Goal: Task Accomplishment & Management: Use online tool/utility

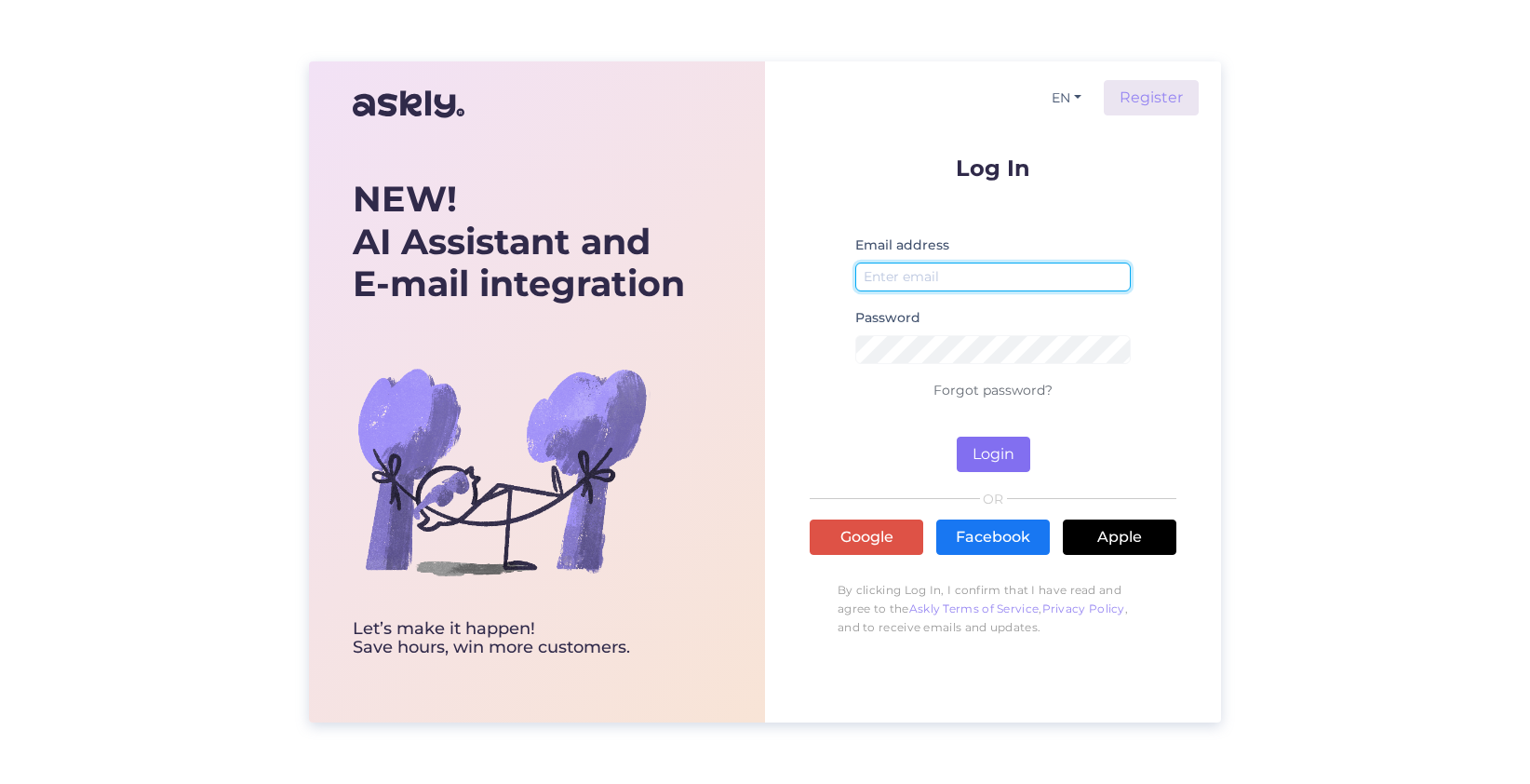
type input "[EMAIL_ADDRESS][DOMAIN_NAME]"
click at [993, 444] on button "Login" at bounding box center [994, 454] width 74 height 35
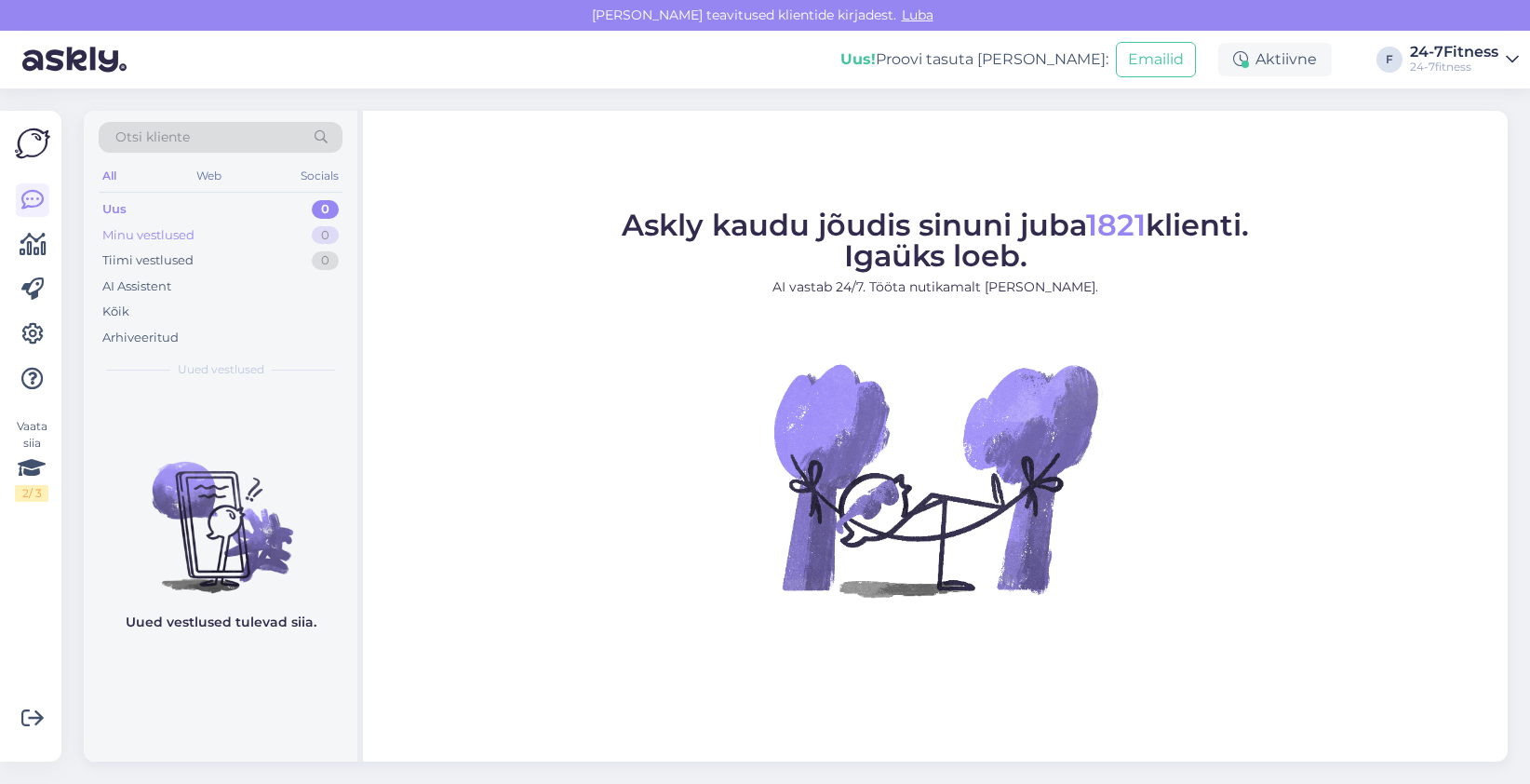
click at [122, 237] on div "Minu vestlused" at bounding box center [148, 235] width 93 height 19
click at [134, 284] on div "AI Assistent" at bounding box center [136, 286] width 69 height 19
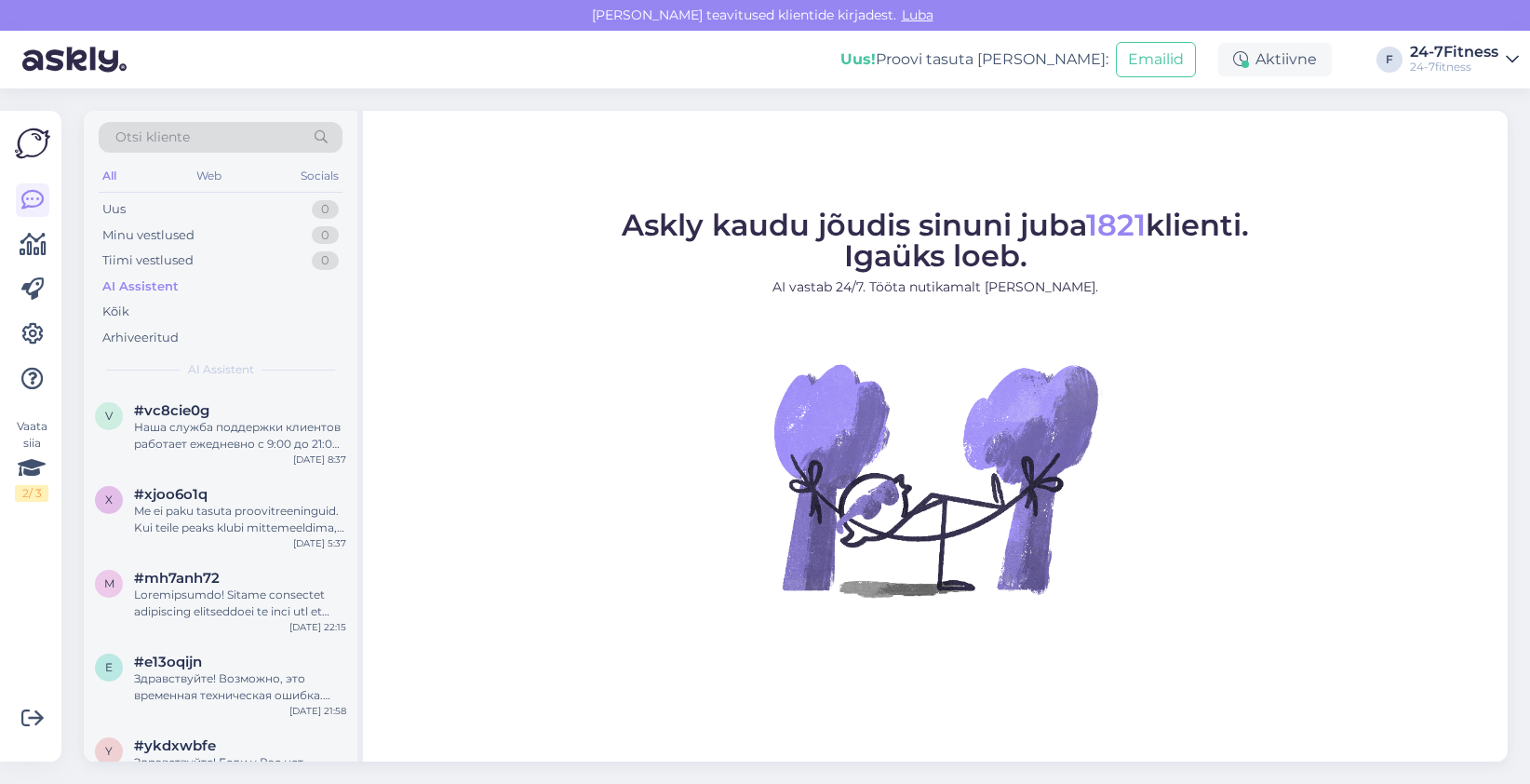
click at [1467, 56] on div "24-7Fitness" at bounding box center [1454, 52] width 89 height 15
click at [1464, 60] on div "24-7fitness" at bounding box center [1454, 66] width 89 height 15
click at [33, 336] on icon at bounding box center [32, 334] width 22 height 22
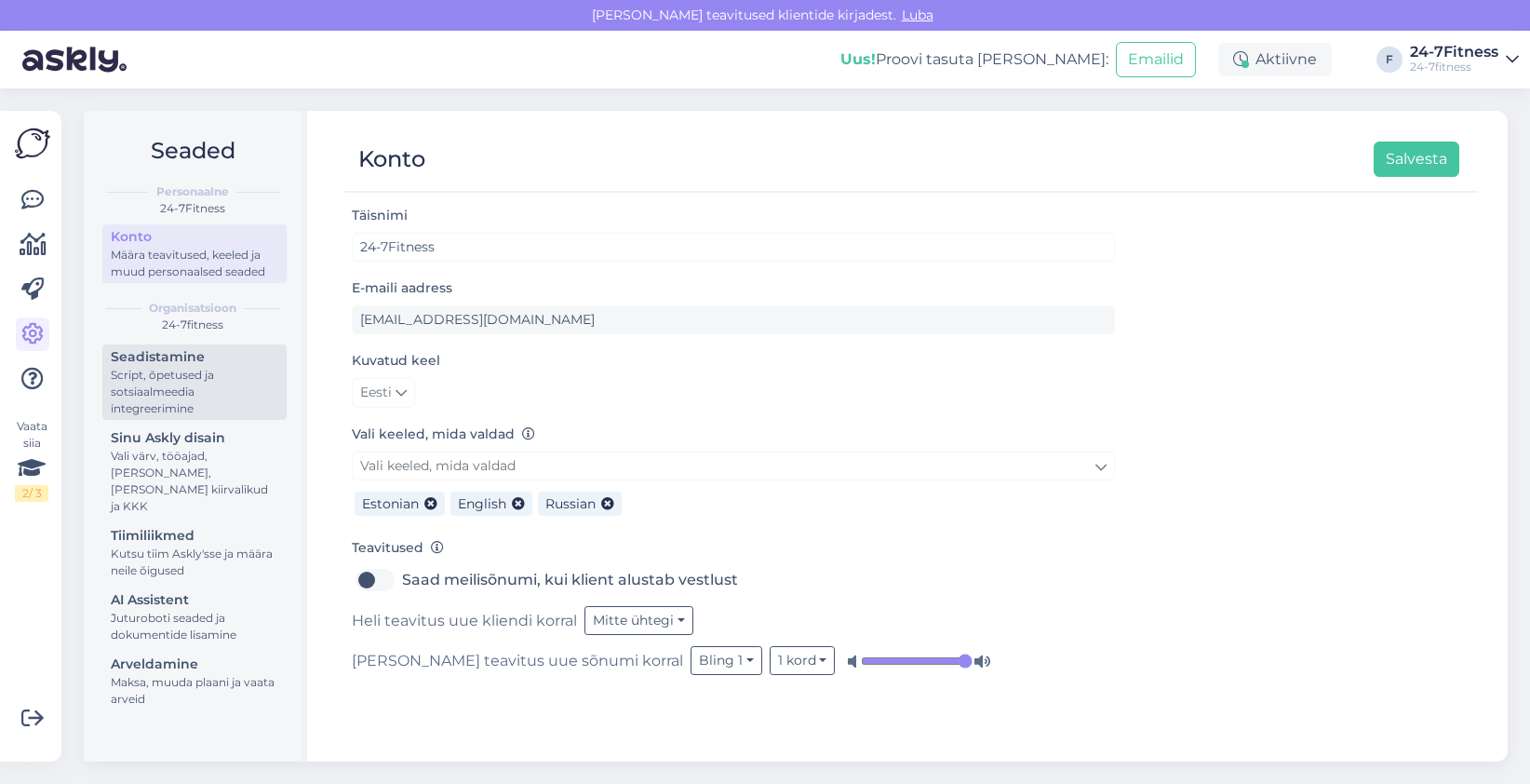
click at [194, 382] on div "Script, õpetused ja sotsiaalmeedia integreerimine" at bounding box center [195, 392] width 168 height 51
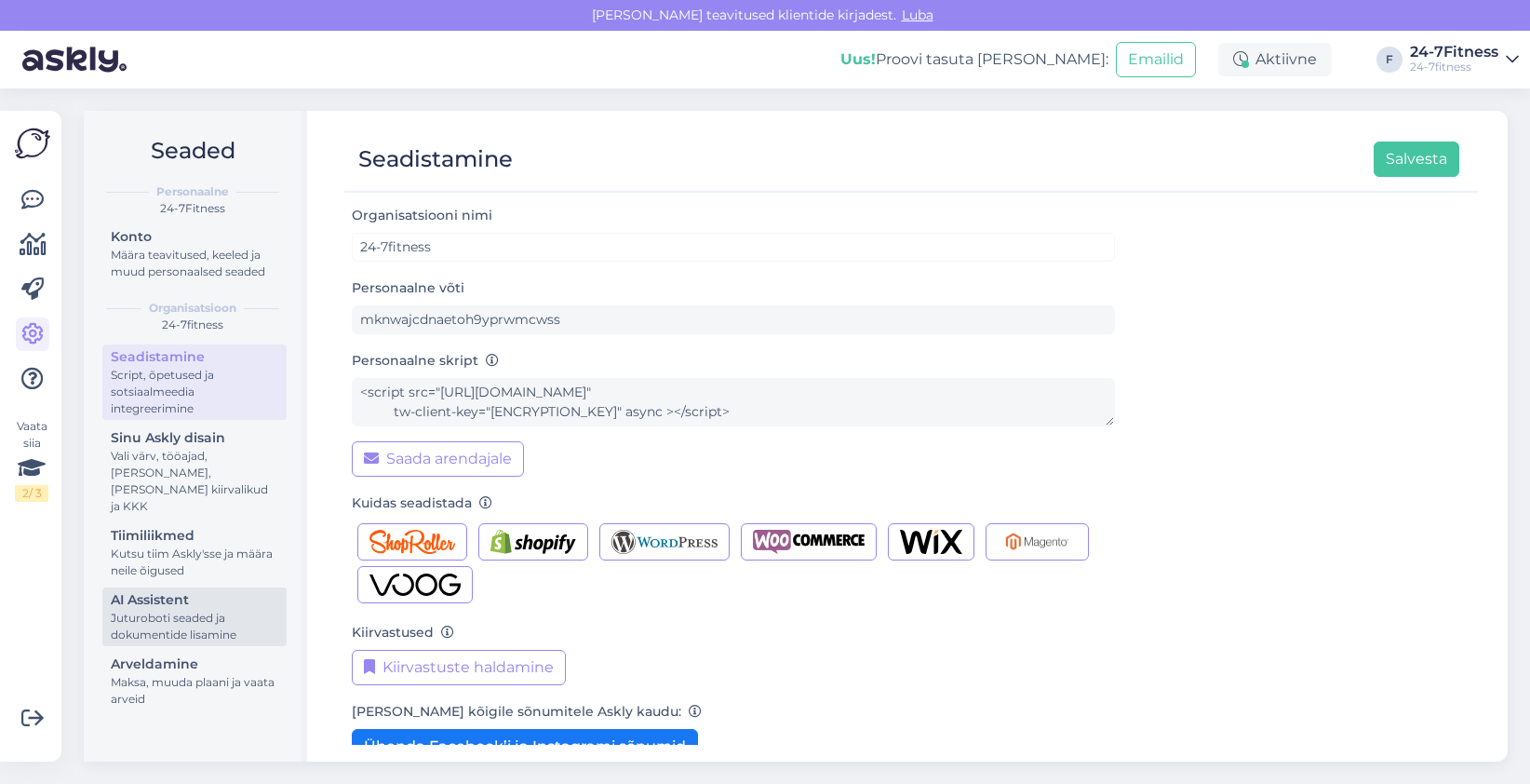
click at [176, 626] on link "AI Assistent [PERSON_NAME] seaded ja dokumentide lisamine" at bounding box center [194, 616] width 184 height 58
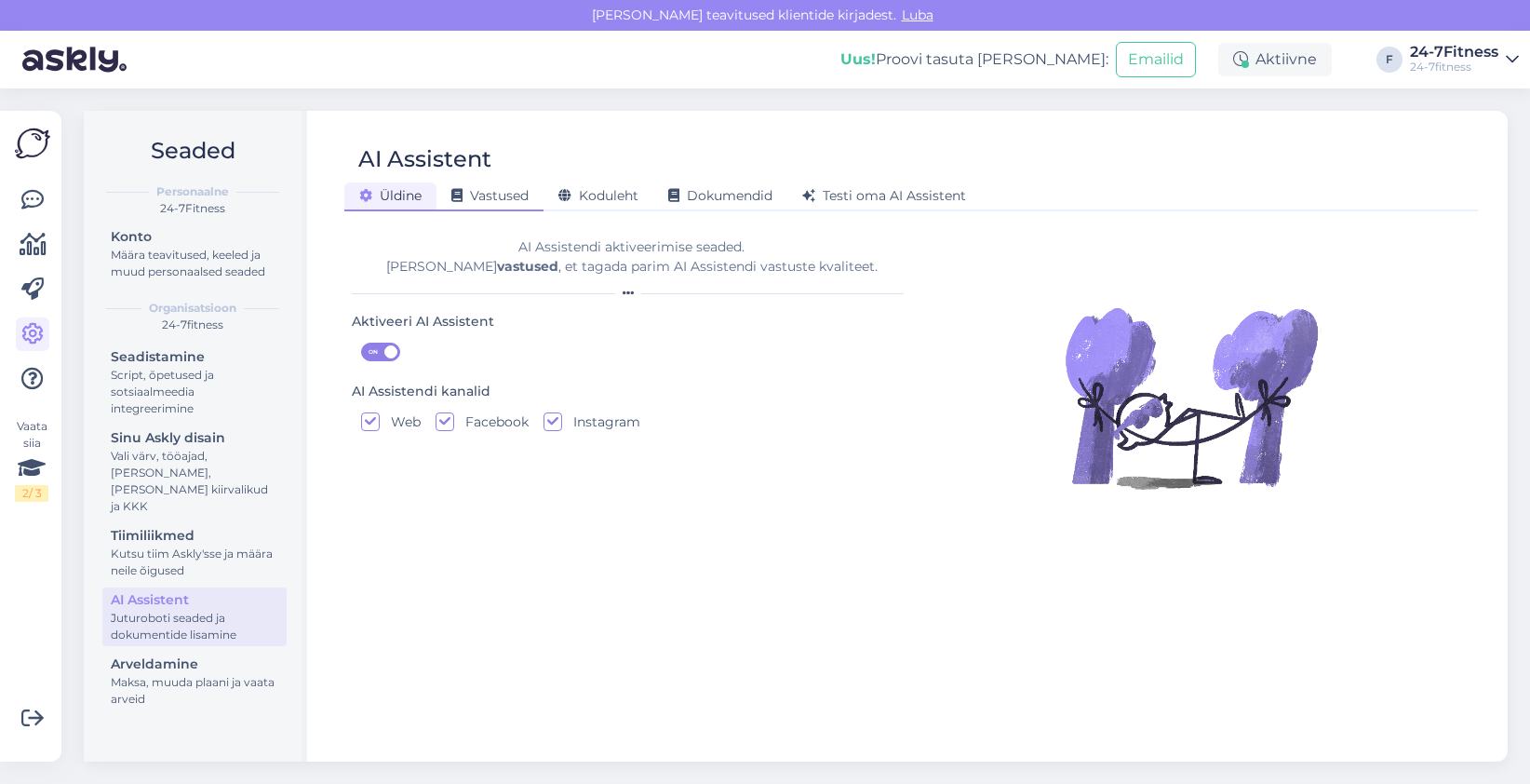
click at [493, 204] on div "Vastused" at bounding box center [490, 197] width 107 height 29
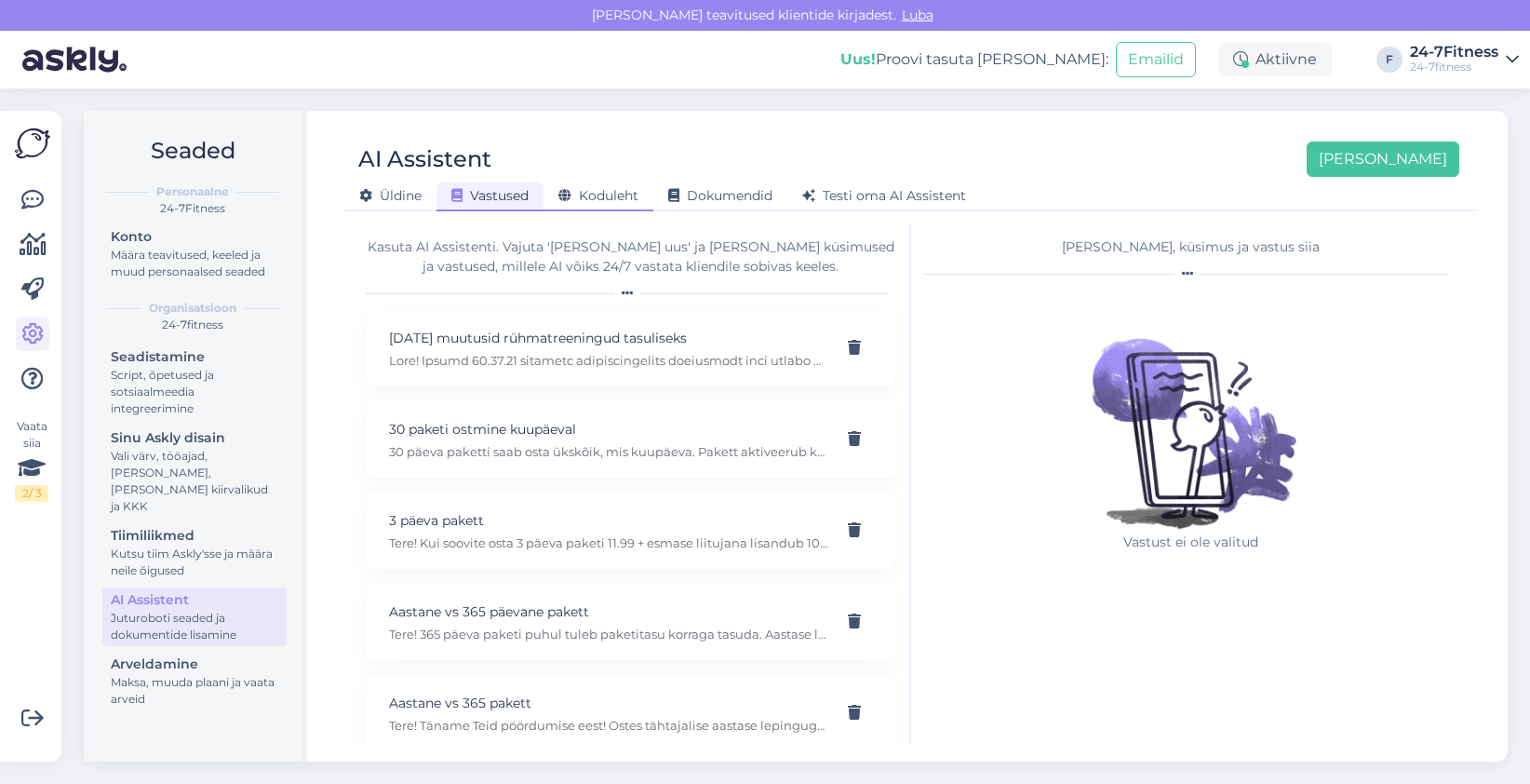
click at [577, 197] on span "Koduleht" at bounding box center [598, 195] width 80 height 17
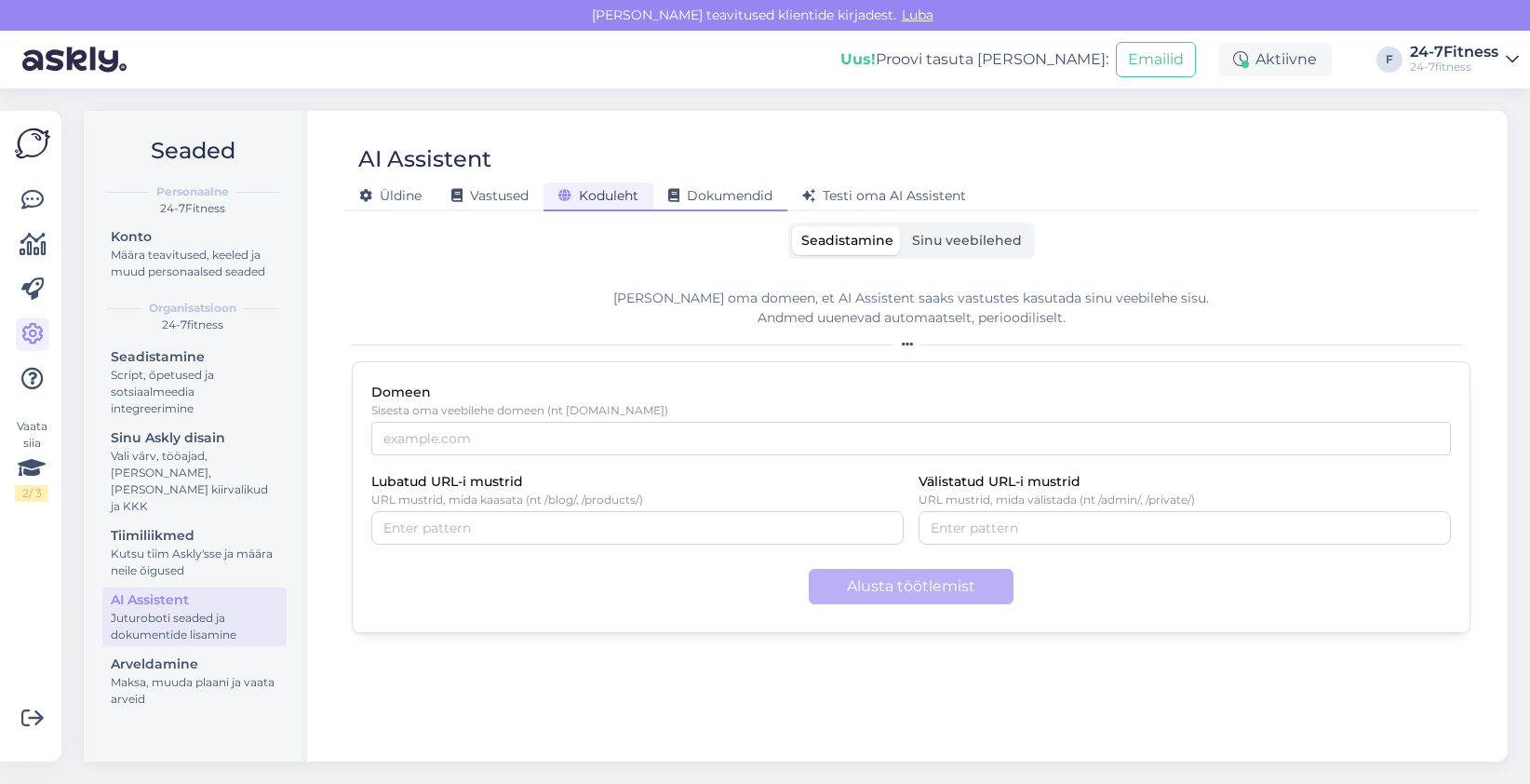
click at [708, 196] on span "Dokumendid" at bounding box center [720, 195] width 104 height 17
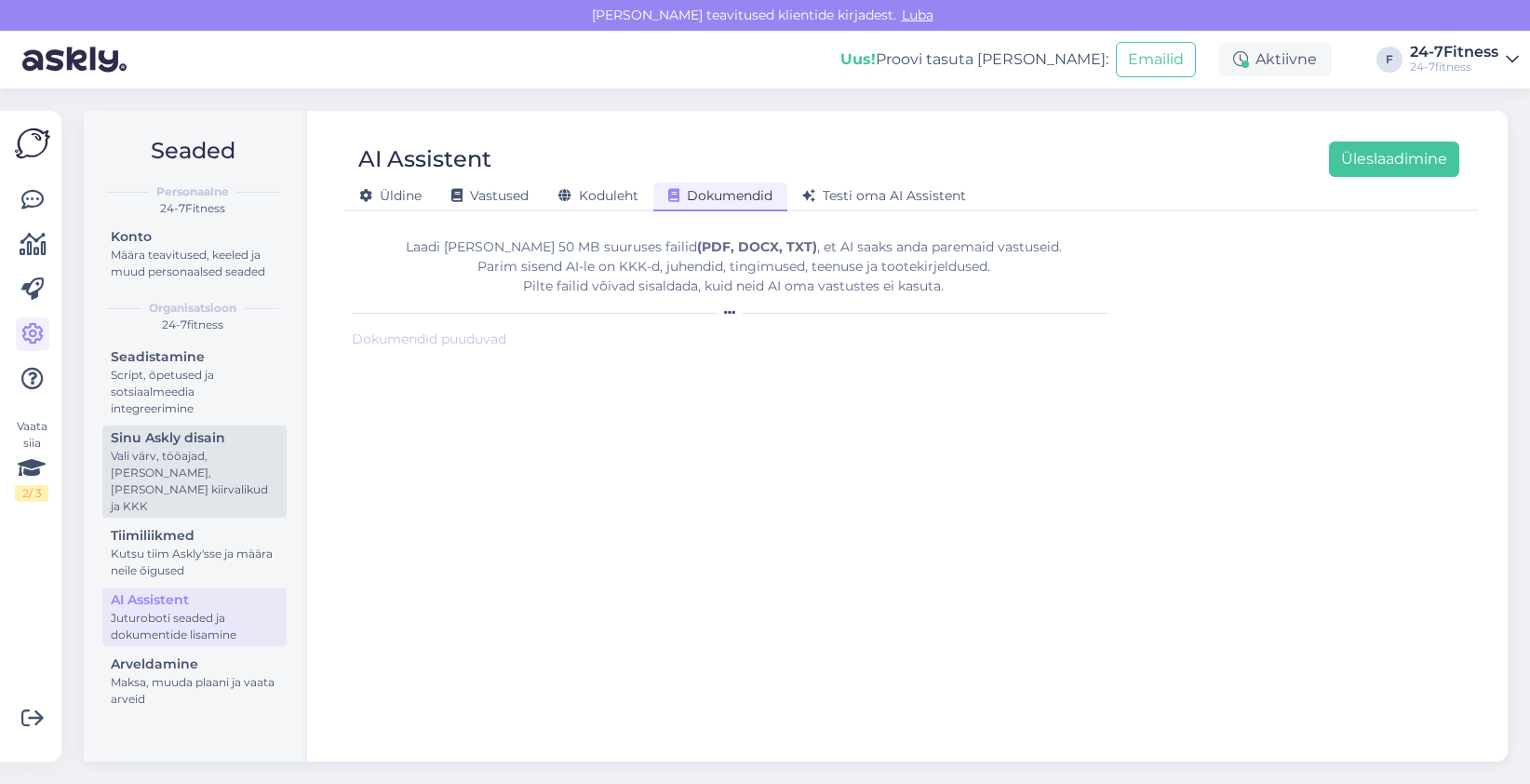
click at [205, 444] on div "Sinu Askly disain" at bounding box center [195, 438] width 168 height 19
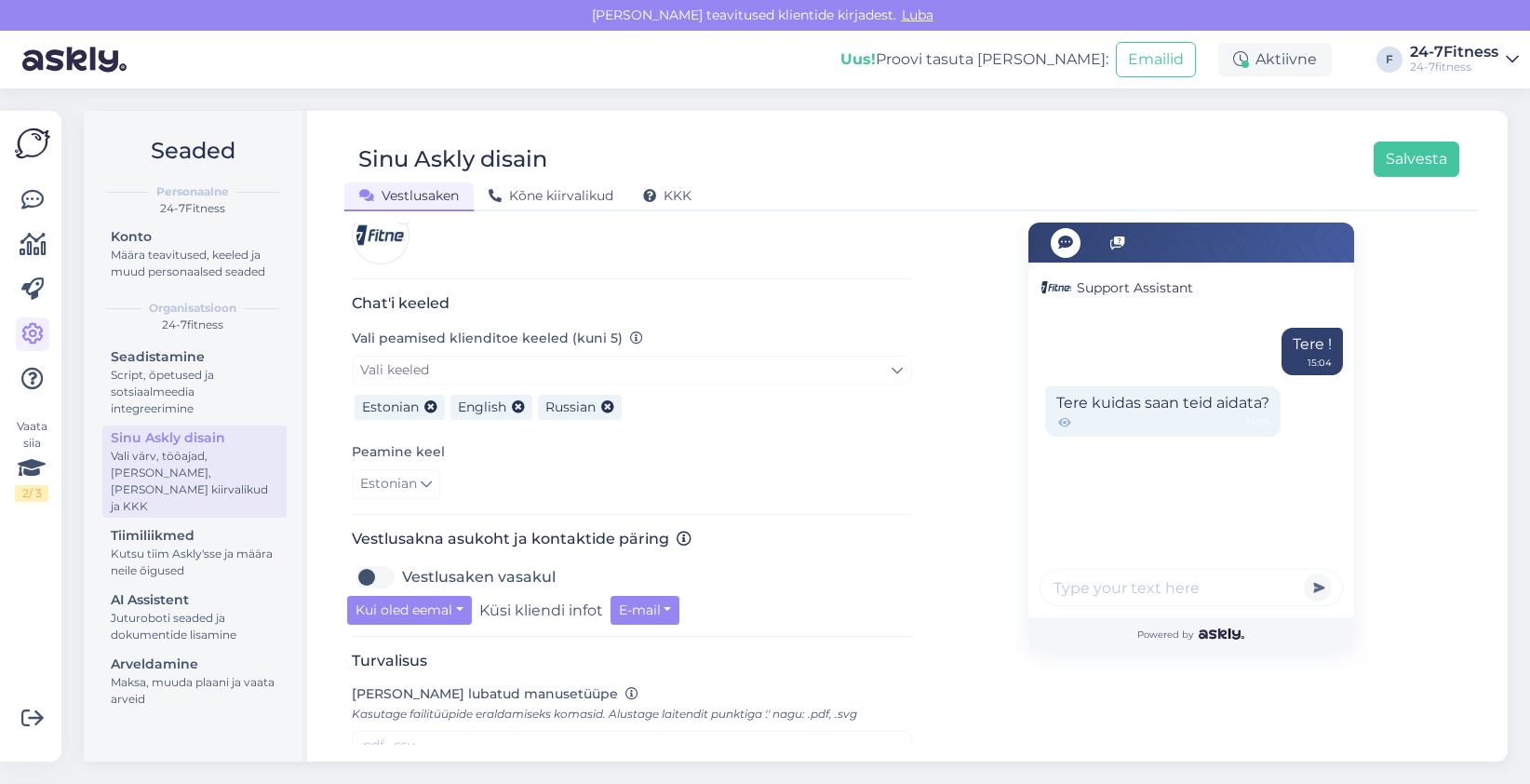
scroll to position [372, 0]
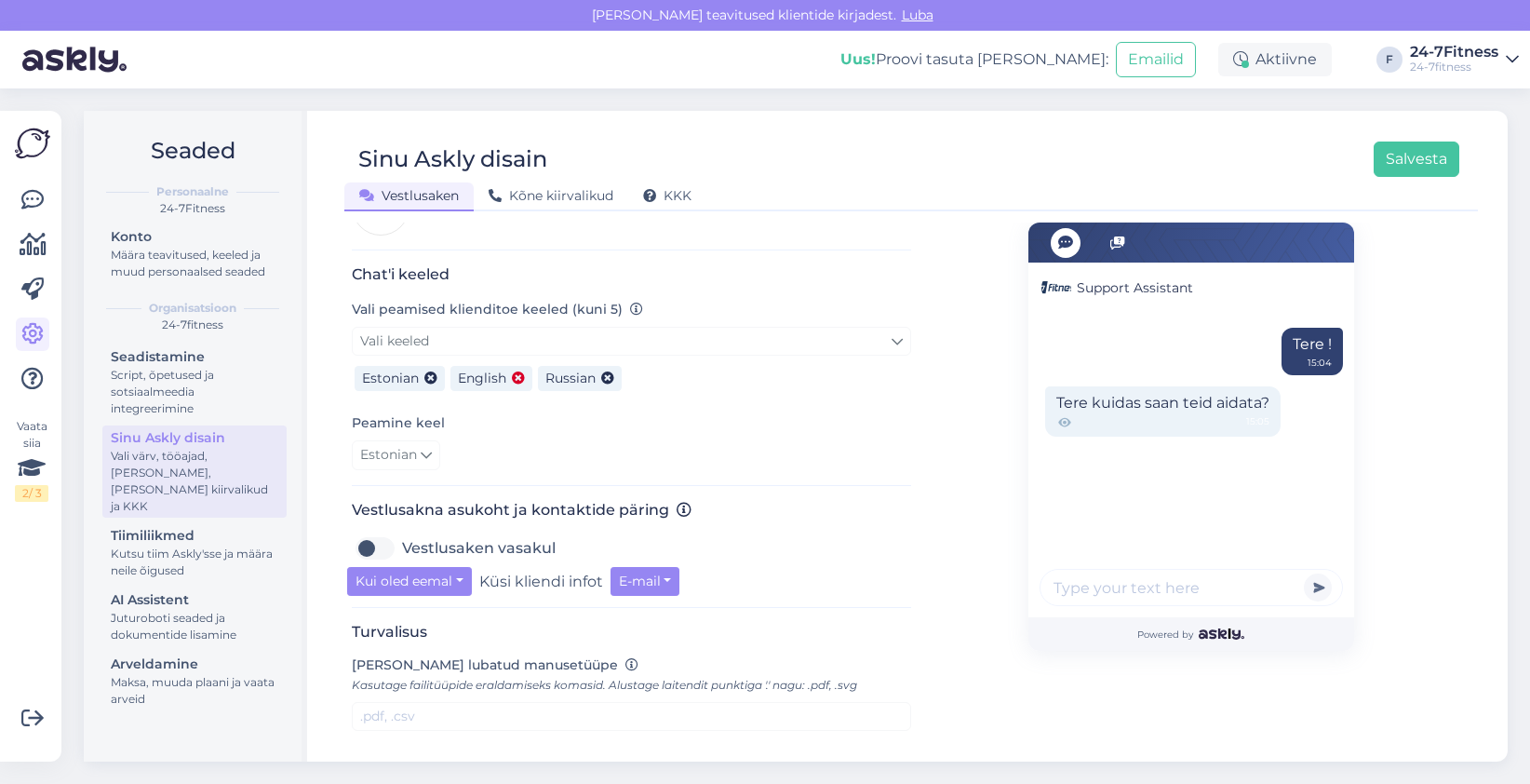
click at [521, 372] on icon at bounding box center [518, 378] width 13 height 13
click at [521, 372] on icon at bounding box center [520, 378] width 13 height 13
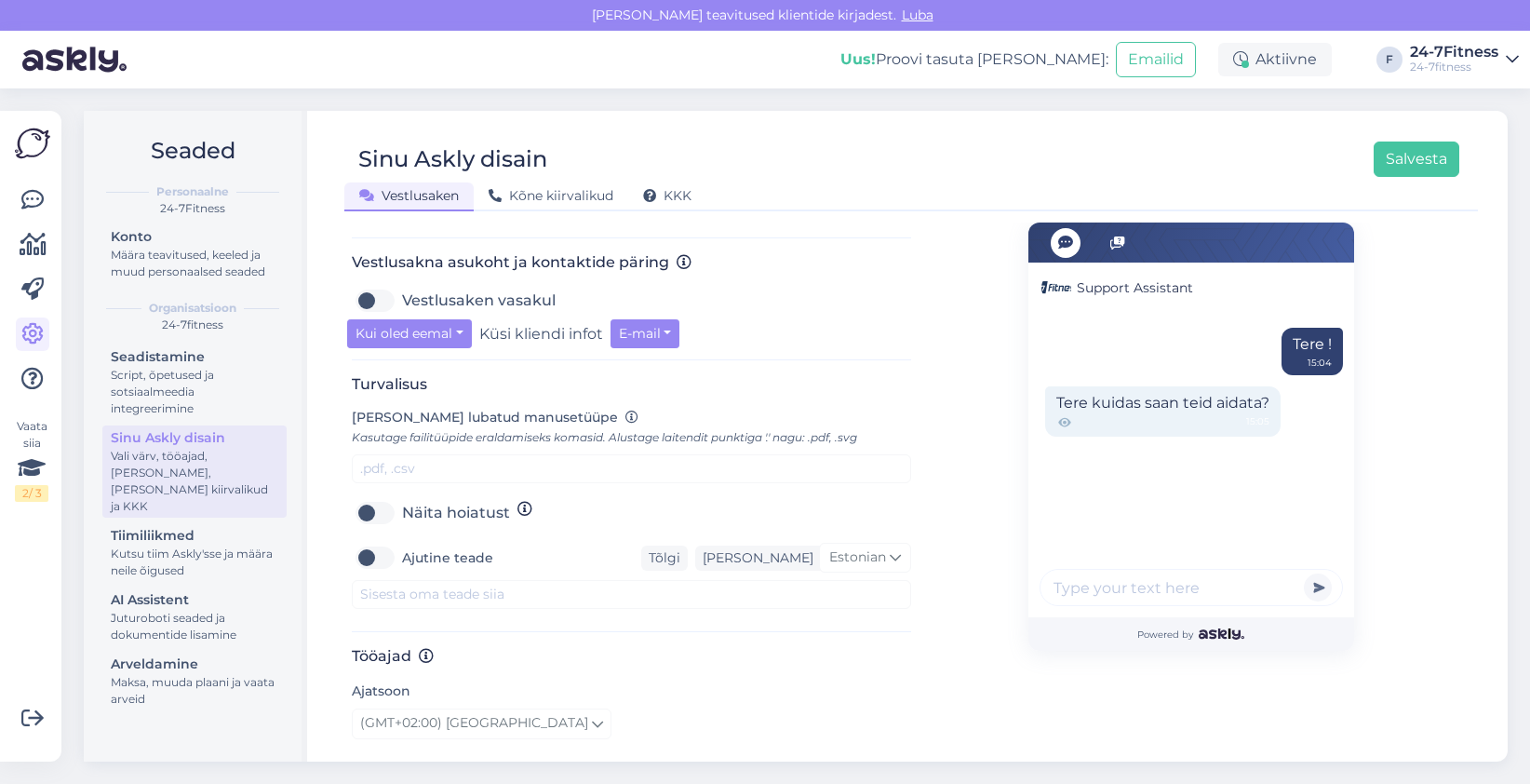
scroll to position [466, 0]
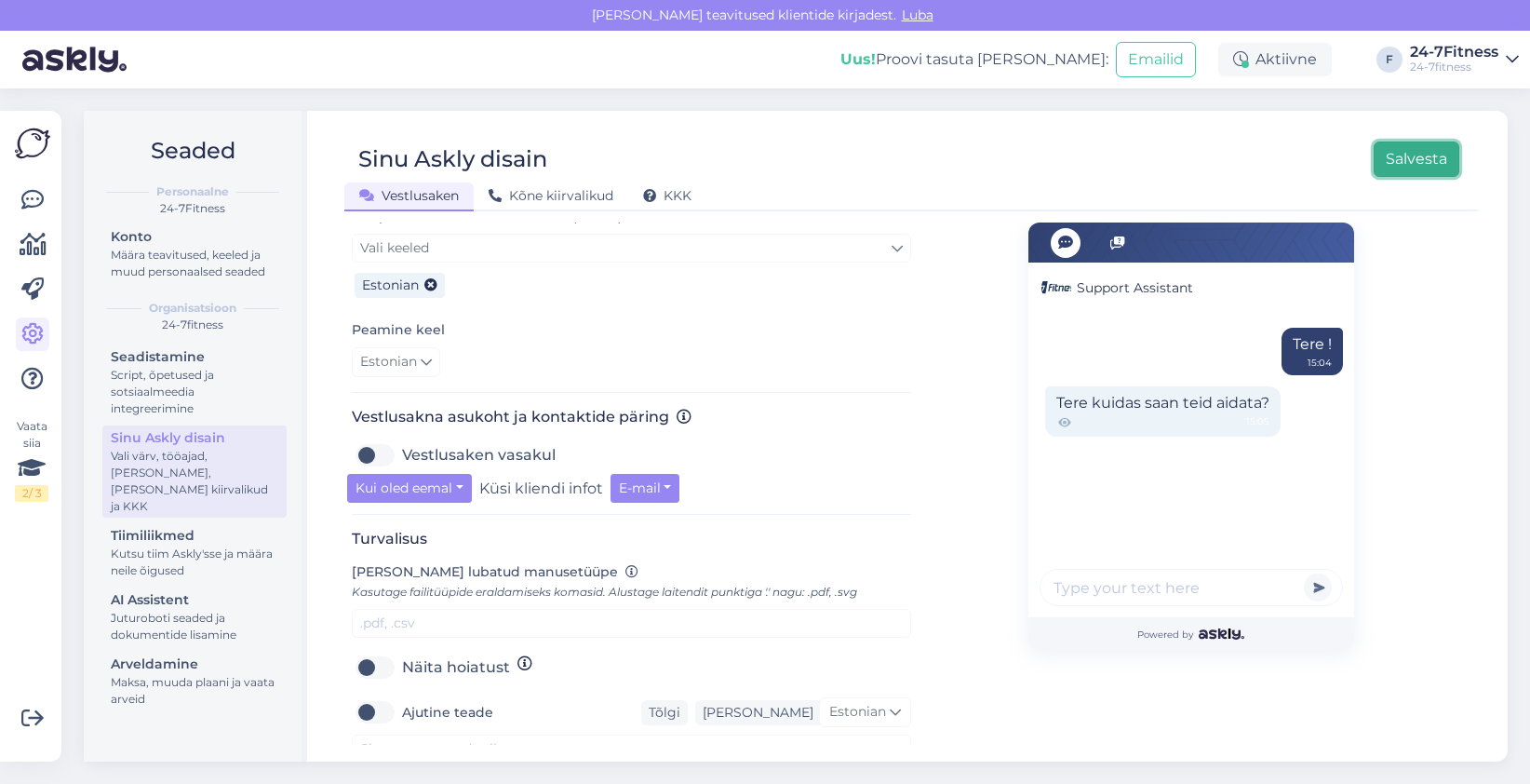
click at [1435, 165] on button "Salvesta" at bounding box center [1417, 159] width 86 height 35
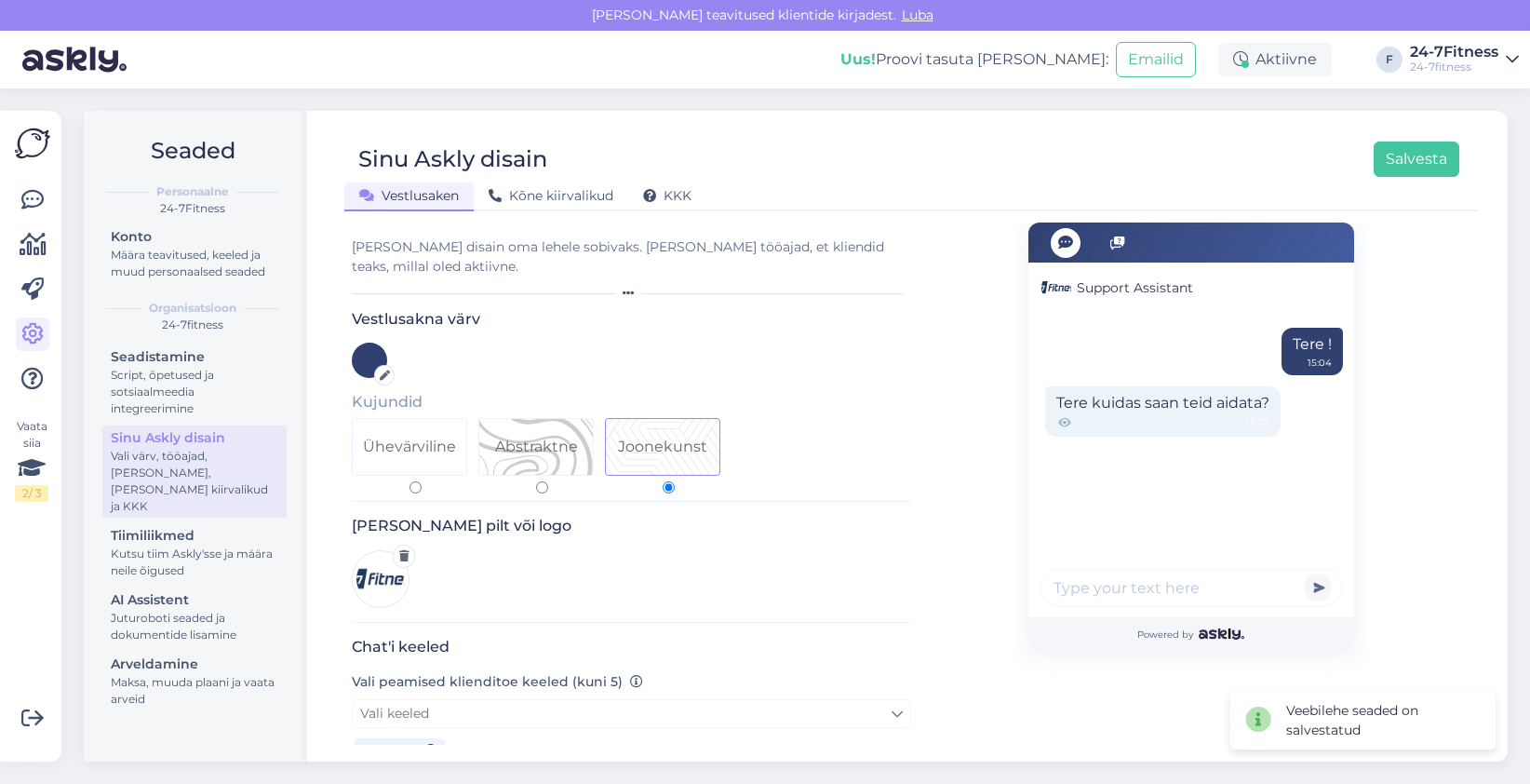
scroll to position [280, 0]
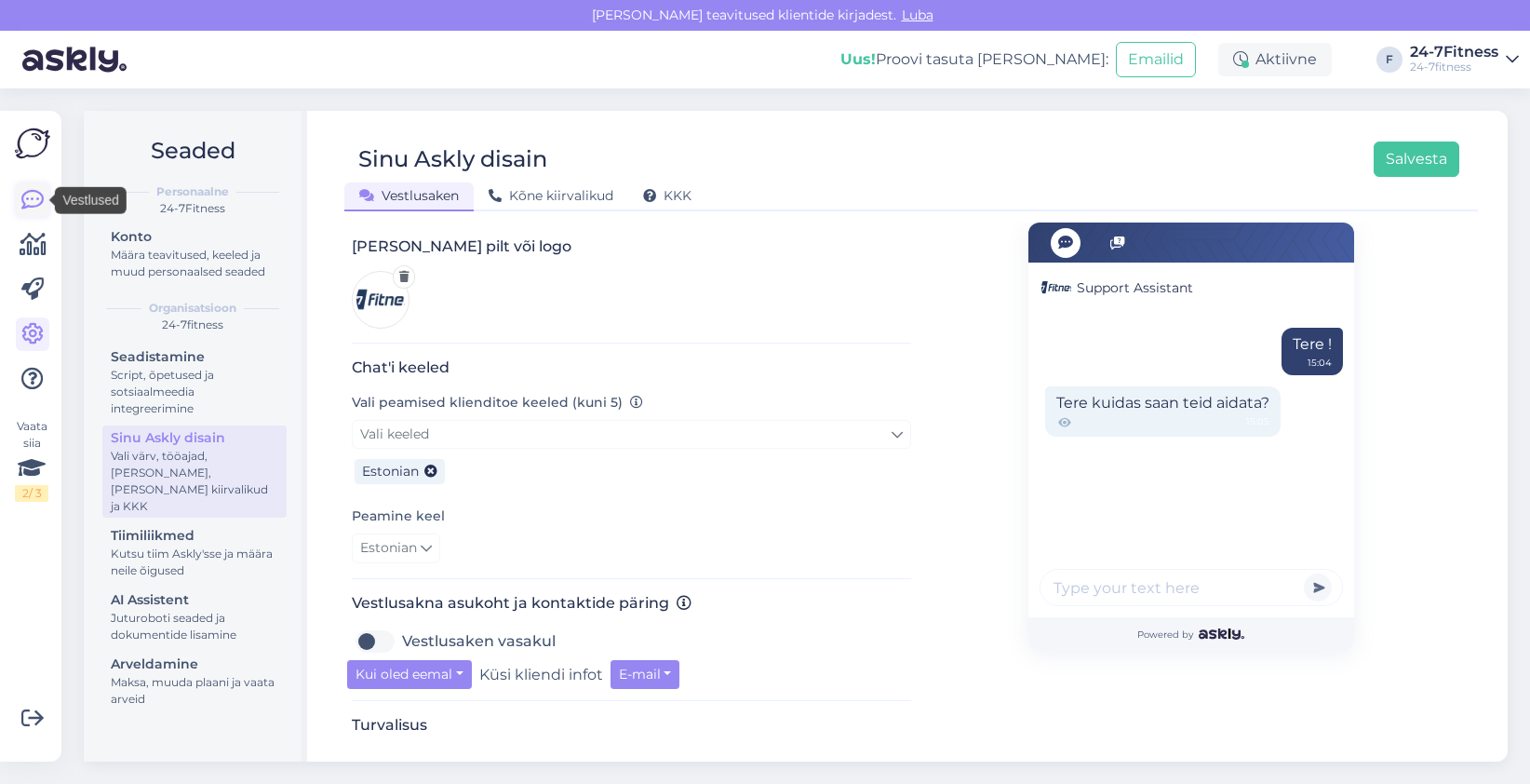
click at [37, 199] on icon at bounding box center [32, 200] width 22 height 22
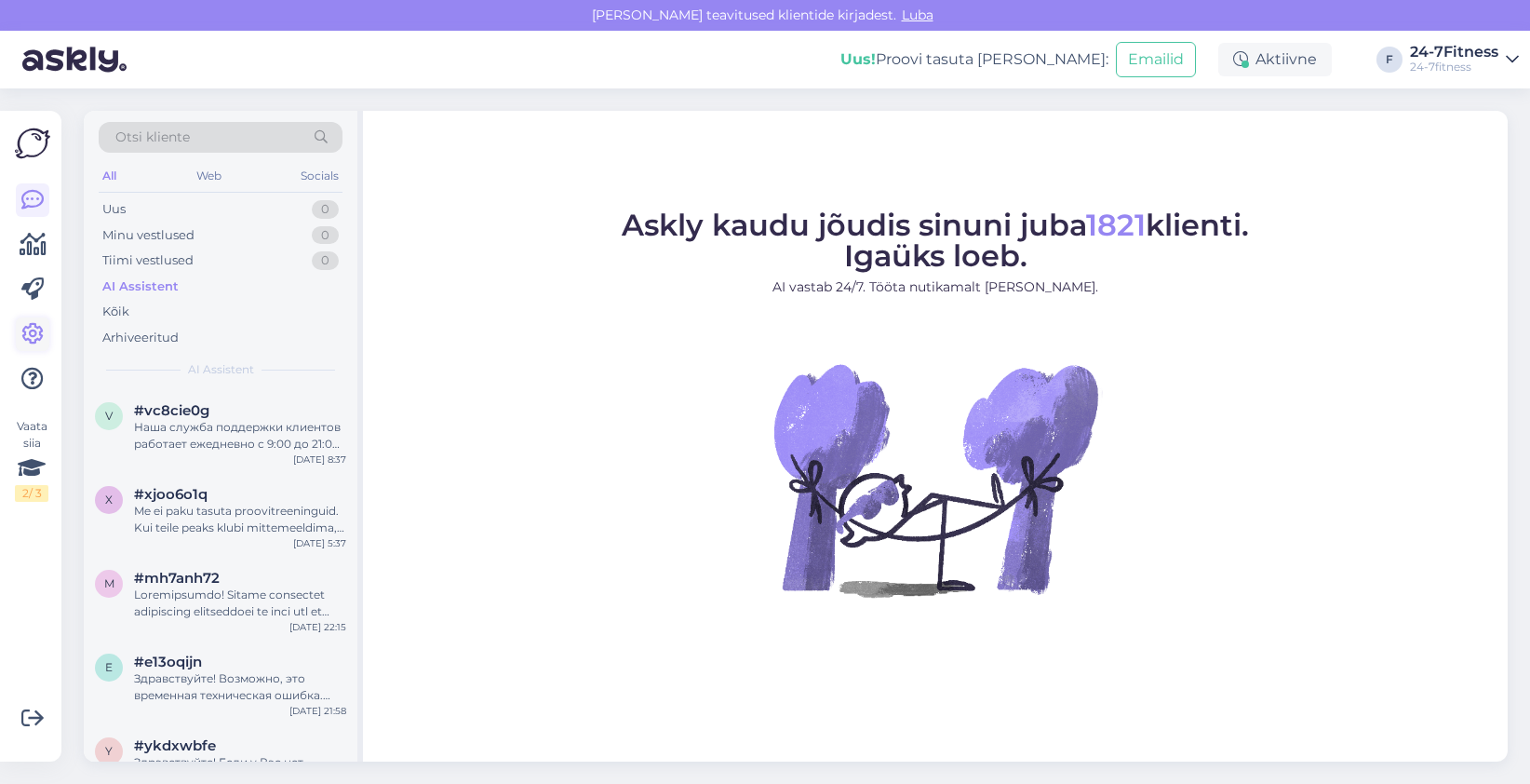
click at [21, 325] on icon at bounding box center [32, 334] width 22 height 22
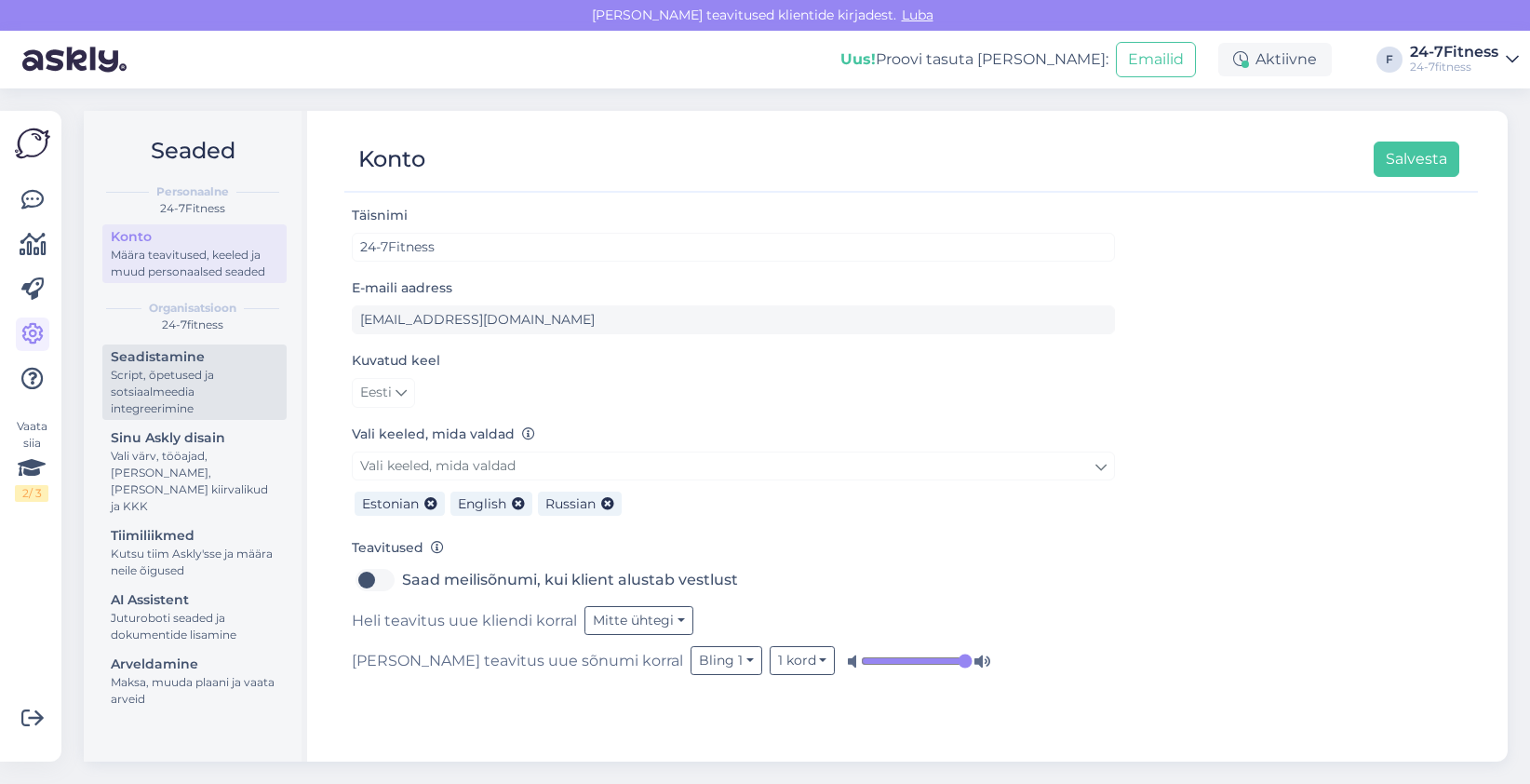
click at [214, 393] on div "Script, õpetused ja sotsiaalmeedia integreerimine" at bounding box center [195, 392] width 168 height 51
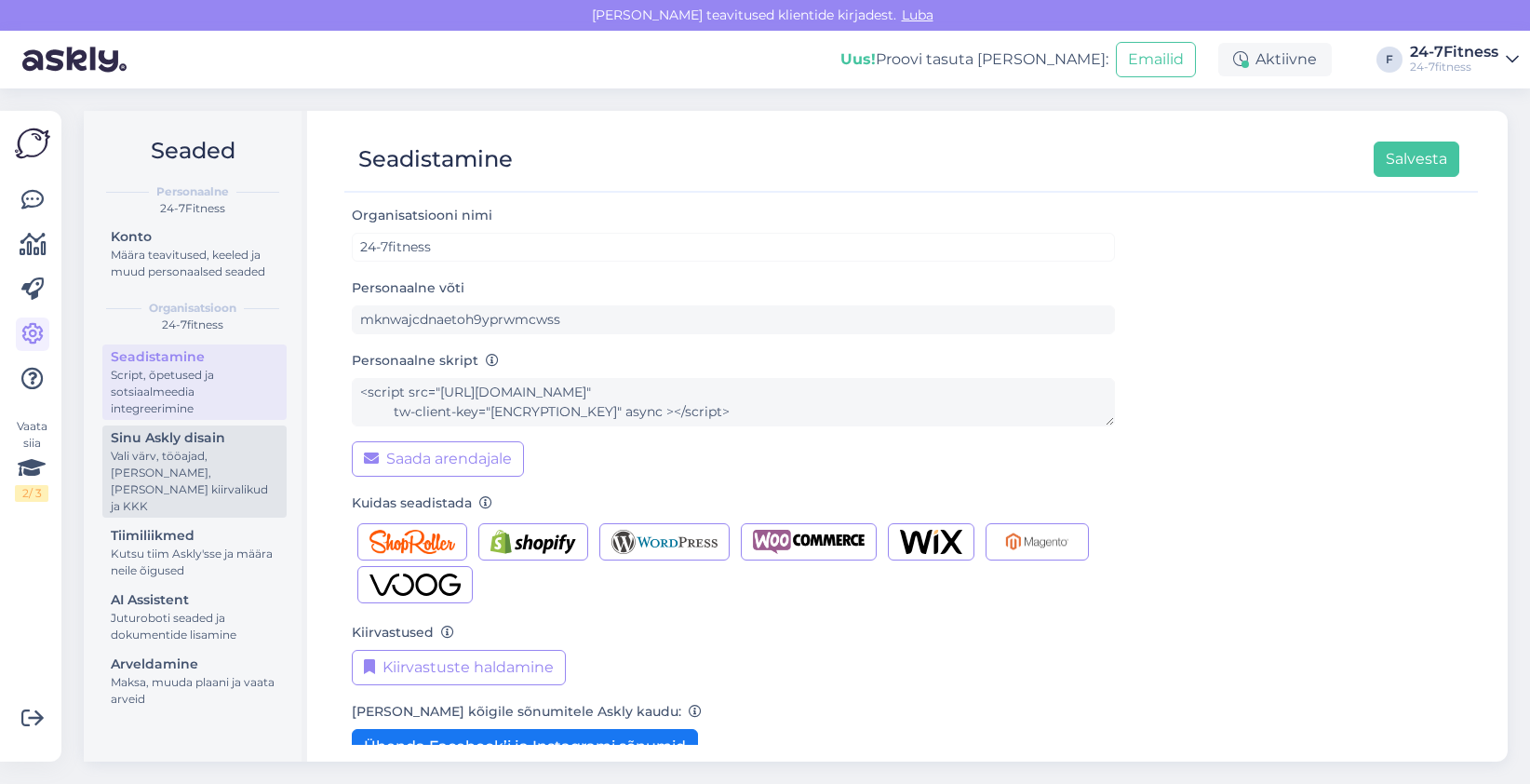
click at [198, 436] on div "Sinu Askly disain" at bounding box center [195, 438] width 168 height 19
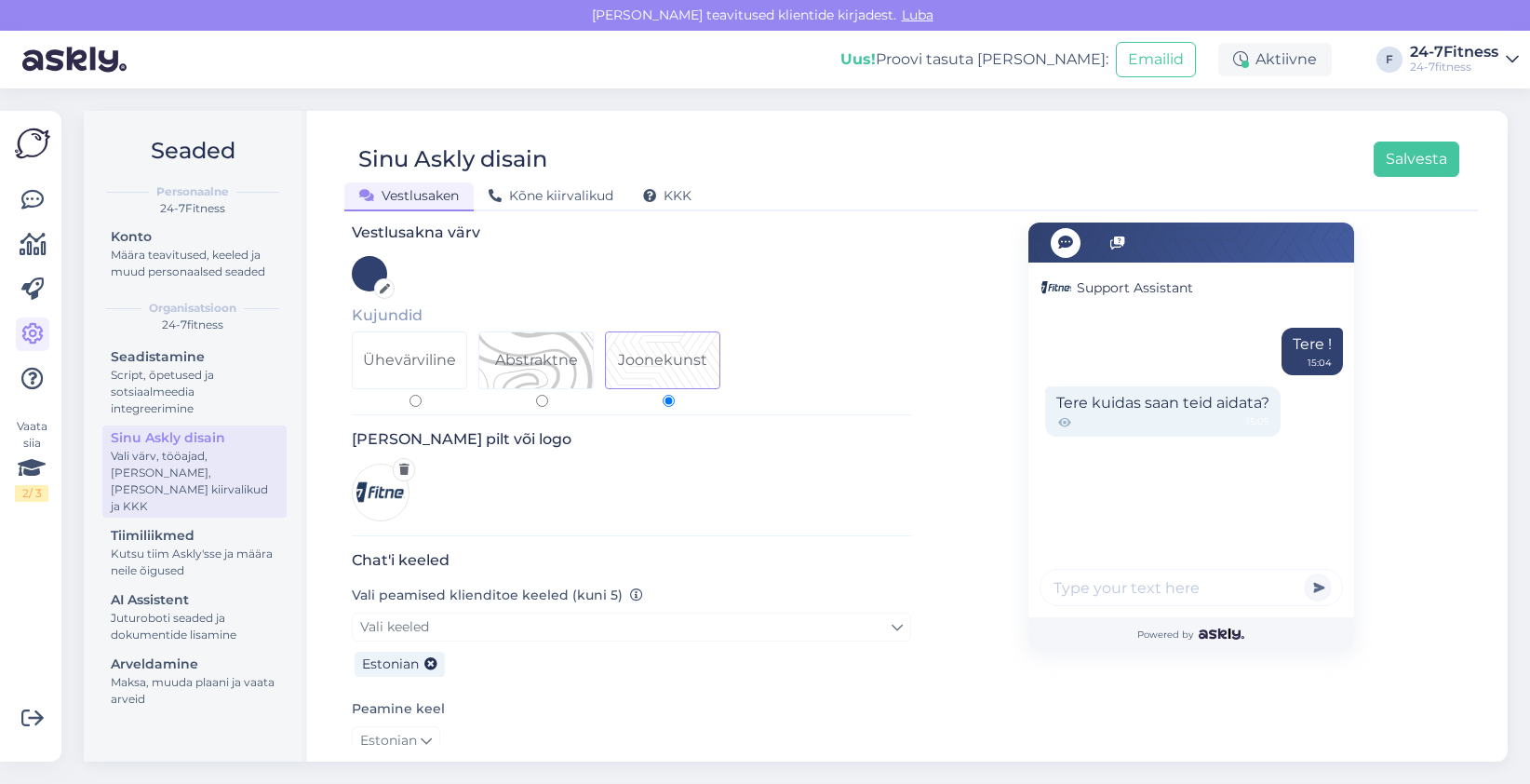
scroll to position [186, 0]
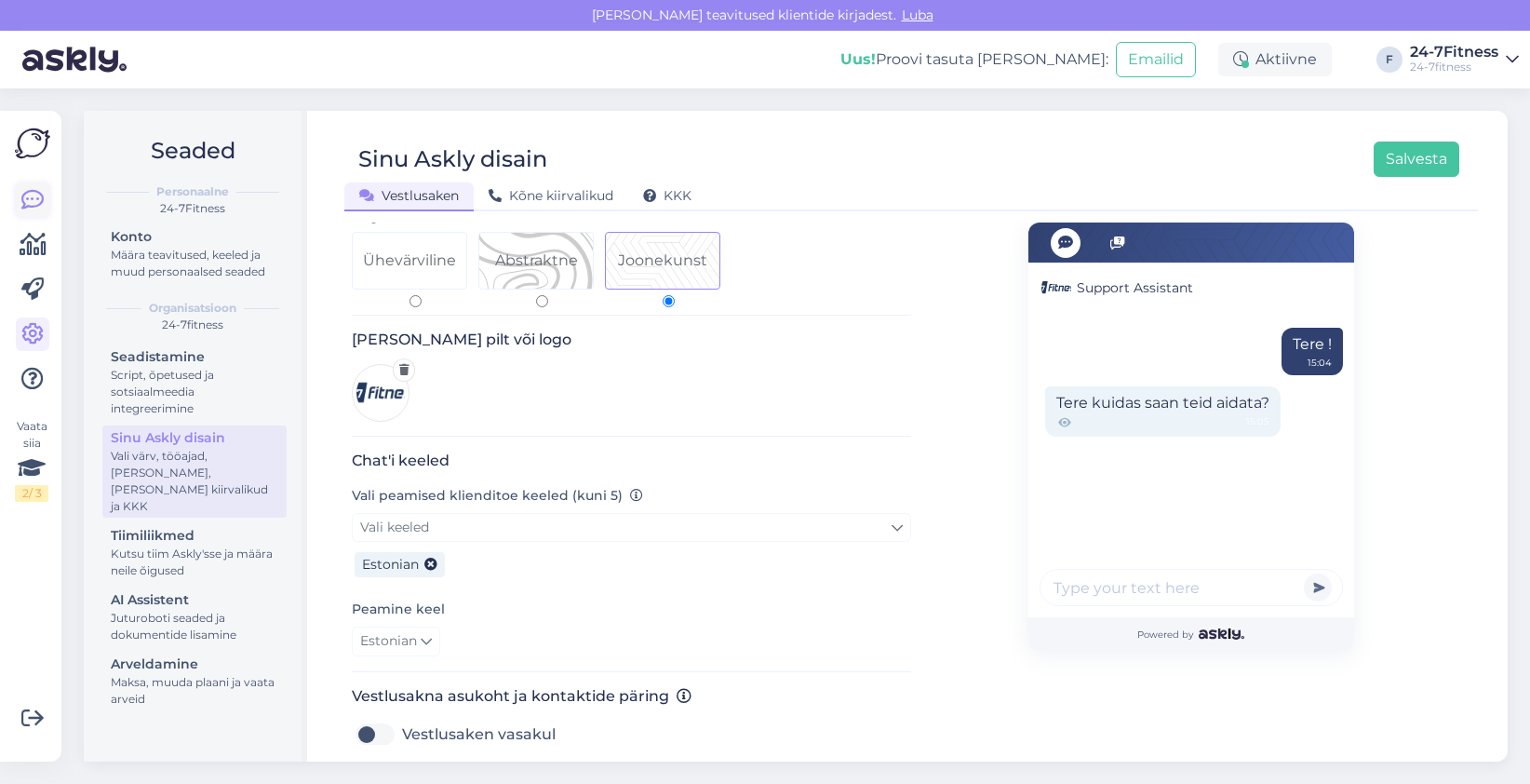
click at [19, 193] on link at bounding box center [32, 200] width 33 height 33
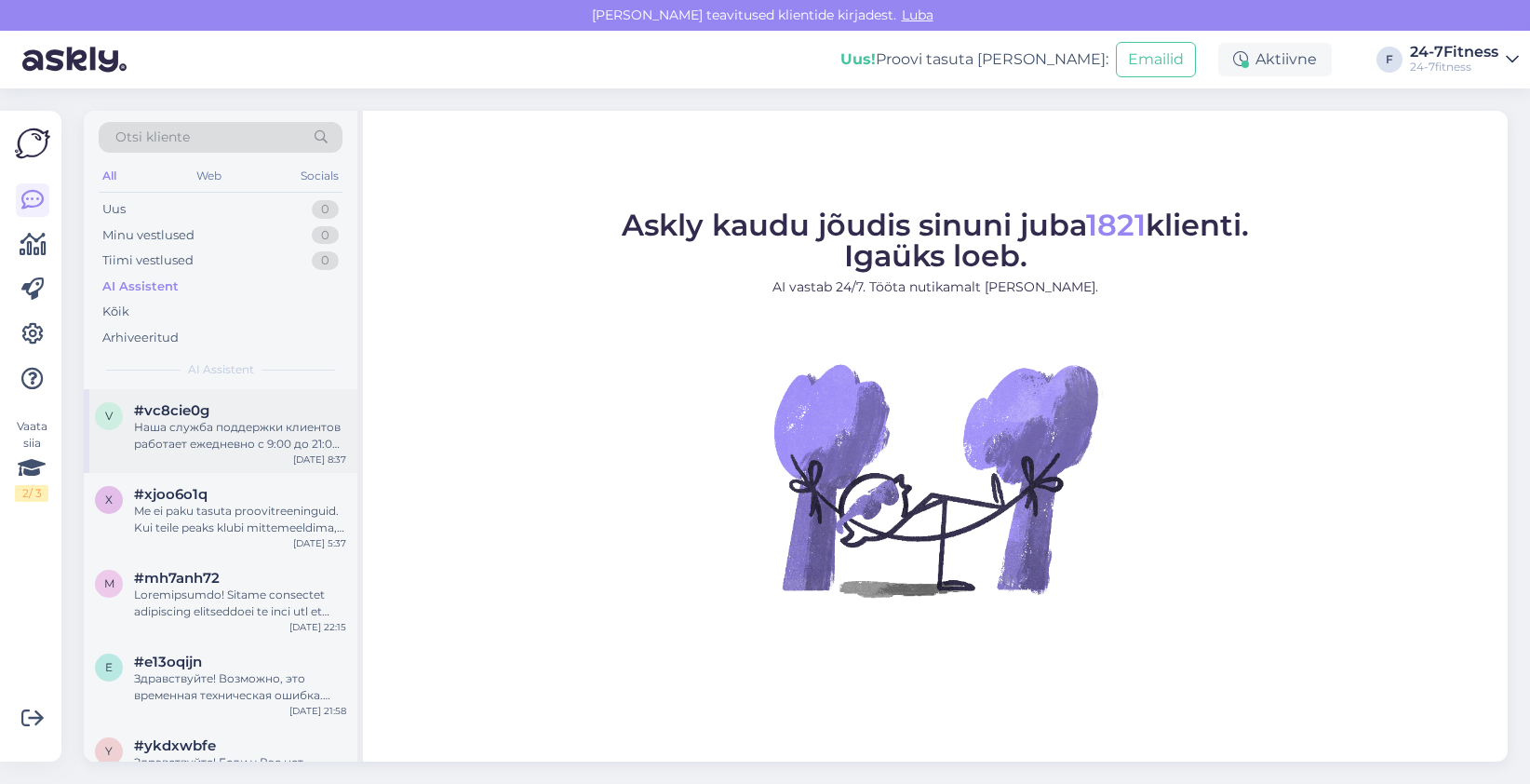
click at [205, 419] on div "Наша служба поддержки клиентов работает ежедневно с 9:00 до 21:00. Мы отвечаем …" at bounding box center [241, 435] width 212 height 33
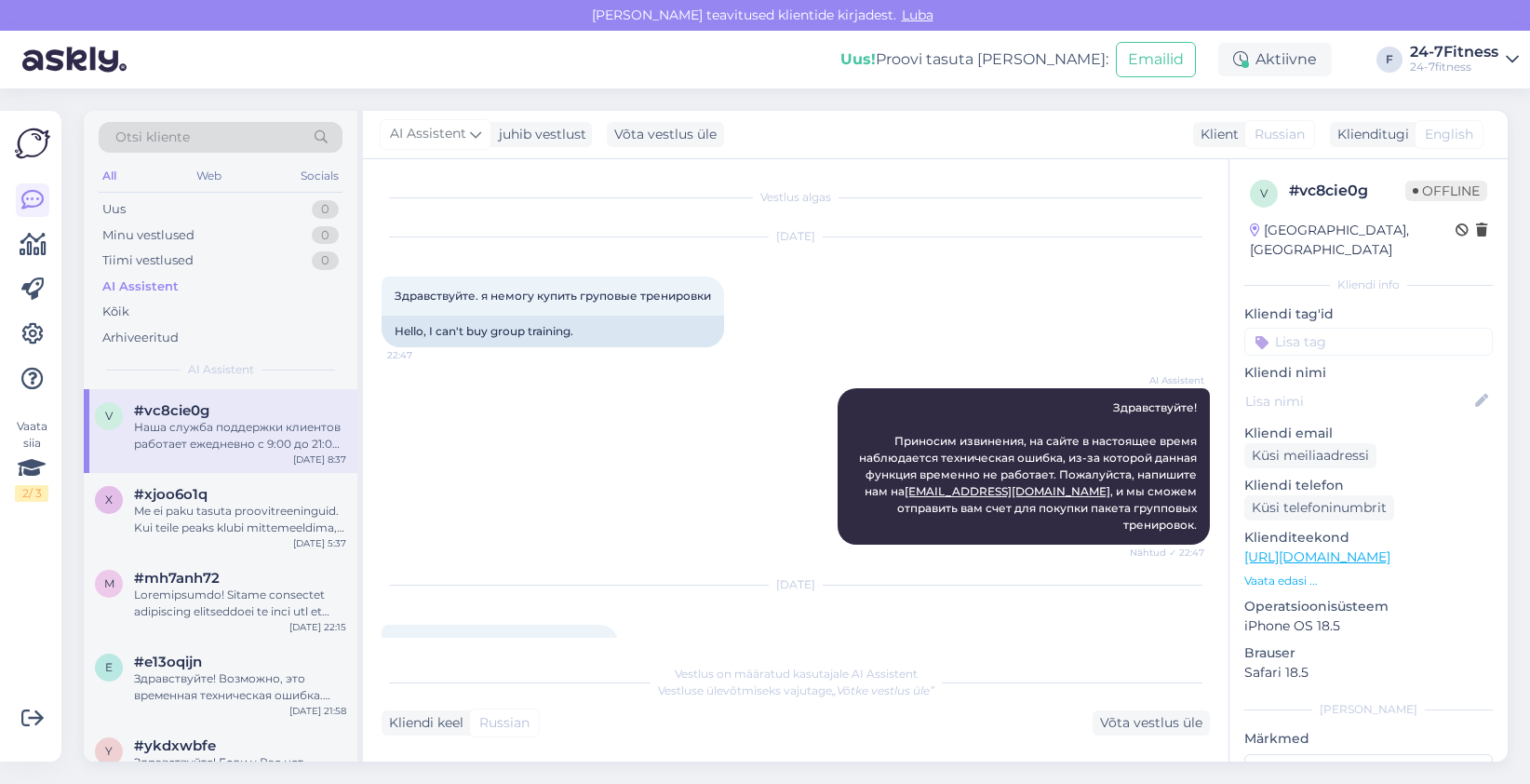
scroll to position [803, 0]
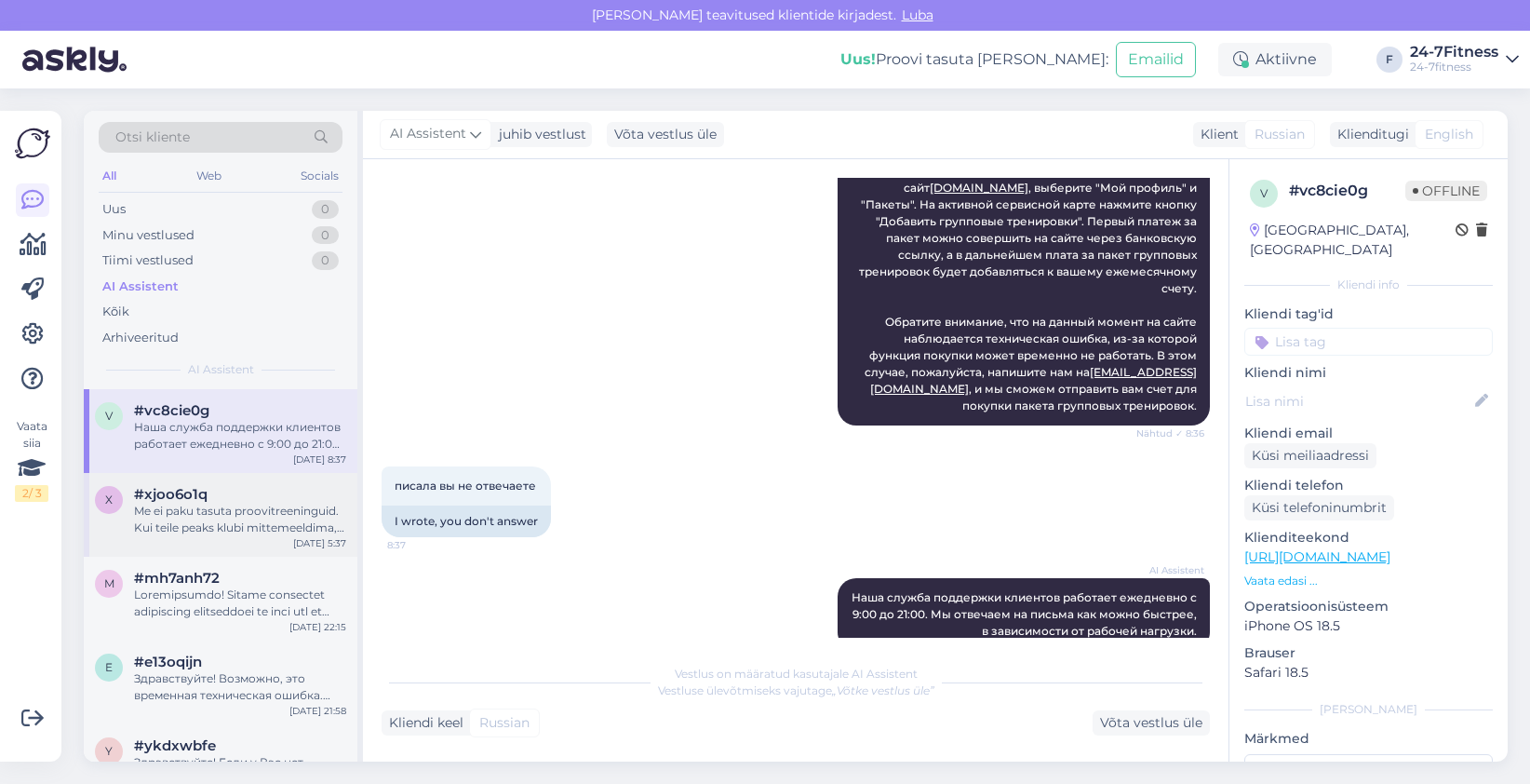
click at [192, 507] on div "Me ei paku tasuta proovitreeninguid. Kui teile peaks klubi mittemeeldima, siis …" at bounding box center [241, 519] width 212 height 33
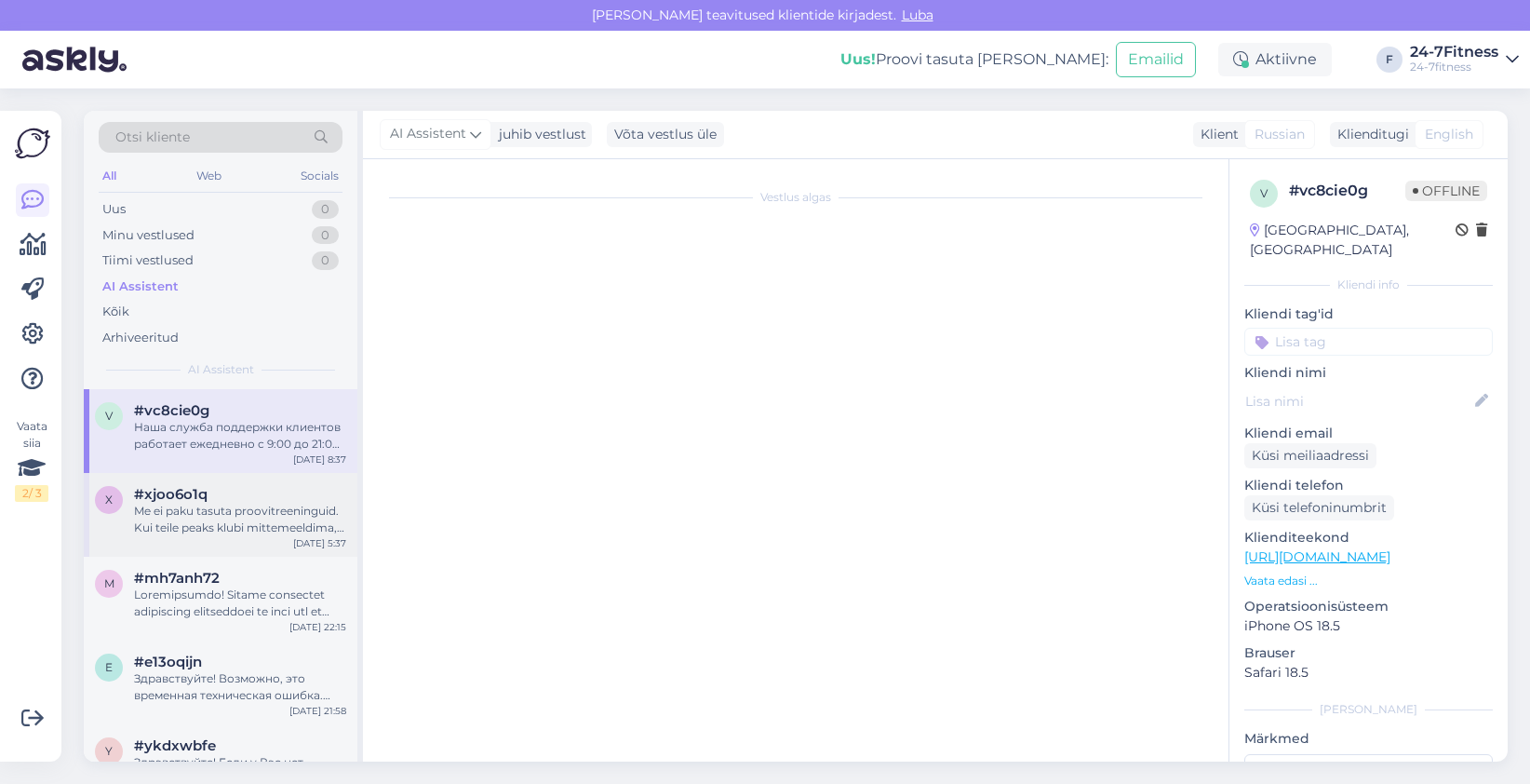
scroll to position [478, 0]
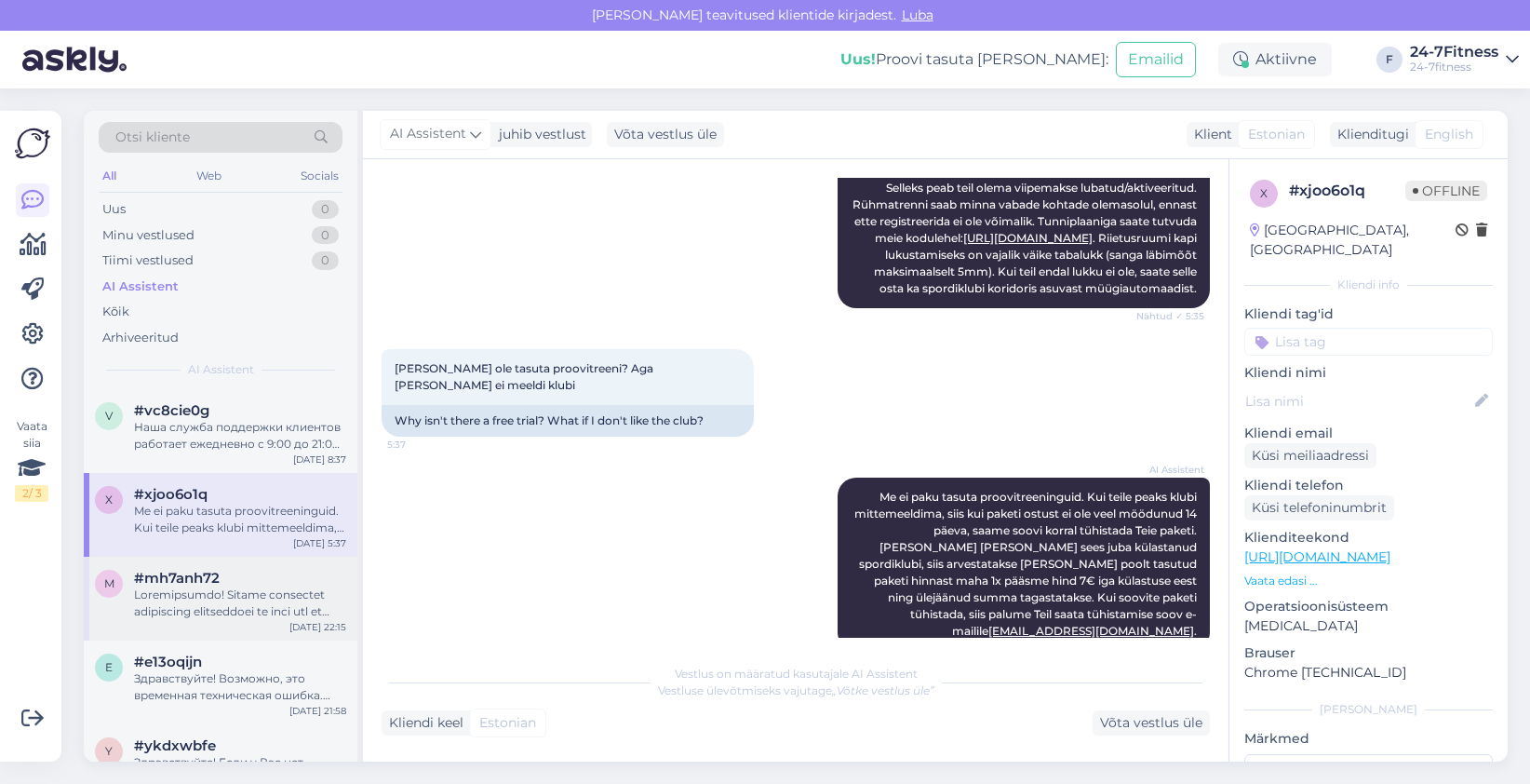
click at [214, 566] on div "m #mh7anh72 [DATE] 22:15" at bounding box center [220, 599] width 274 height 84
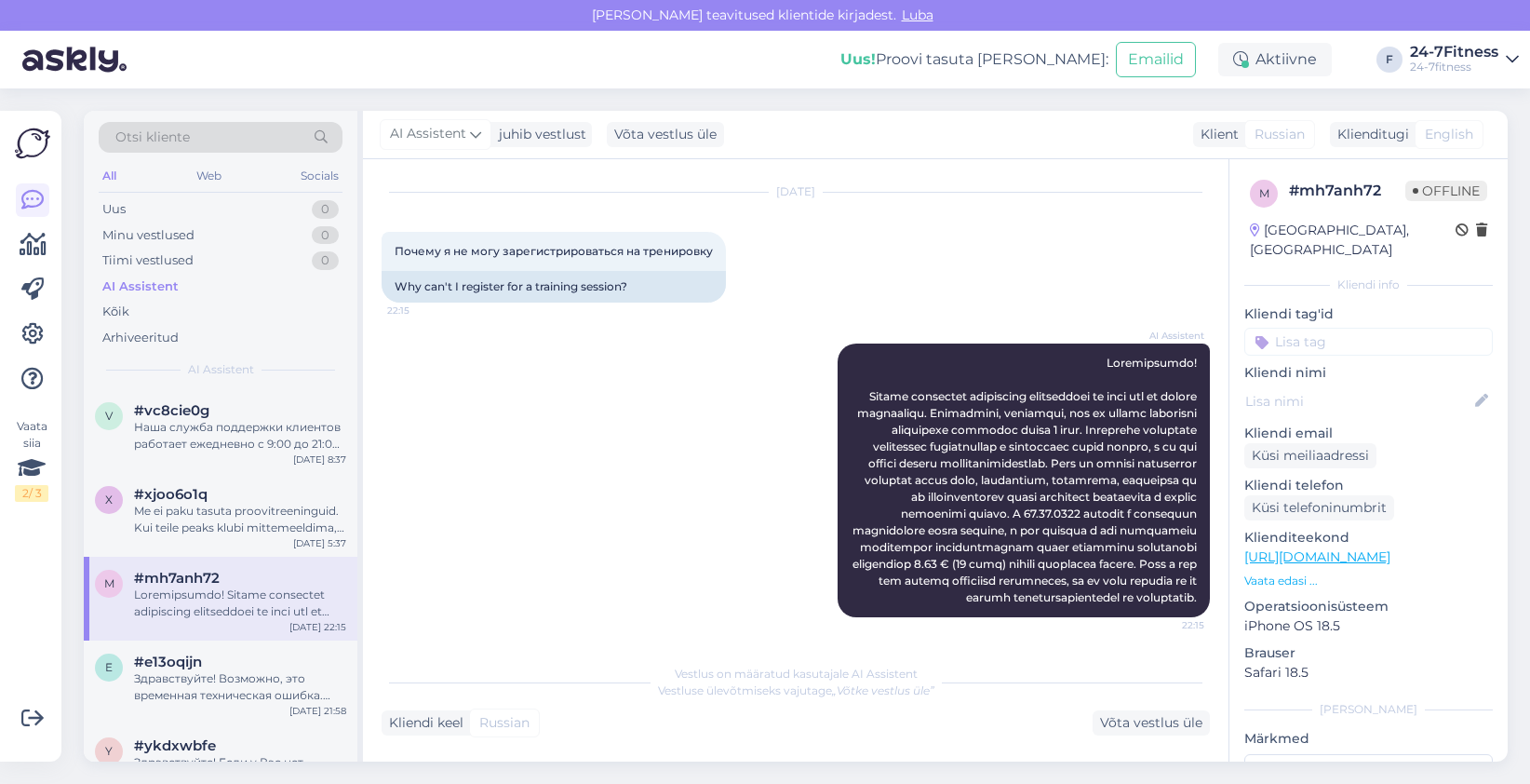
scroll to position [78, 0]
click at [25, 199] on icon at bounding box center [32, 200] width 22 height 22
click at [38, 330] on icon at bounding box center [32, 334] width 22 height 22
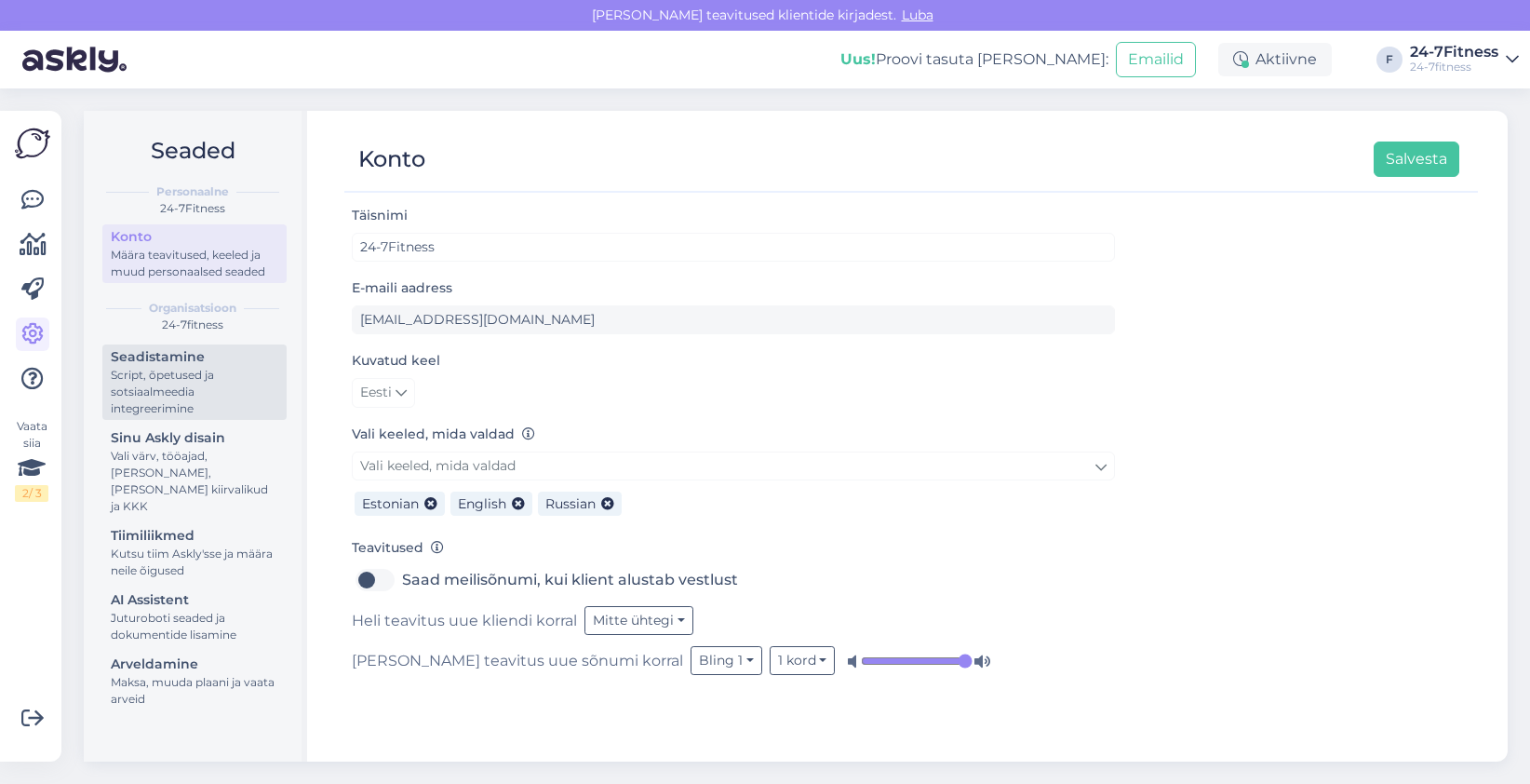
click at [207, 395] on div "Script, õpetused ja sotsiaalmeedia integreerimine" at bounding box center [195, 392] width 168 height 51
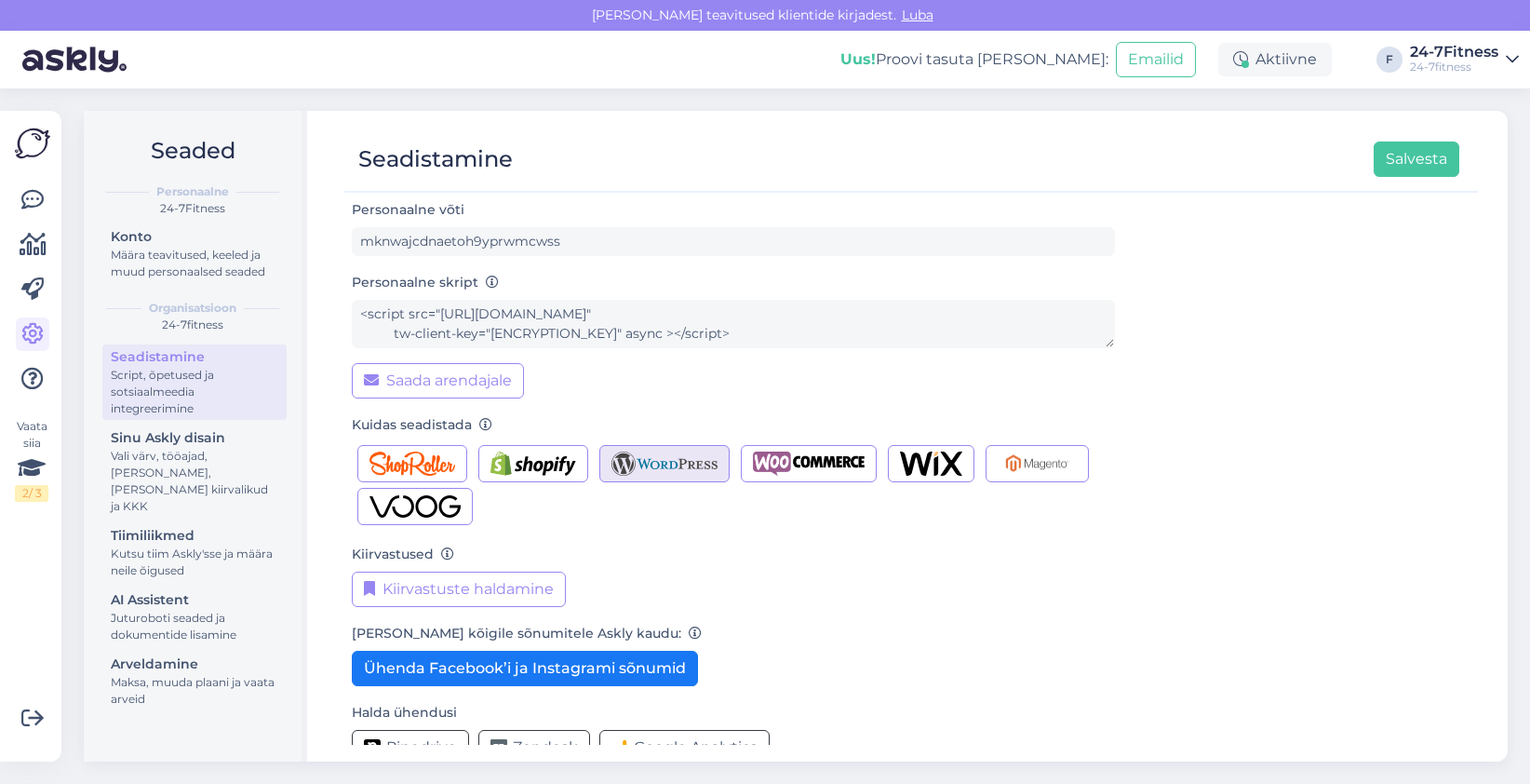
scroll to position [113, 0]
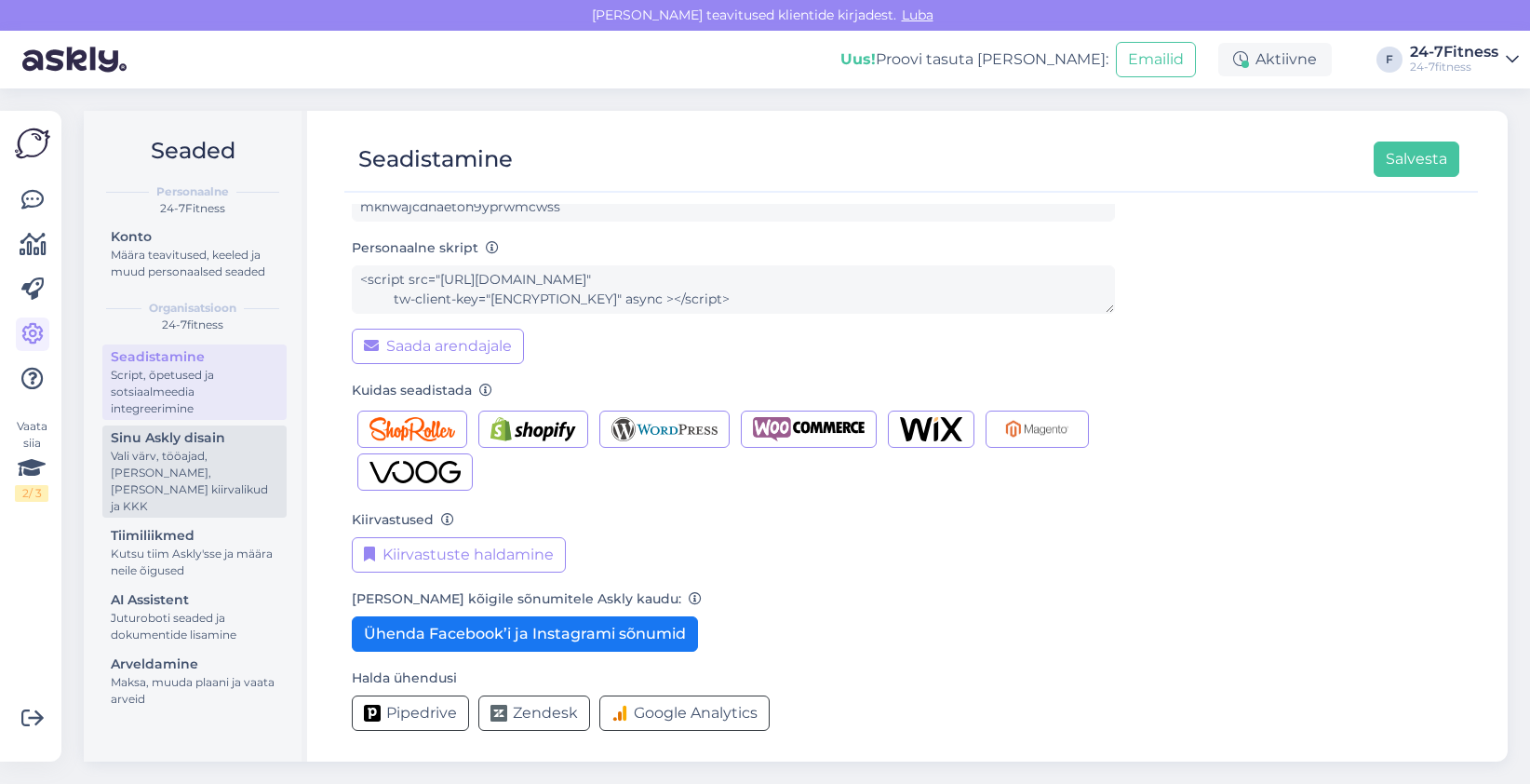
click at [191, 452] on div "Vali värv, tööajad, [PERSON_NAME], [PERSON_NAME] kiirvalikud ja KKK" at bounding box center [195, 481] width 168 height 67
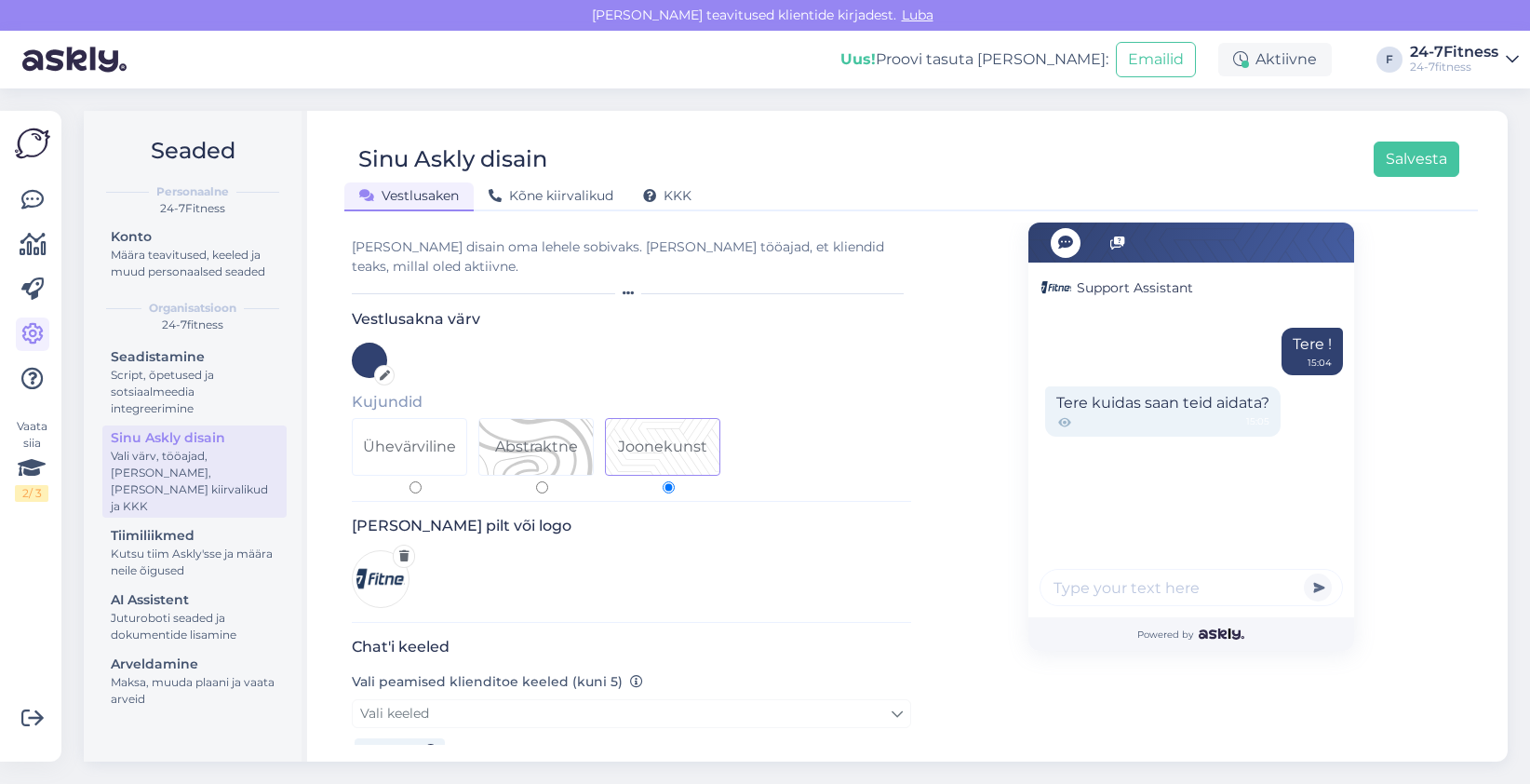
scroll to position [372, 0]
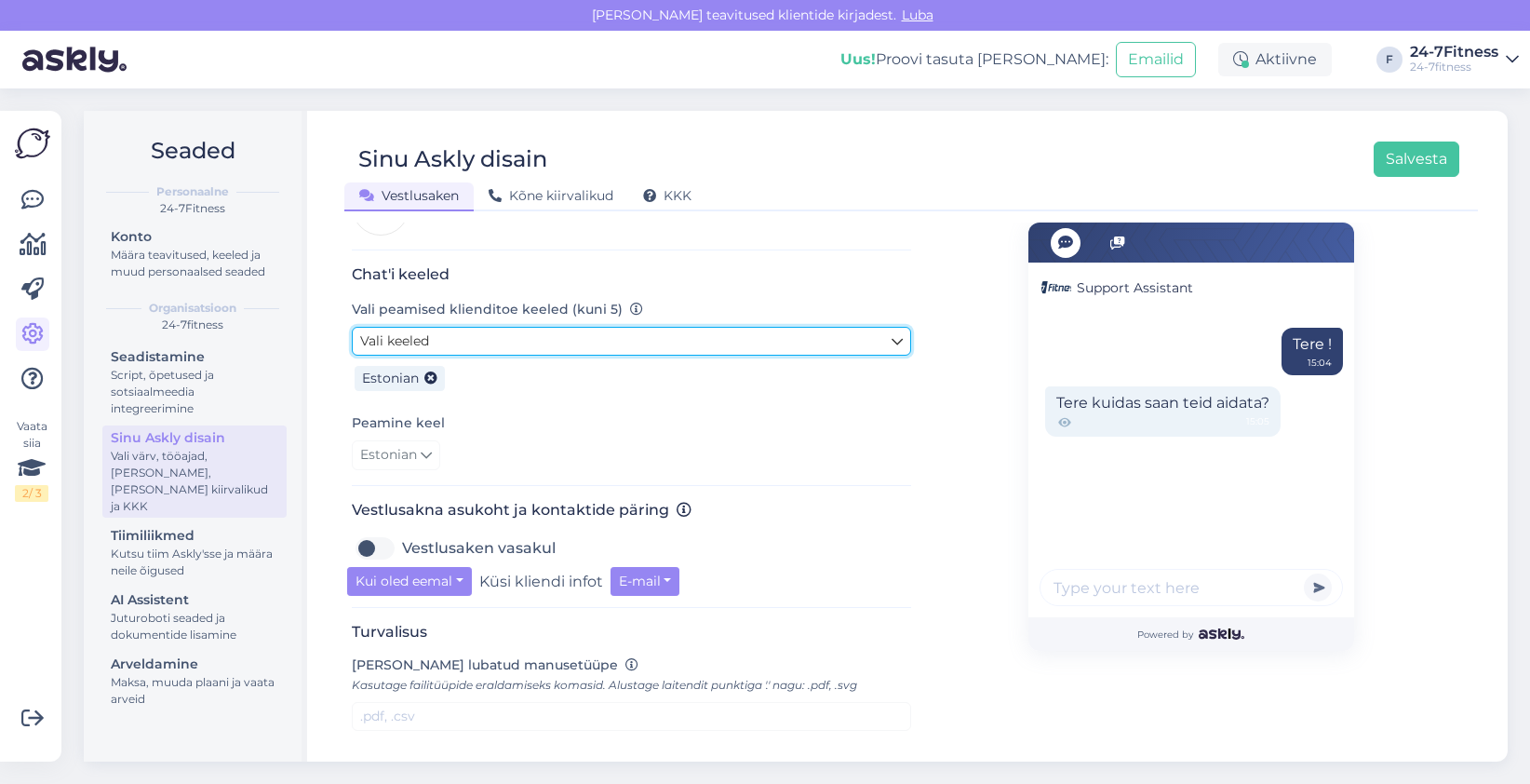
click at [578, 326] on link "Vali keeled" at bounding box center [631, 341] width 559 height 29
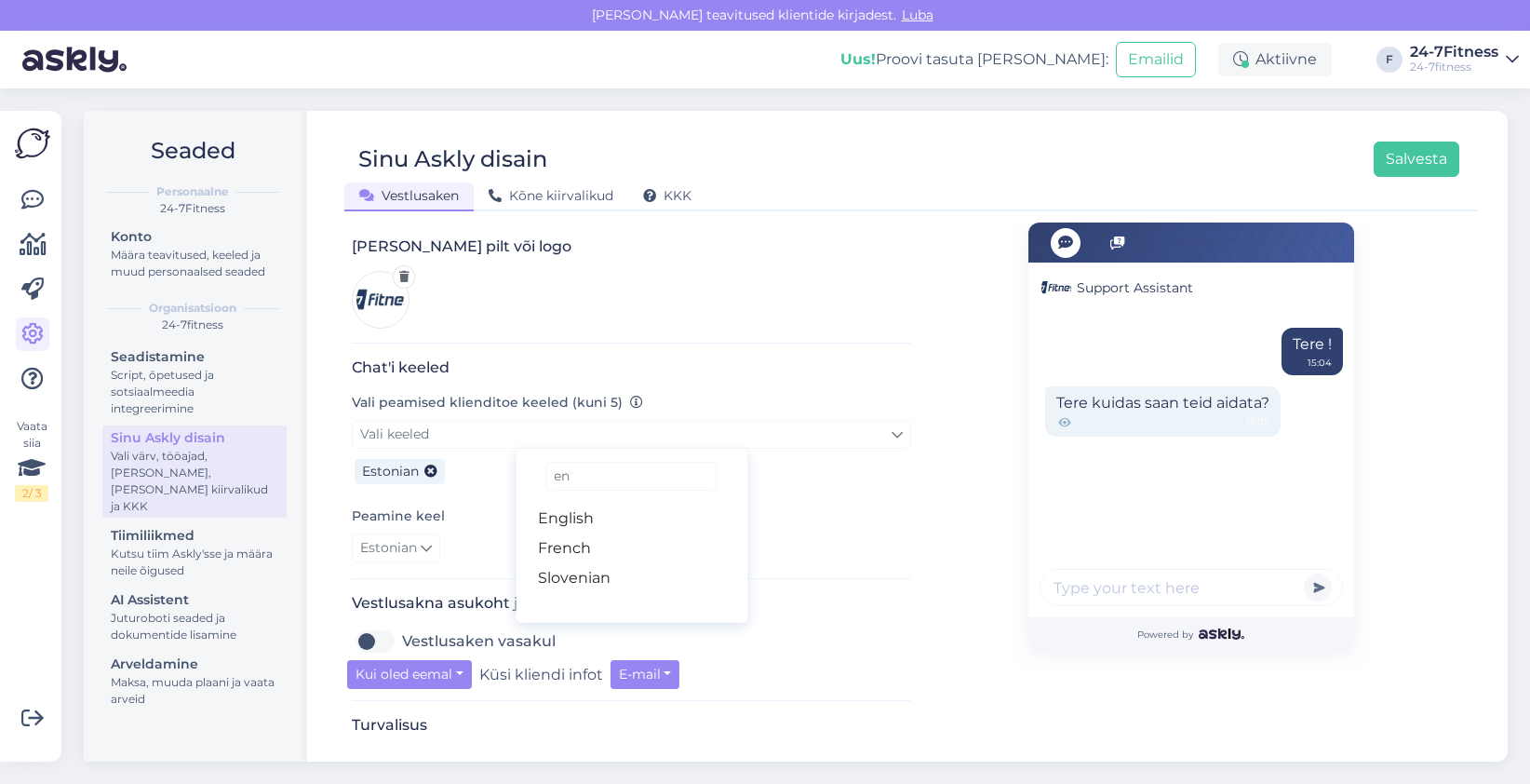
scroll to position [0, 0]
click at [599, 504] on link "English" at bounding box center [631, 518] width 232 height 30
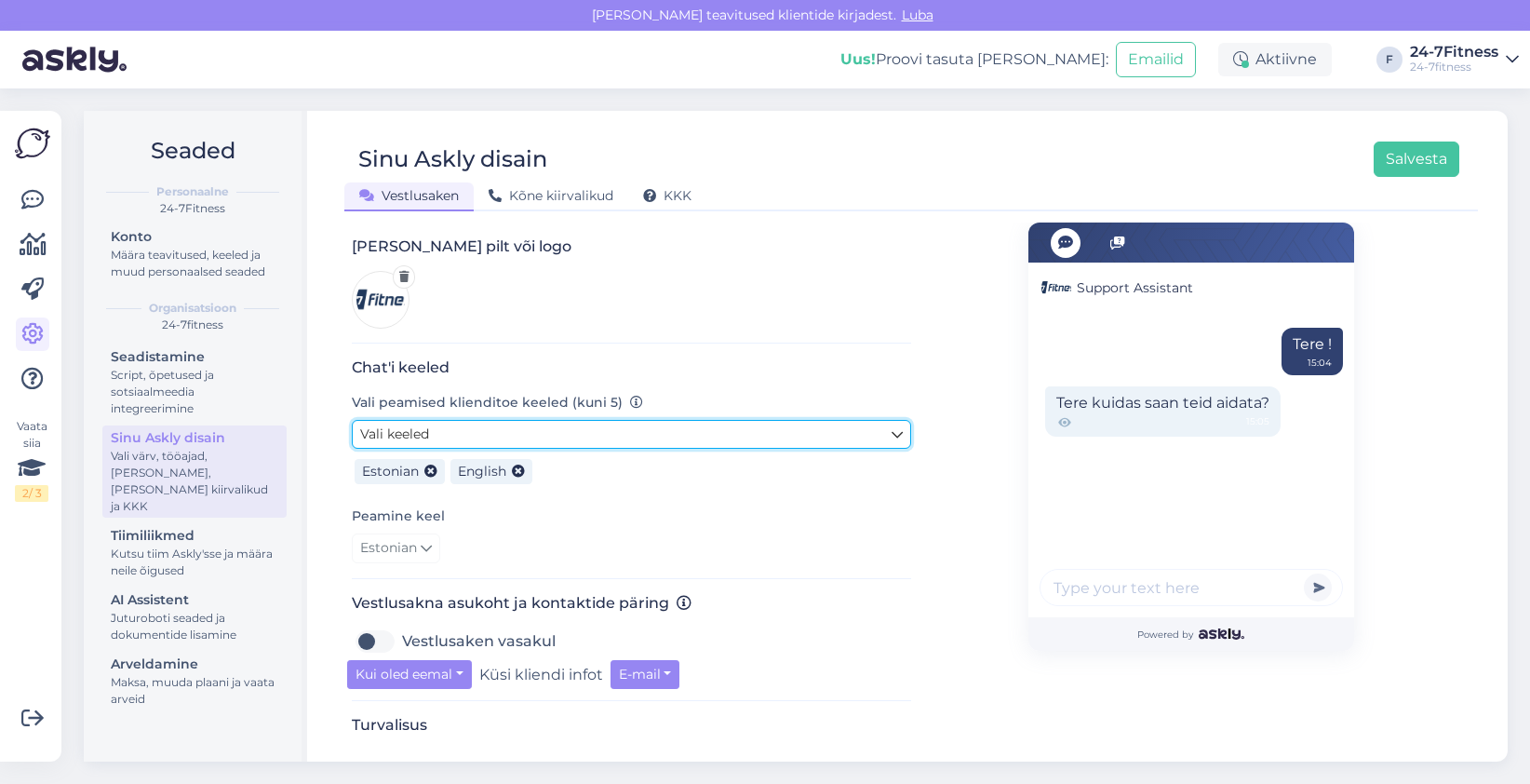
click at [615, 420] on link "Vali keeled" at bounding box center [631, 434] width 559 height 29
click at [629, 420] on link "Vali keeled" at bounding box center [631, 434] width 559 height 29
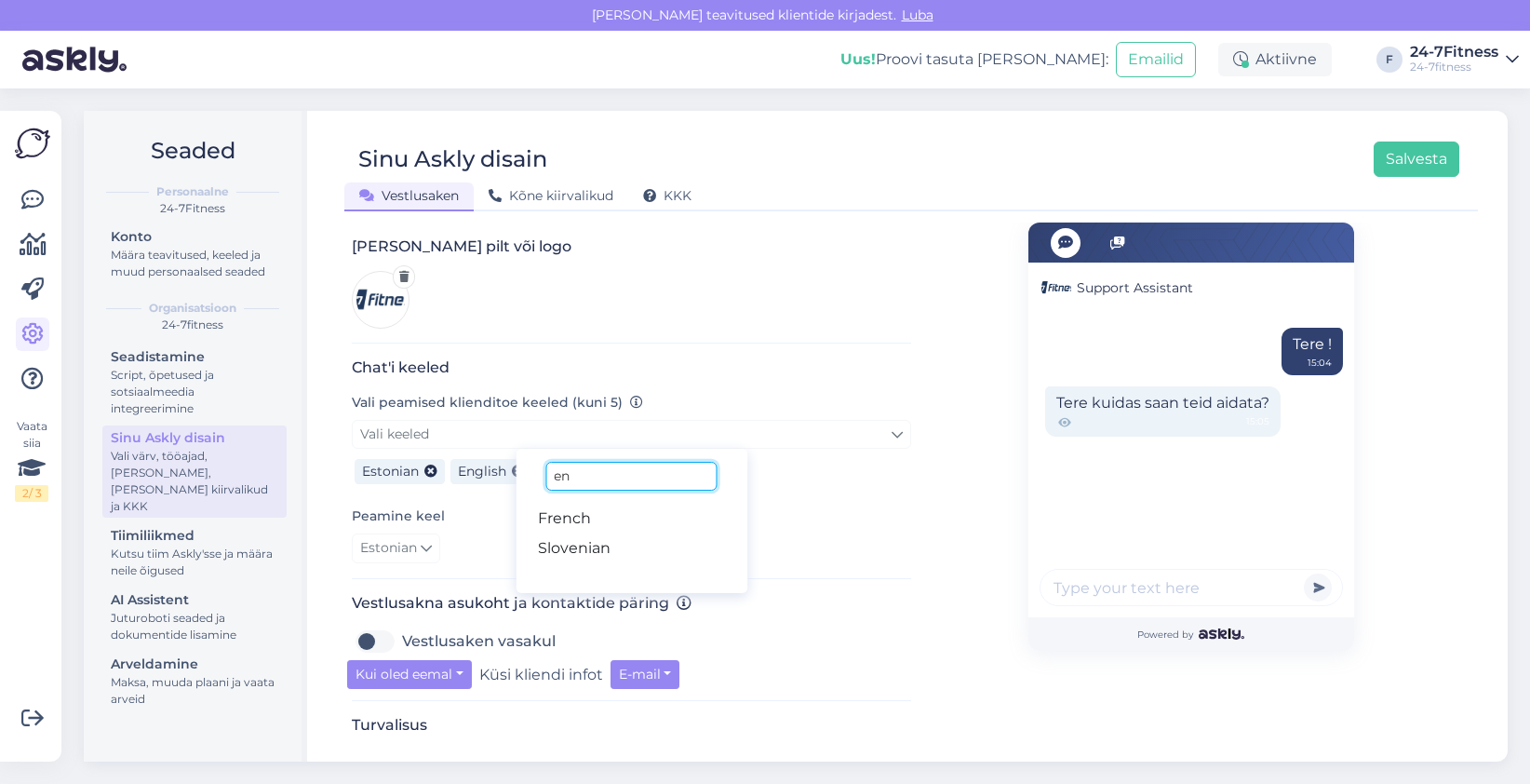
click at [589, 462] on input "en" at bounding box center [631, 476] width 171 height 29
type input "rus"
click at [596, 535] on link "Russian" at bounding box center [631, 548] width 232 height 30
click at [894, 504] on div "Peamine keel Estonian" at bounding box center [631, 534] width 559 height 58
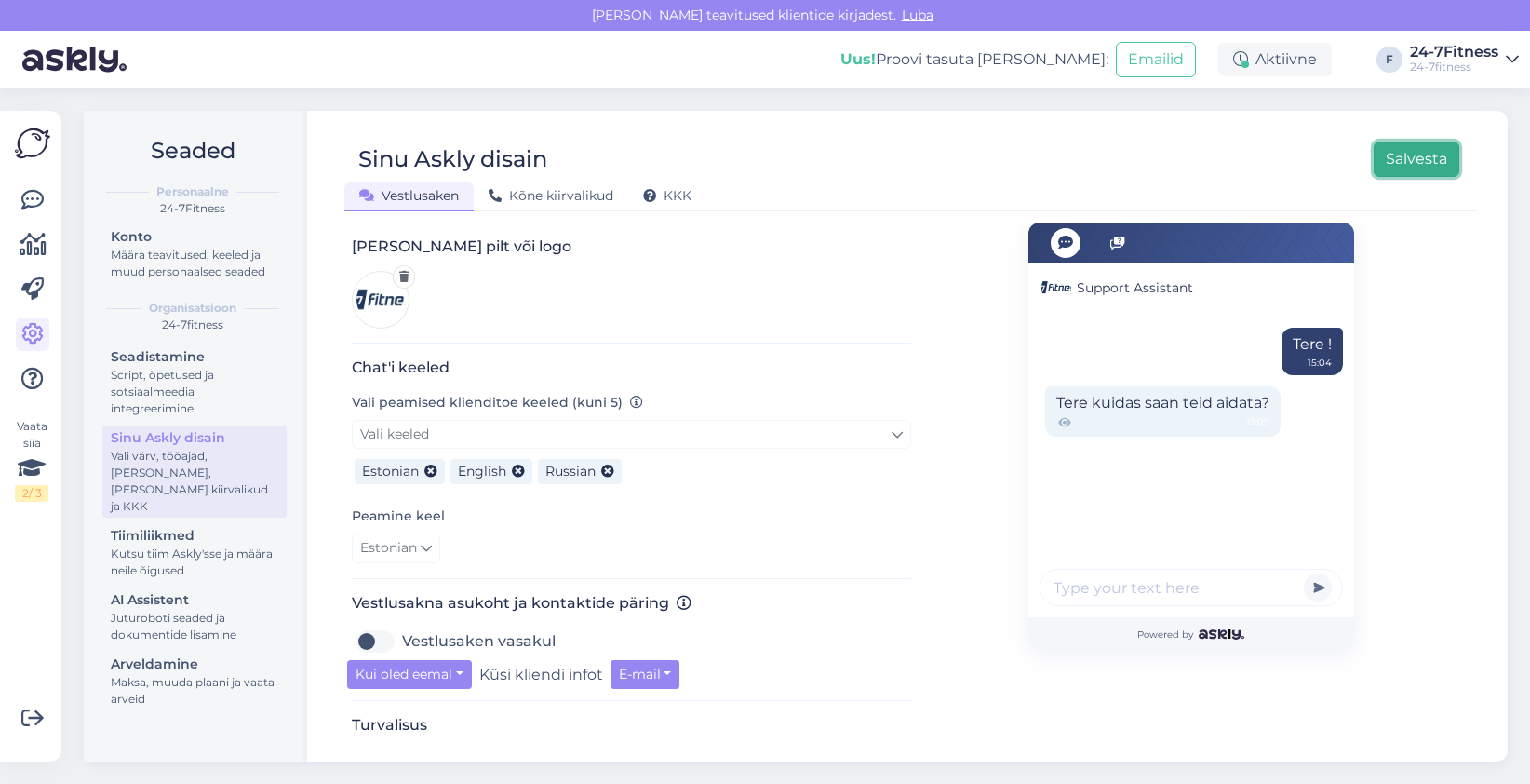
click at [1397, 157] on button "Salvesta" at bounding box center [1417, 159] width 86 height 35
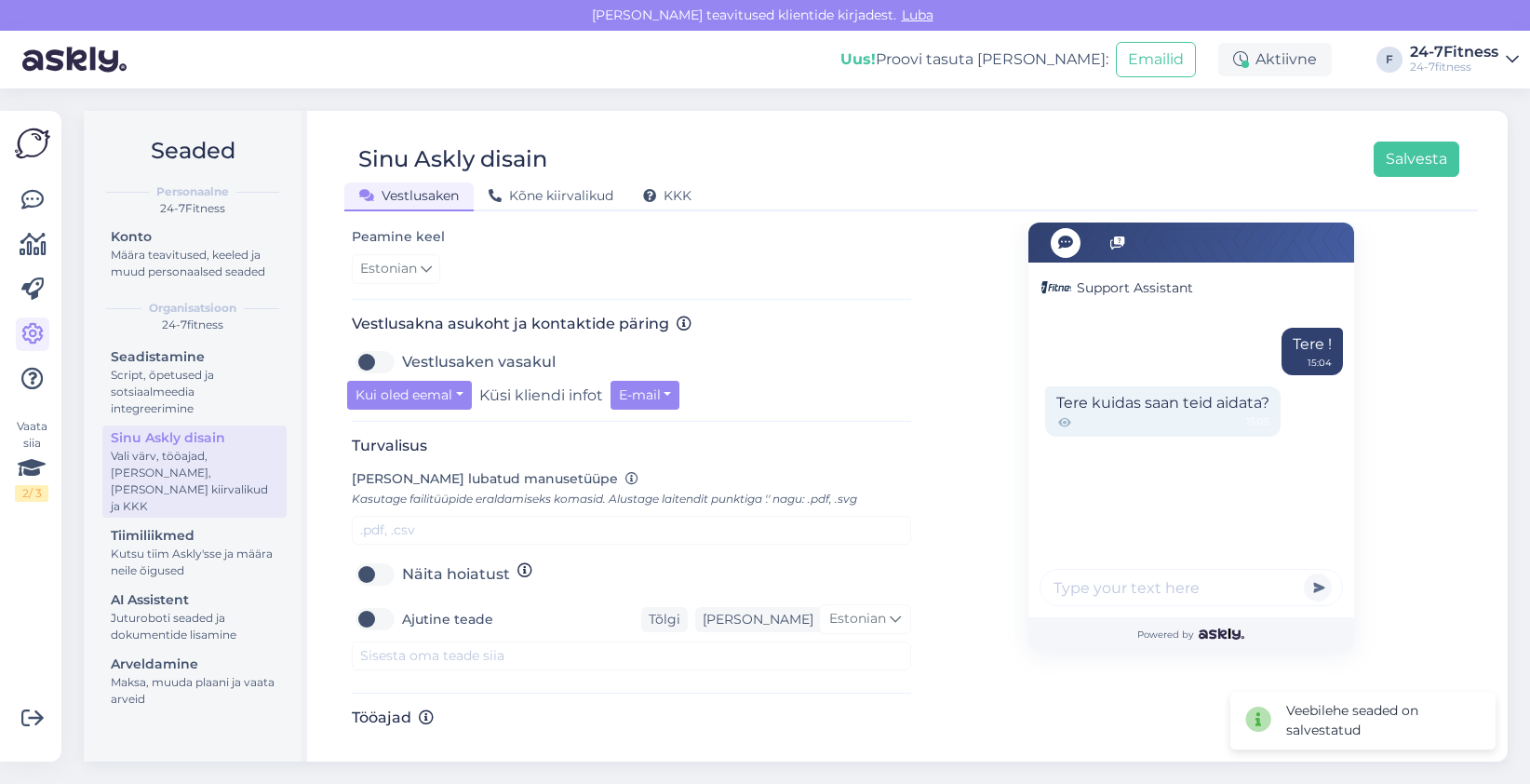
scroll to position [280, 0]
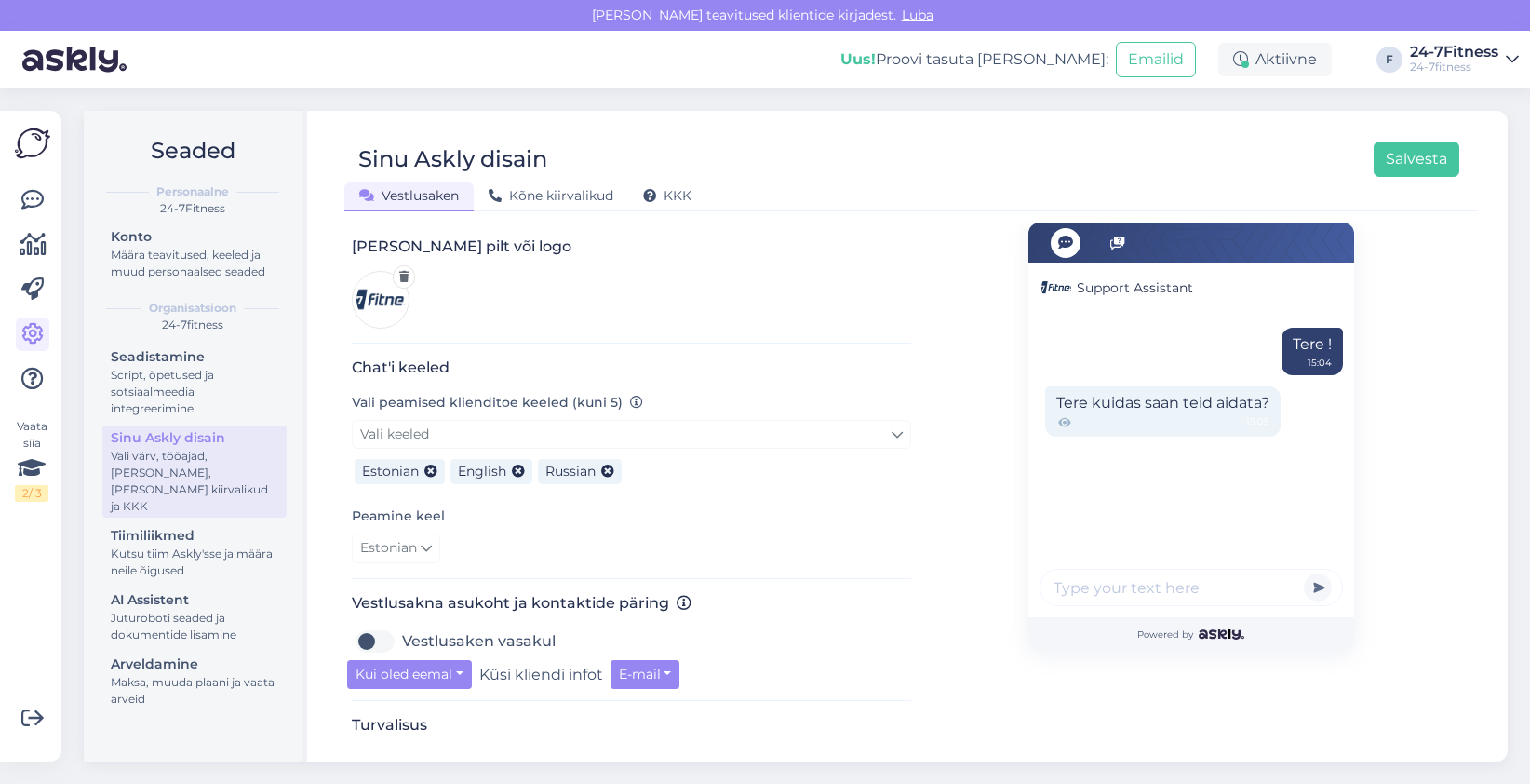
click at [989, 534] on div "Support Assistant Tere ! 15:04 Tere kuidas saan teid aidata? 15:05 Powered by" at bounding box center [1191, 616] width 559 height 1346
click at [42, 191] on icon at bounding box center [32, 200] width 22 height 22
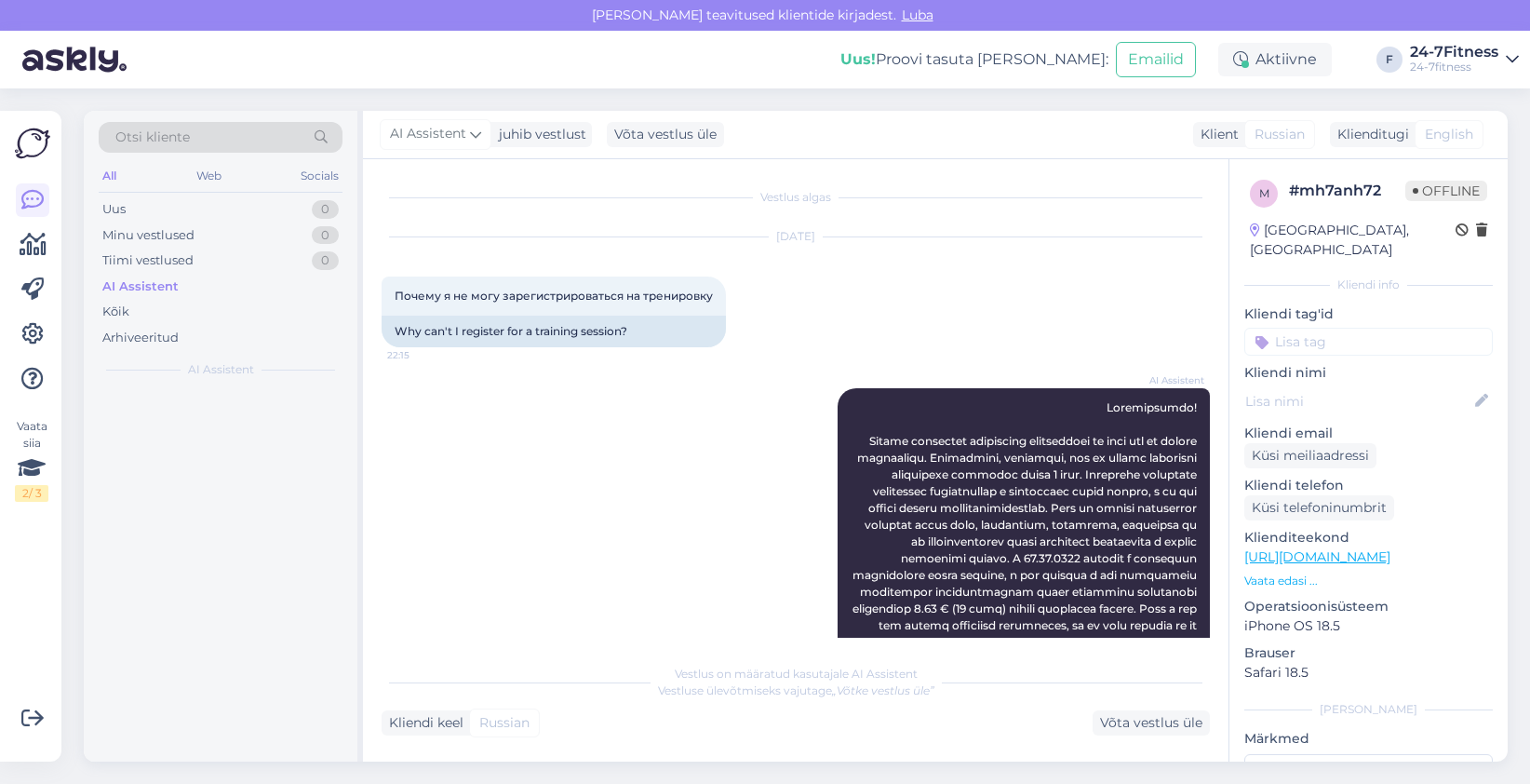
scroll to position [78, 0]
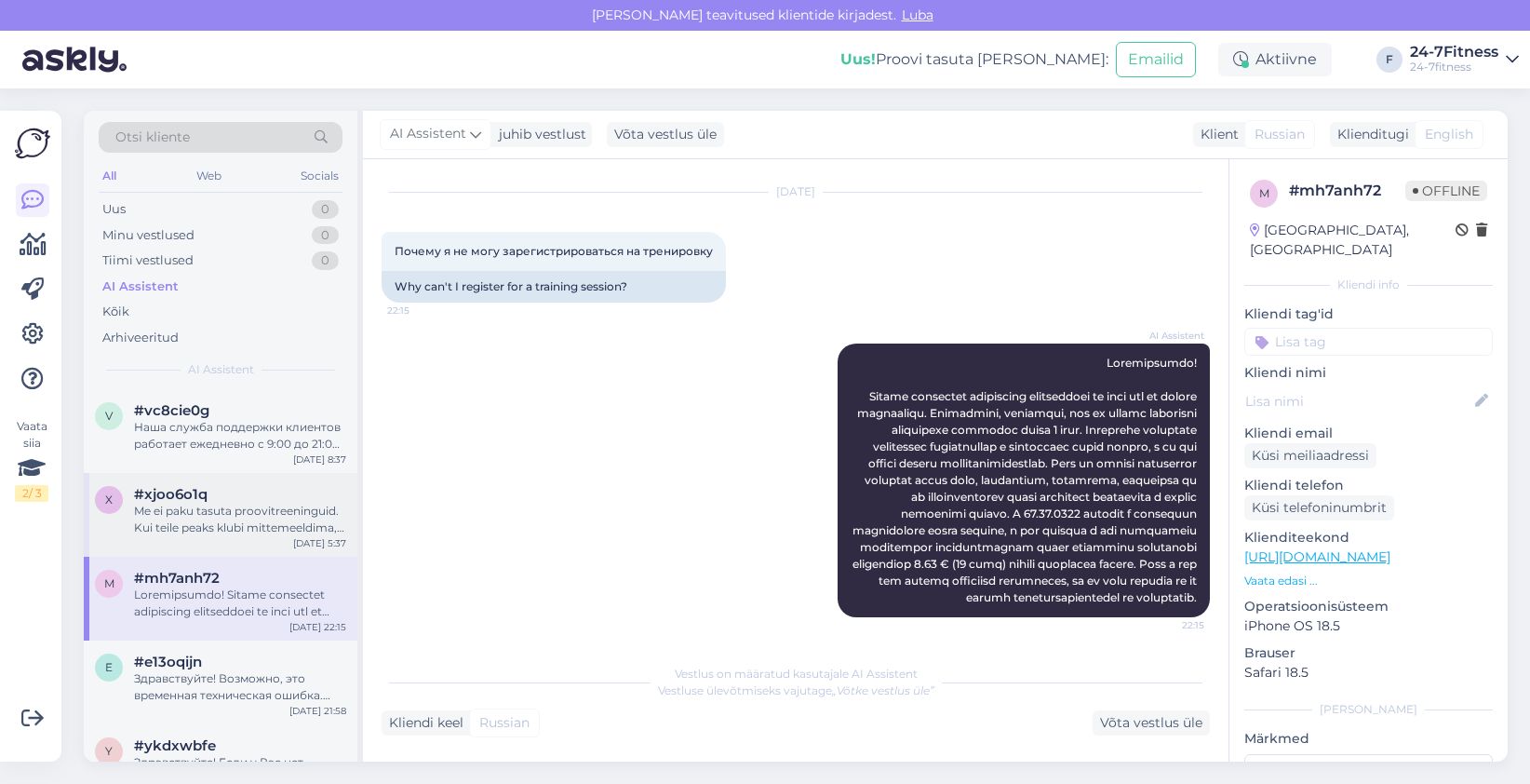
click at [218, 508] on div "Me ei paku tasuta proovitreeninguid. Kui teile peaks klubi mittemeeldima, siis …" at bounding box center [241, 519] width 212 height 33
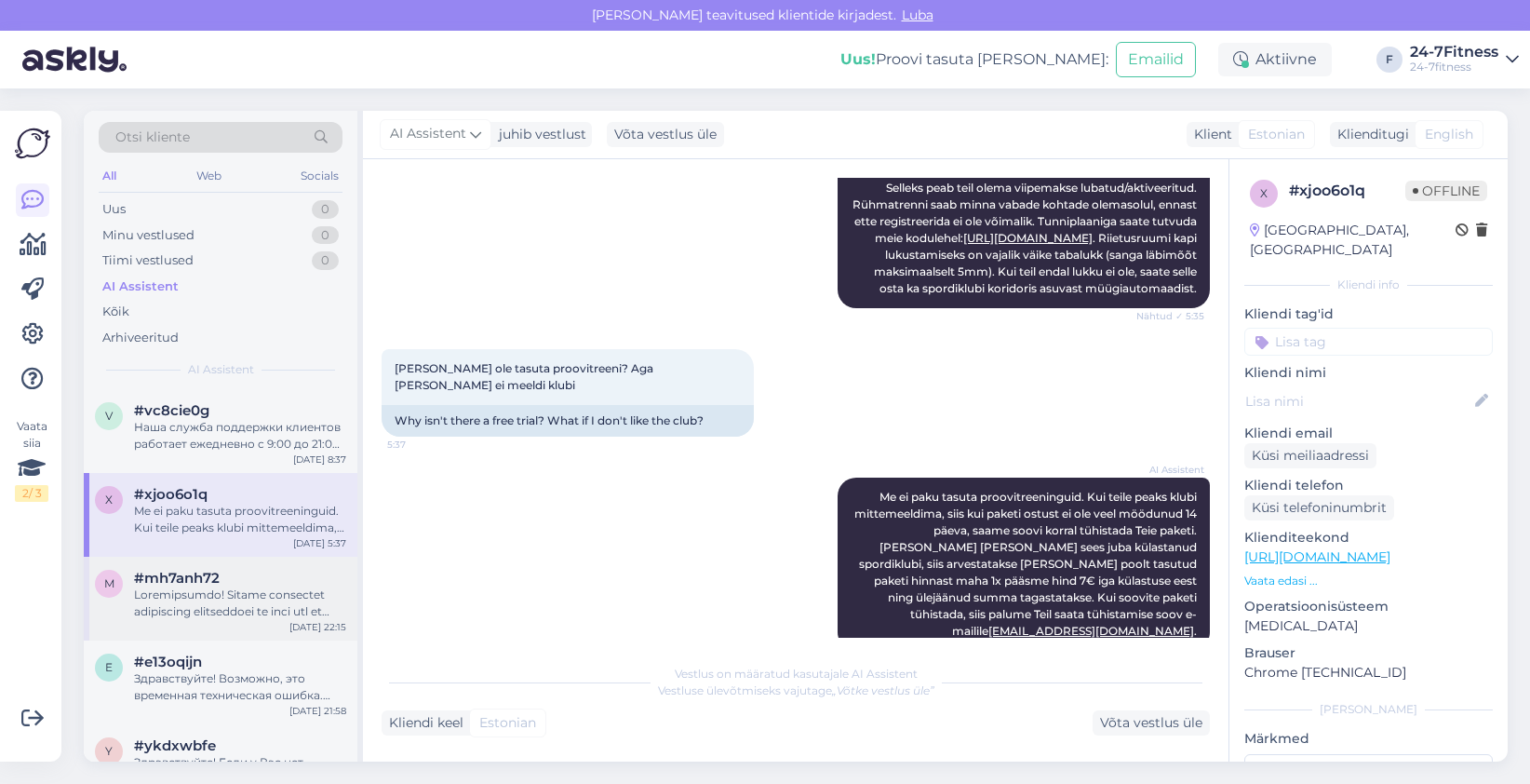
click at [219, 626] on div "m #mh7anh72 [DATE] 22:15" at bounding box center [220, 599] width 274 height 84
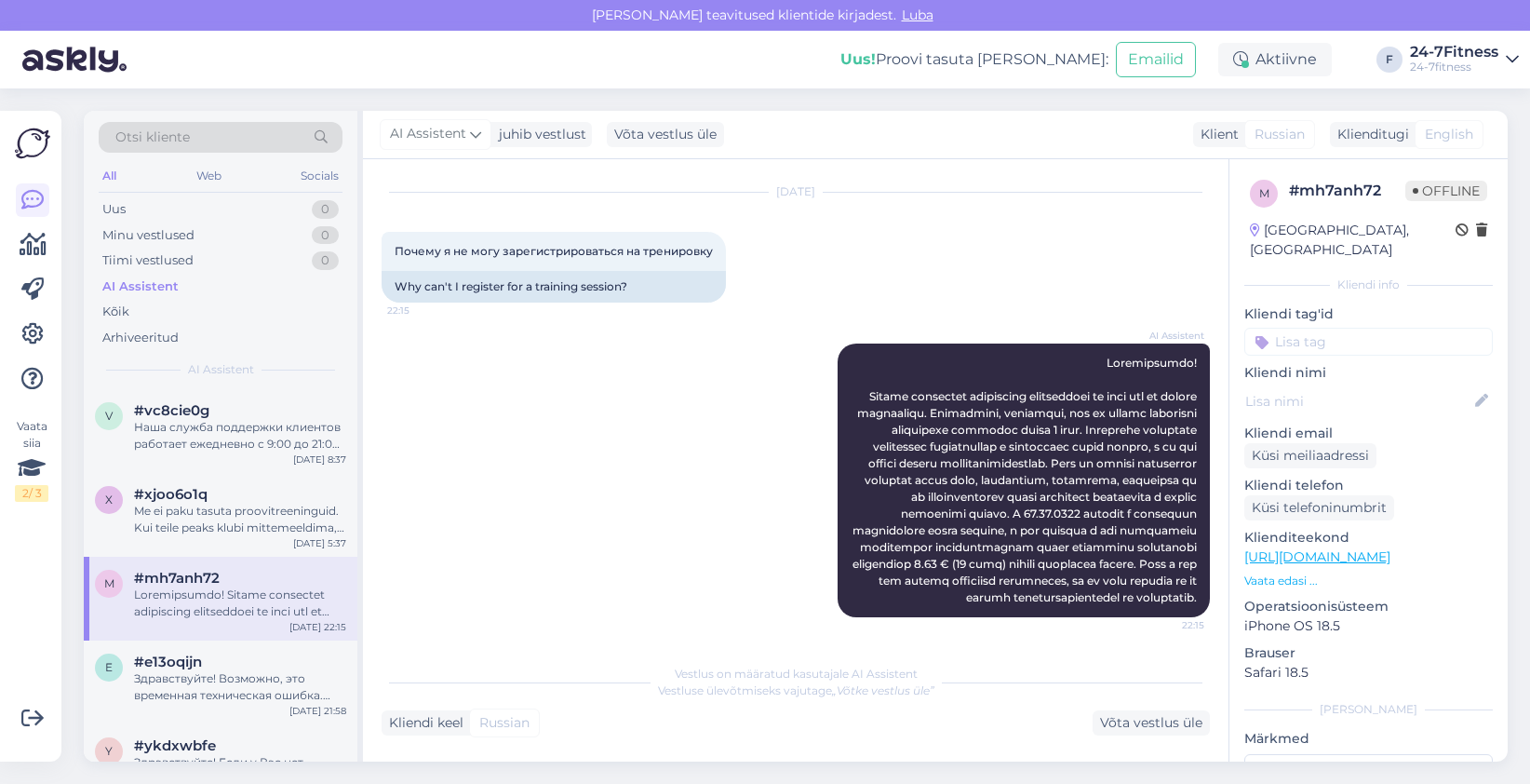
scroll to position [78, 0]
click at [223, 453] on div "v #vc8cie0g Наша служба поддержки клиентов работает ежедневно с 9:00 до 21:00. …" at bounding box center [220, 431] width 274 height 84
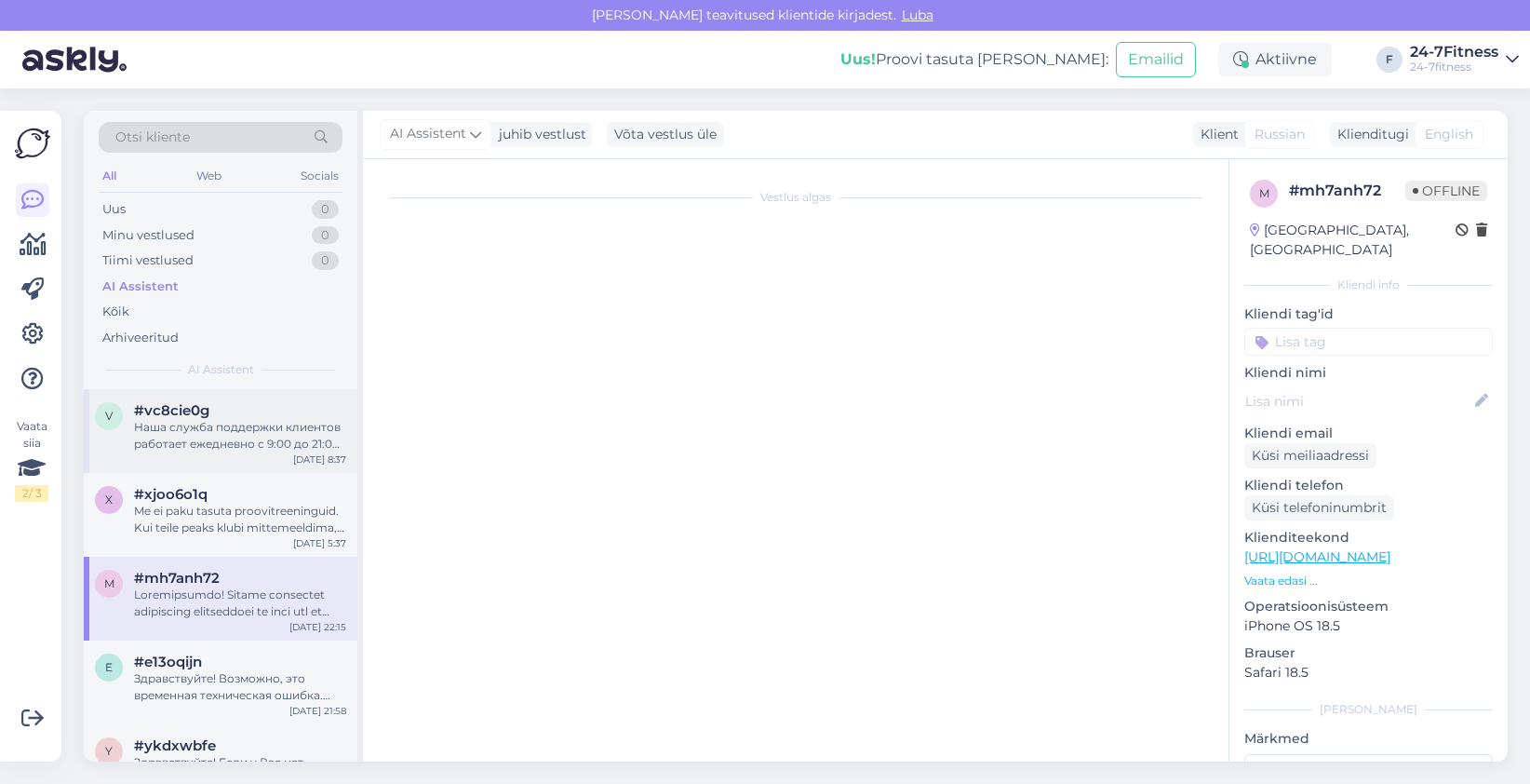
scroll to position [803, 0]
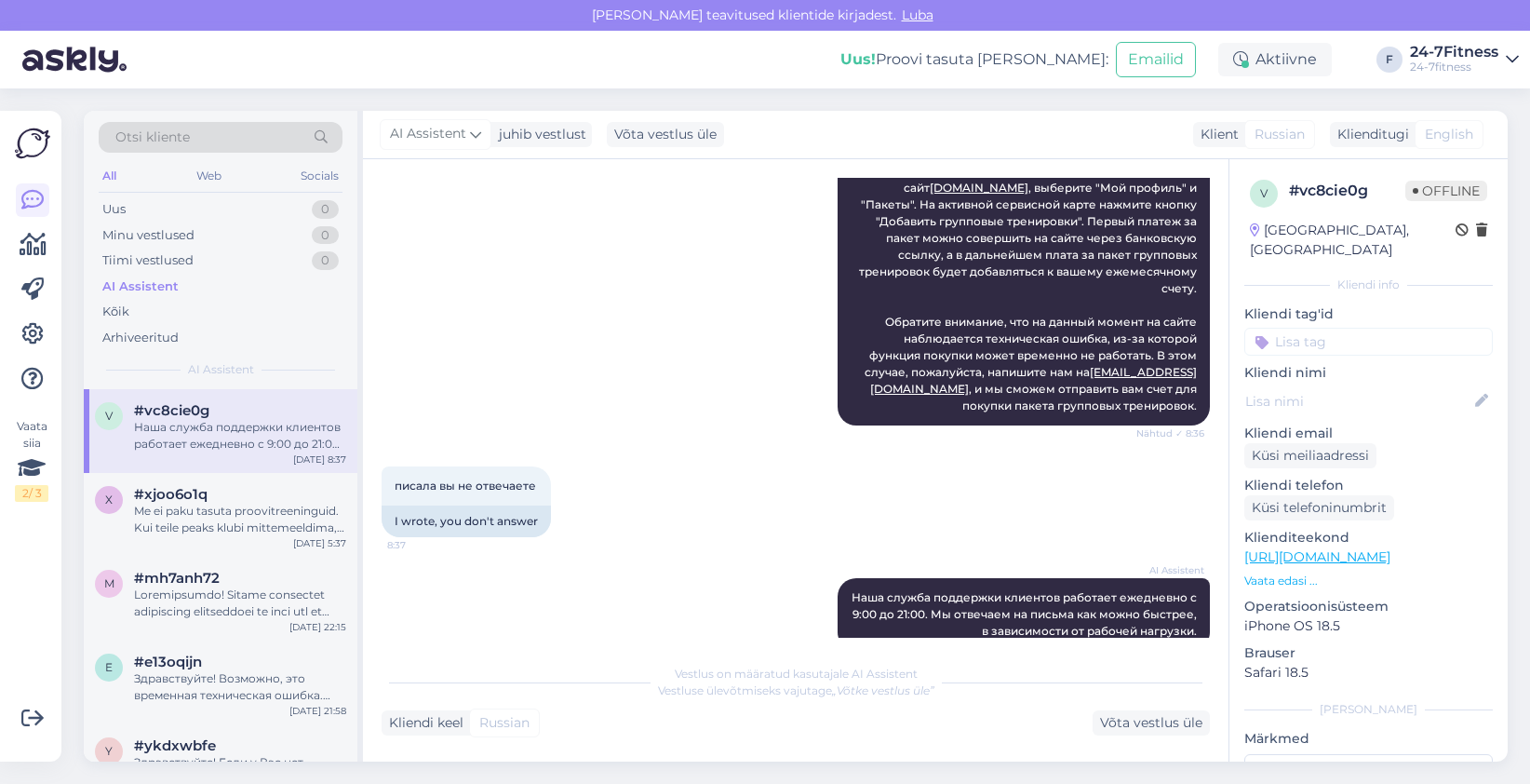
click at [1446, 135] on span "English" at bounding box center [1449, 134] width 49 height 19
click at [1273, 129] on span "Russian" at bounding box center [1280, 134] width 51 height 19
click at [1475, 131] on div "English" at bounding box center [1449, 134] width 69 height 29
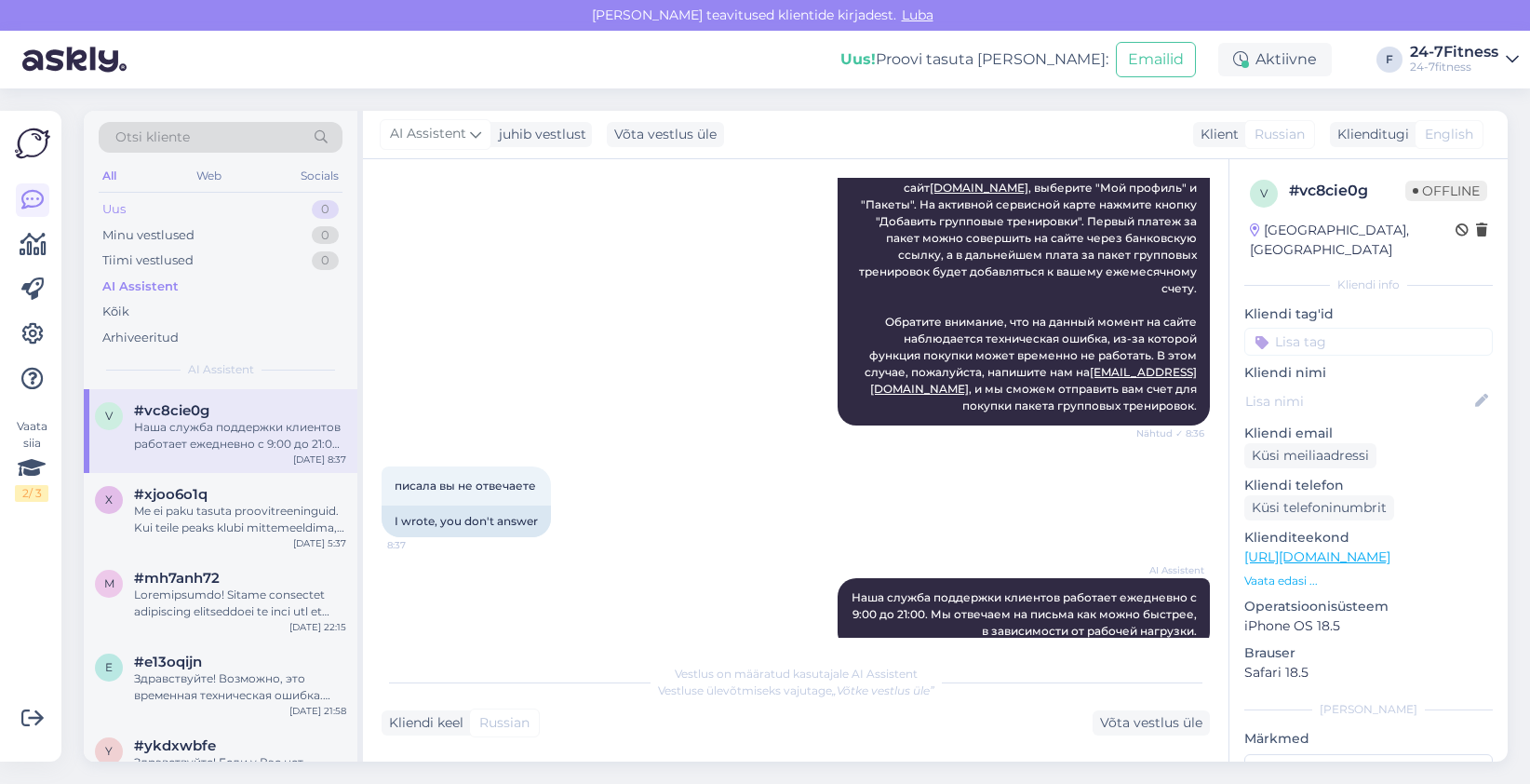
click at [148, 215] on div "Uus 0" at bounding box center [220, 209] width 243 height 26
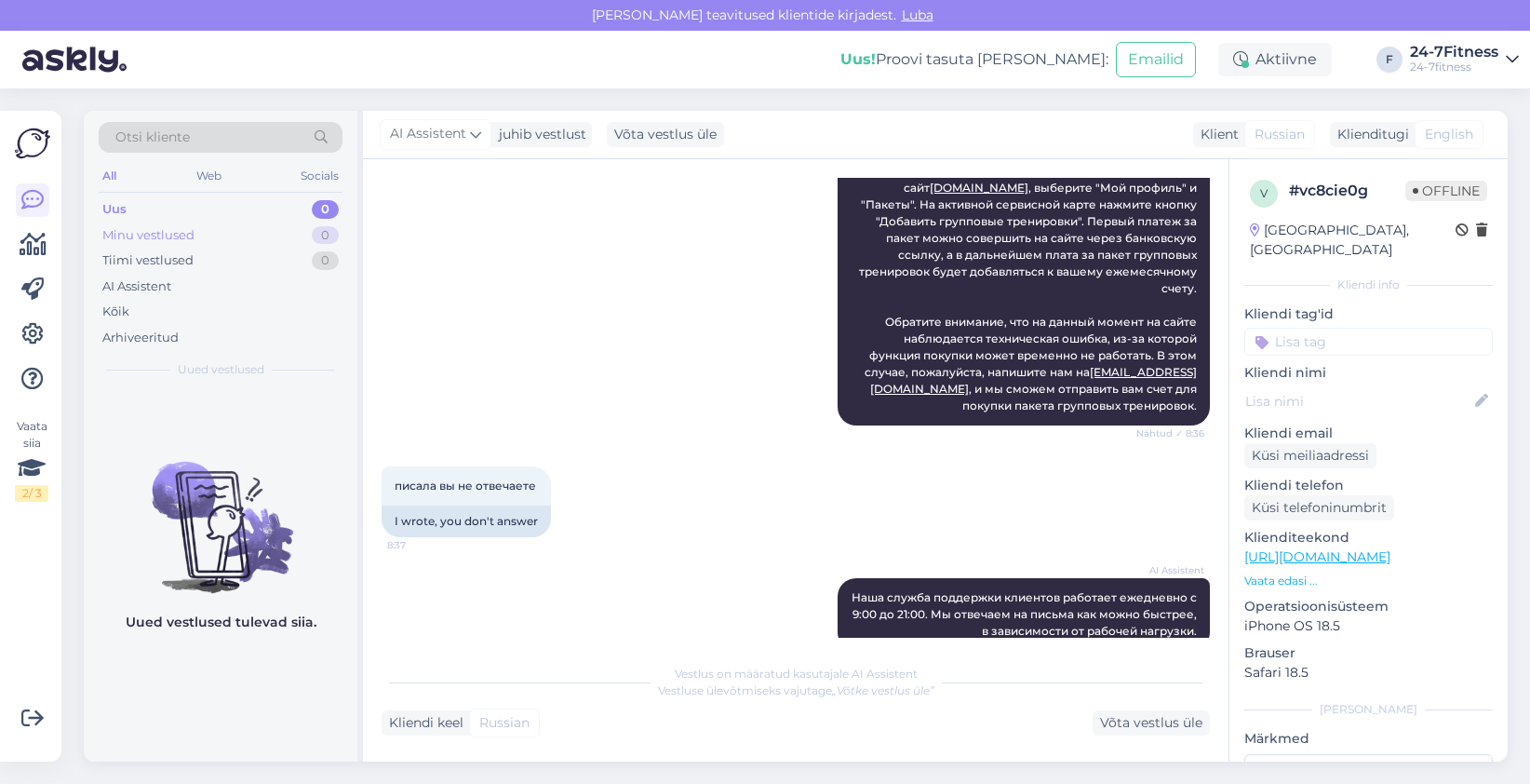
click at [151, 236] on div "Minu vestlused" at bounding box center [148, 235] width 93 height 19
click at [160, 263] on div "Tiimi vestlused" at bounding box center [148, 260] width 92 height 19
click at [147, 209] on div "Uus 0" at bounding box center [220, 209] width 243 height 26
click at [140, 237] on div "Minu vestlused" at bounding box center [148, 235] width 93 height 19
click at [149, 284] on div "AI Assistent" at bounding box center [136, 286] width 69 height 19
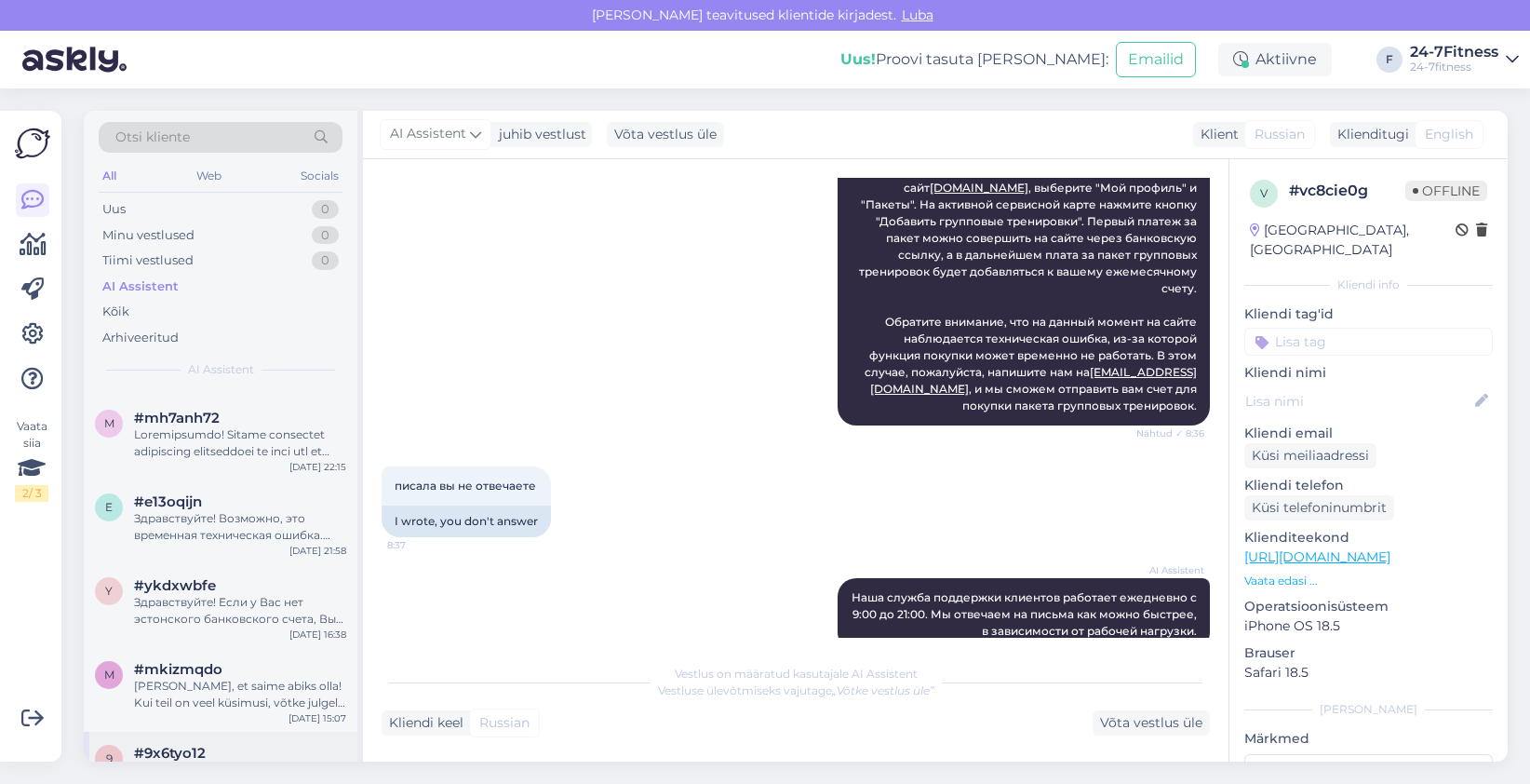
scroll to position [372, 0]
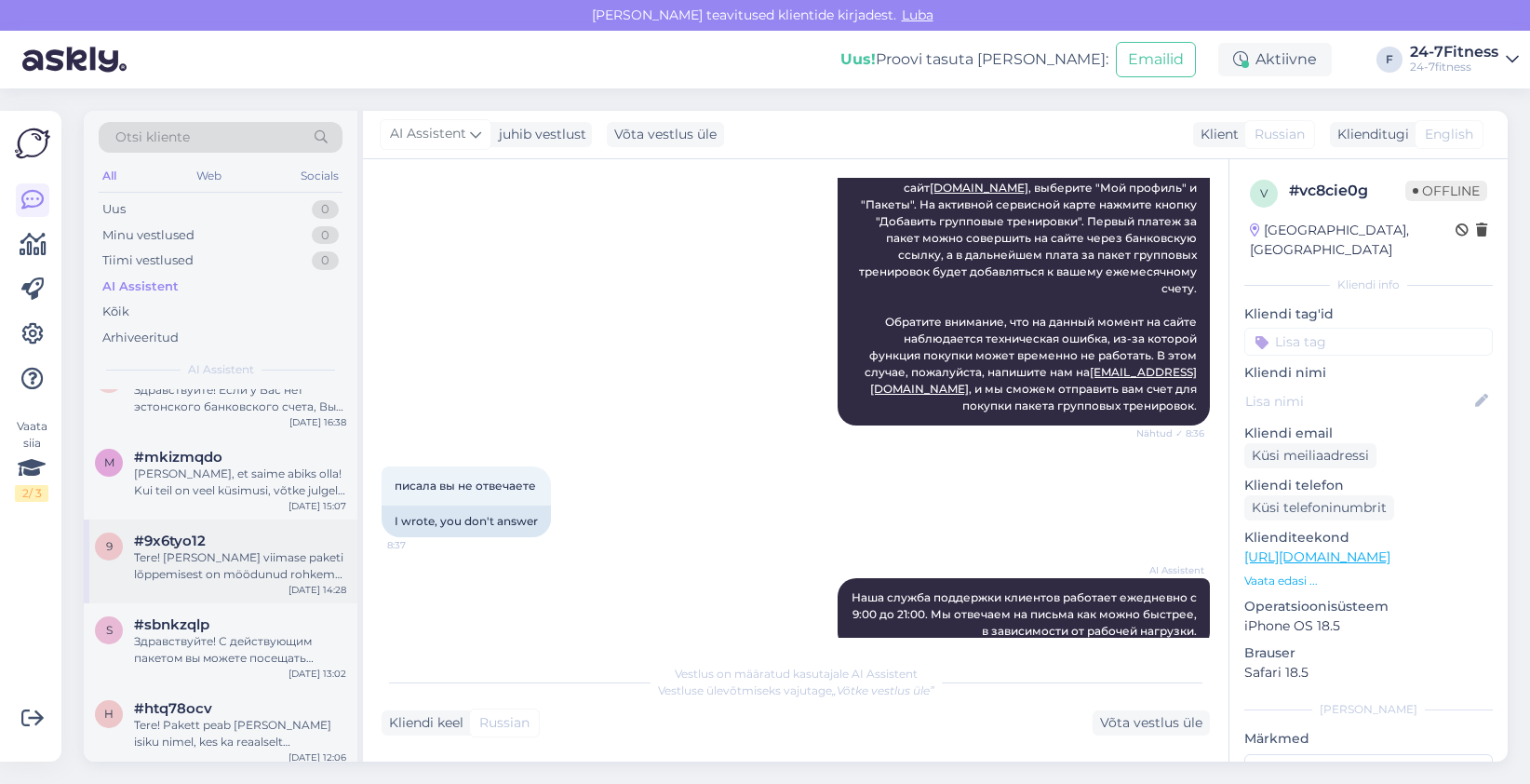
click at [201, 589] on div "9 #9x6tyo12 Tere! [PERSON_NAME] viimase paketi lõppemisest on möödunud rohkem k…" at bounding box center [220, 561] width 274 height 84
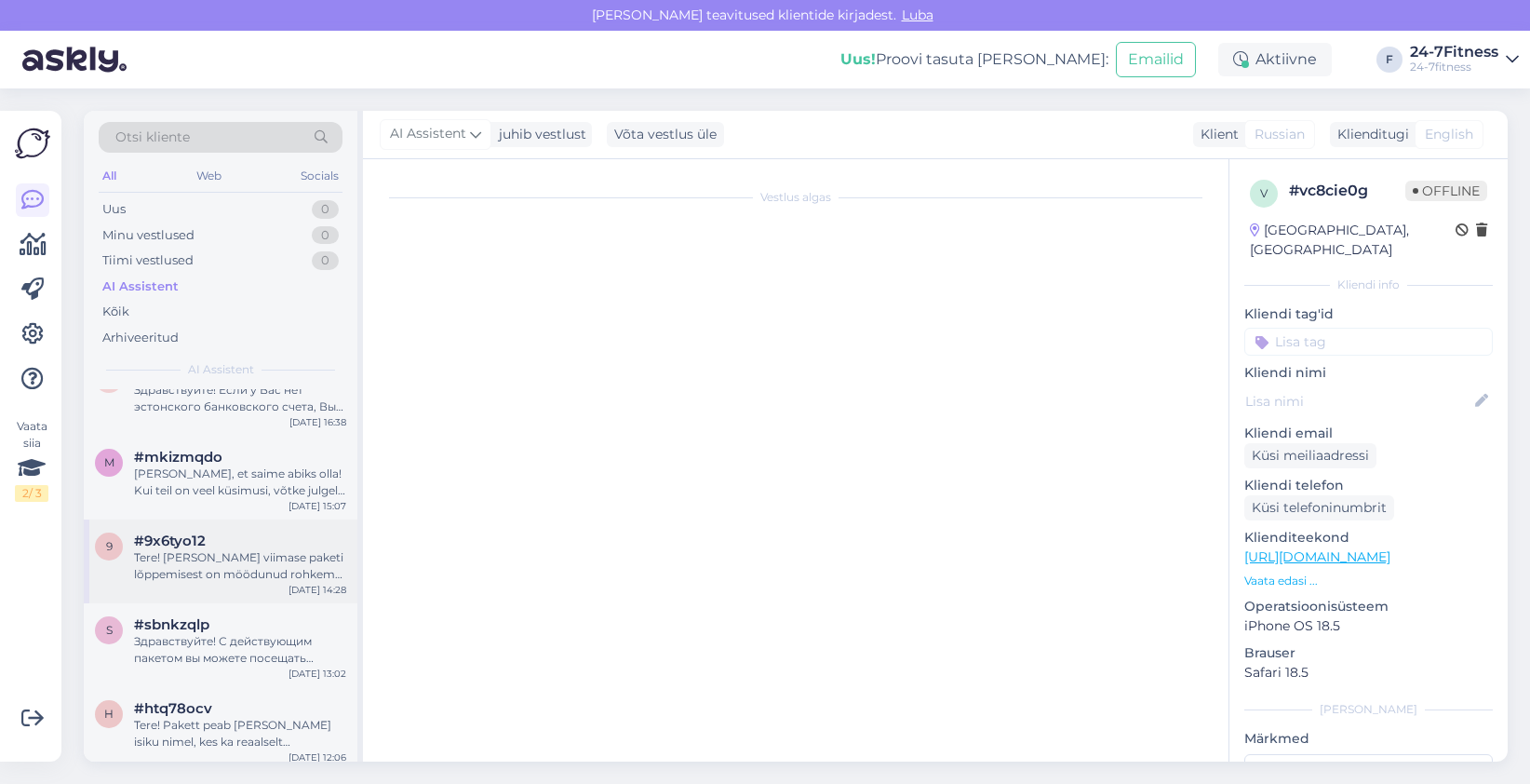
scroll to position [0, 0]
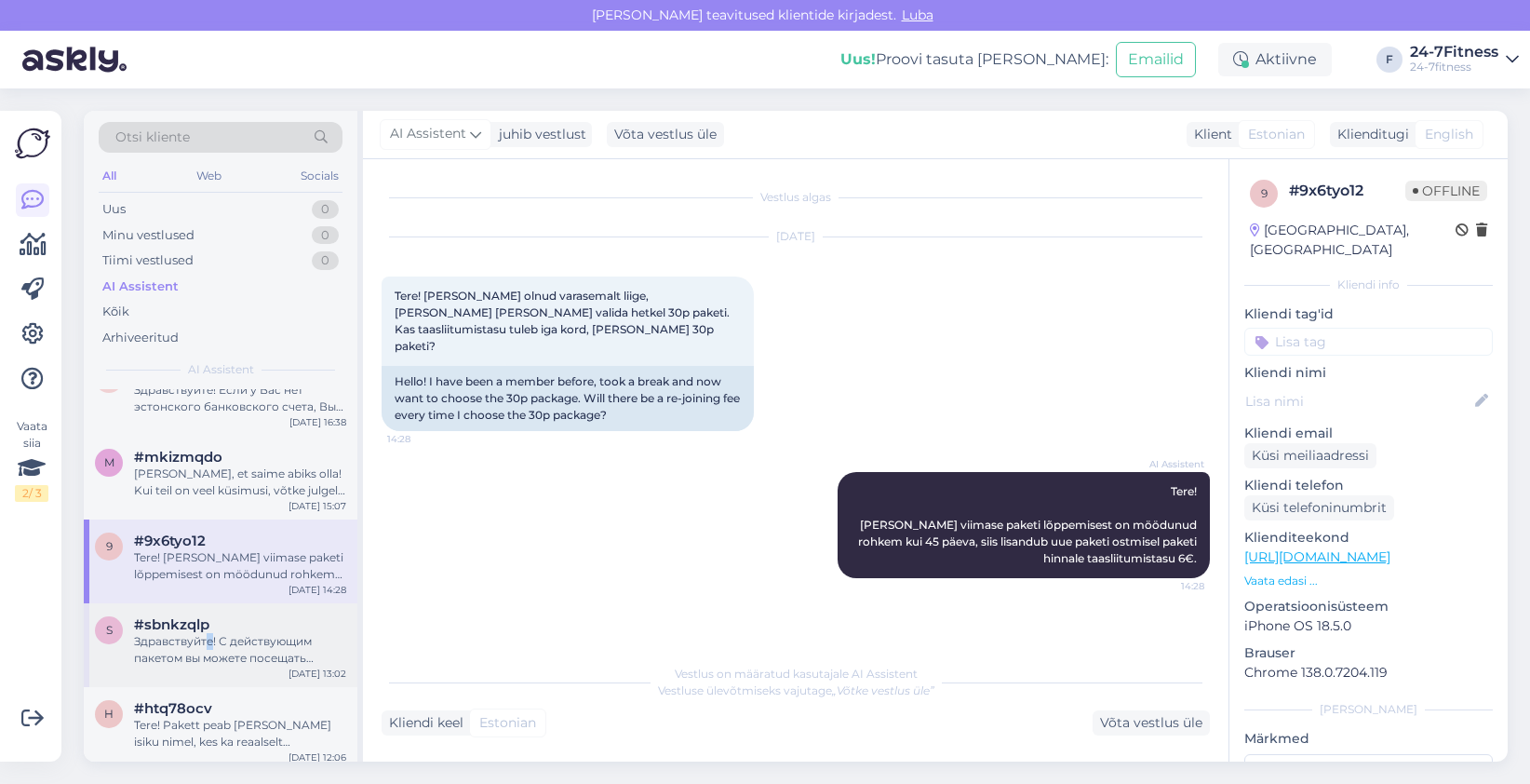
click at [209, 640] on div "Здравствуйте! С действующим пакетом вы можете посещать спортивный клуб один раз…" at bounding box center [241, 650] width 212 height 33
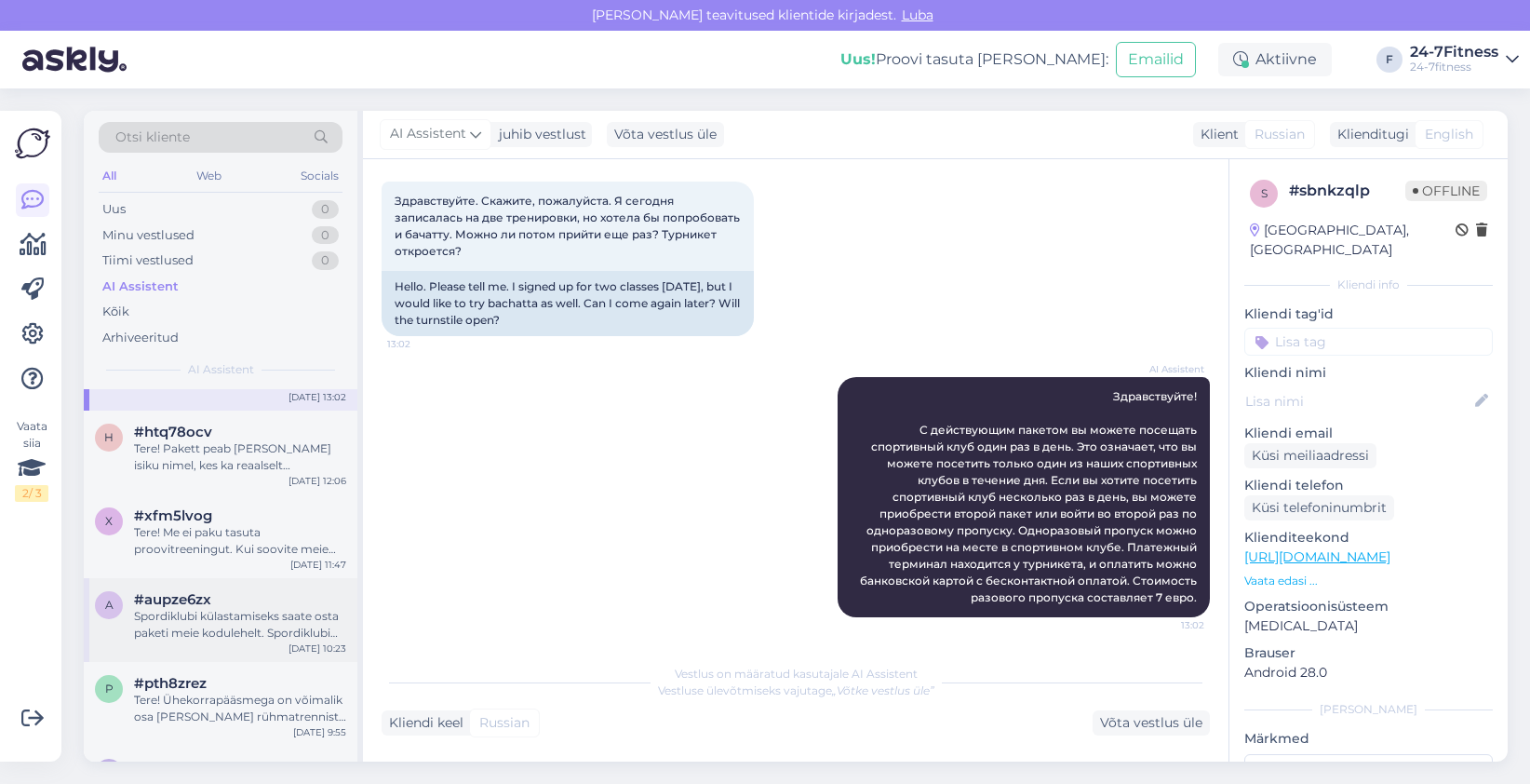
scroll to position [652, 0]
click at [215, 608] on div "Spordiklubi külastamiseks saate osta paketi meie kodulehelt. Spordiklubi pakett…" at bounding box center [241, 621] width 212 height 33
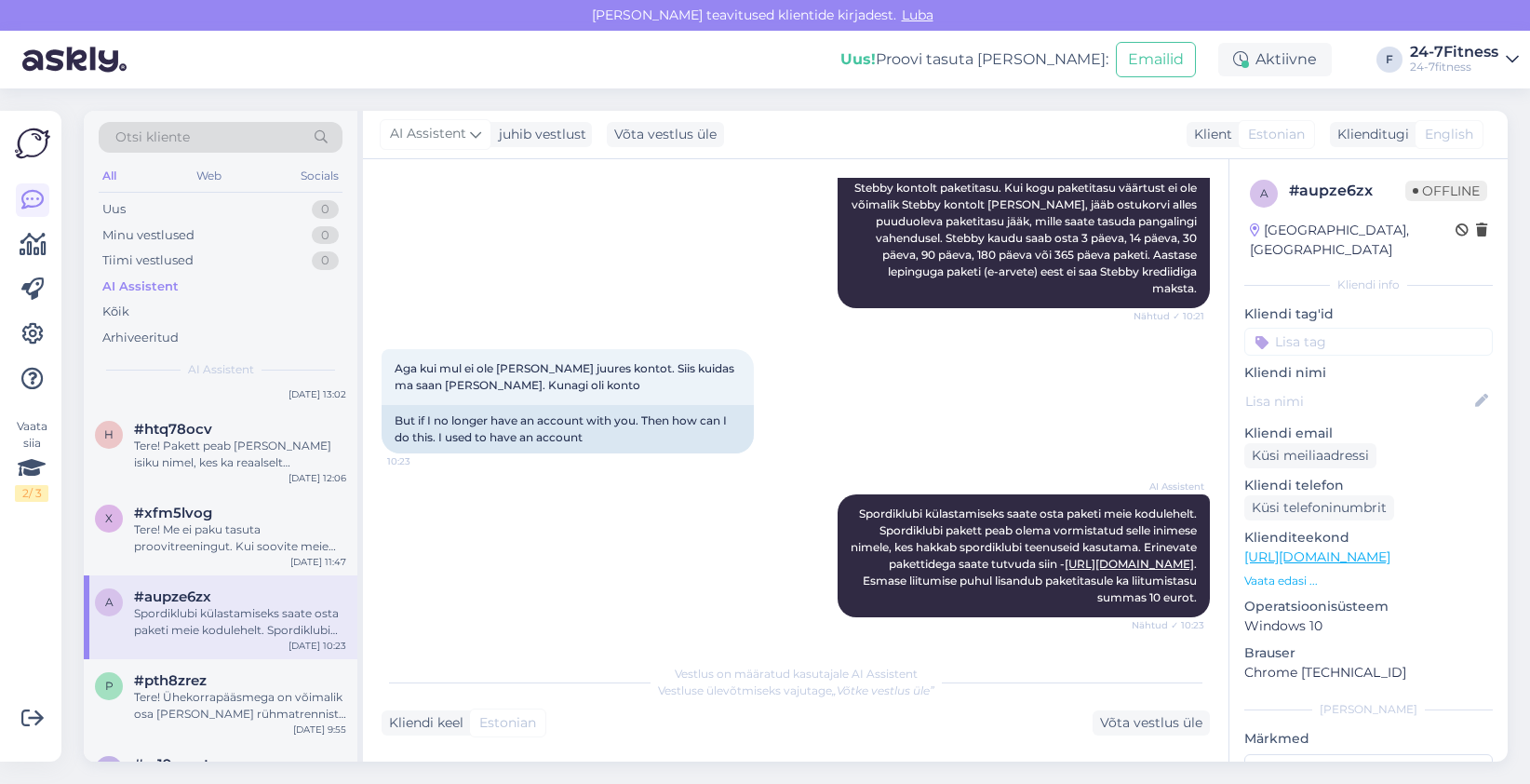
scroll to position [860, 0]
click at [222, 523] on div "Tere! Me ei paku tasuta proovitreeningut. Kui soovite meie spordiklubis käia pr…" at bounding box center [241, 538] width 212 height 33
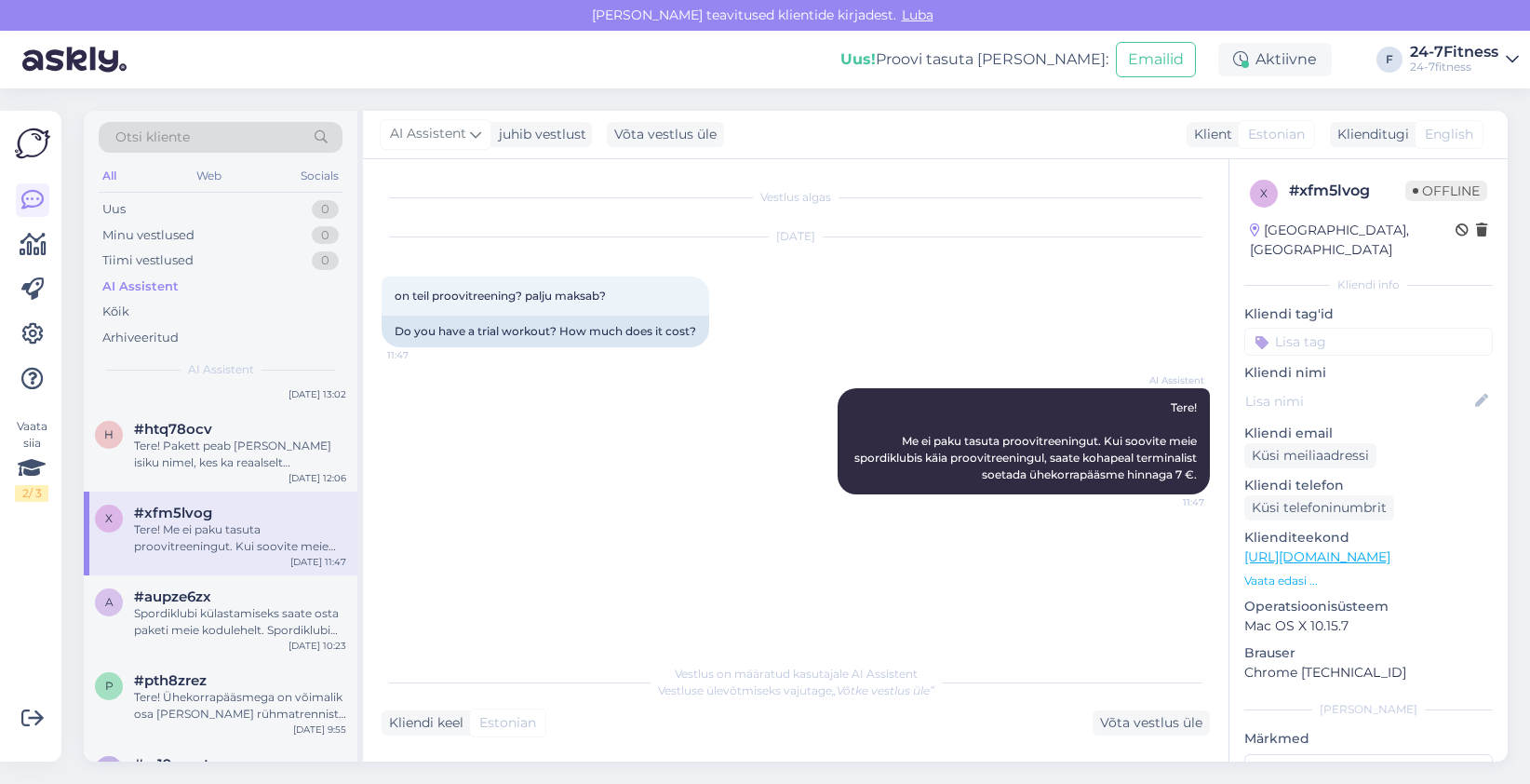
scroll to position [1024, 0]
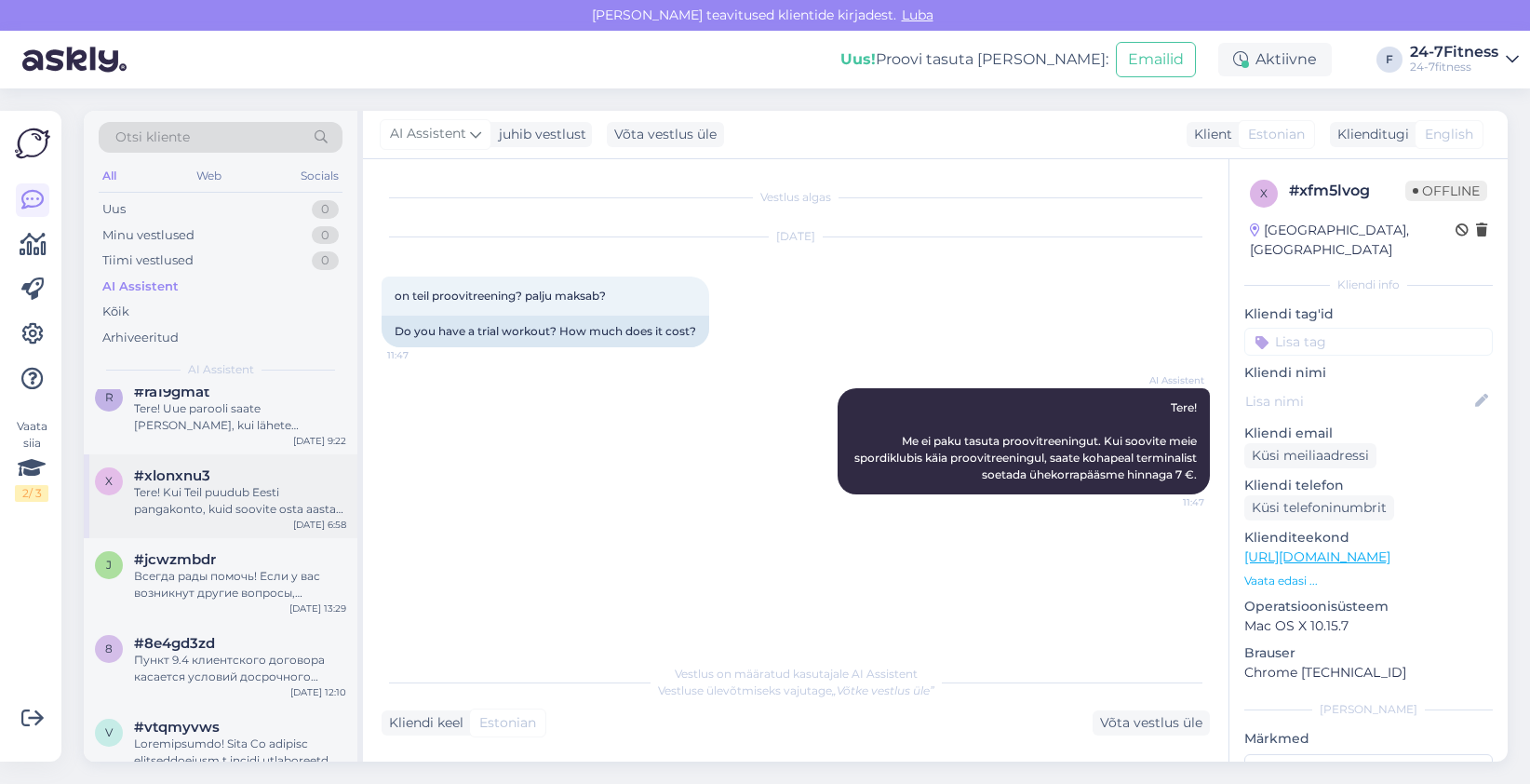
click at [223, 508] on div "Tere! Kui Teil puudub Eesti pangakonto, kuid soovite osta aastast lepinguga pak…" at bounding box center [241, 501] width 212 height 33
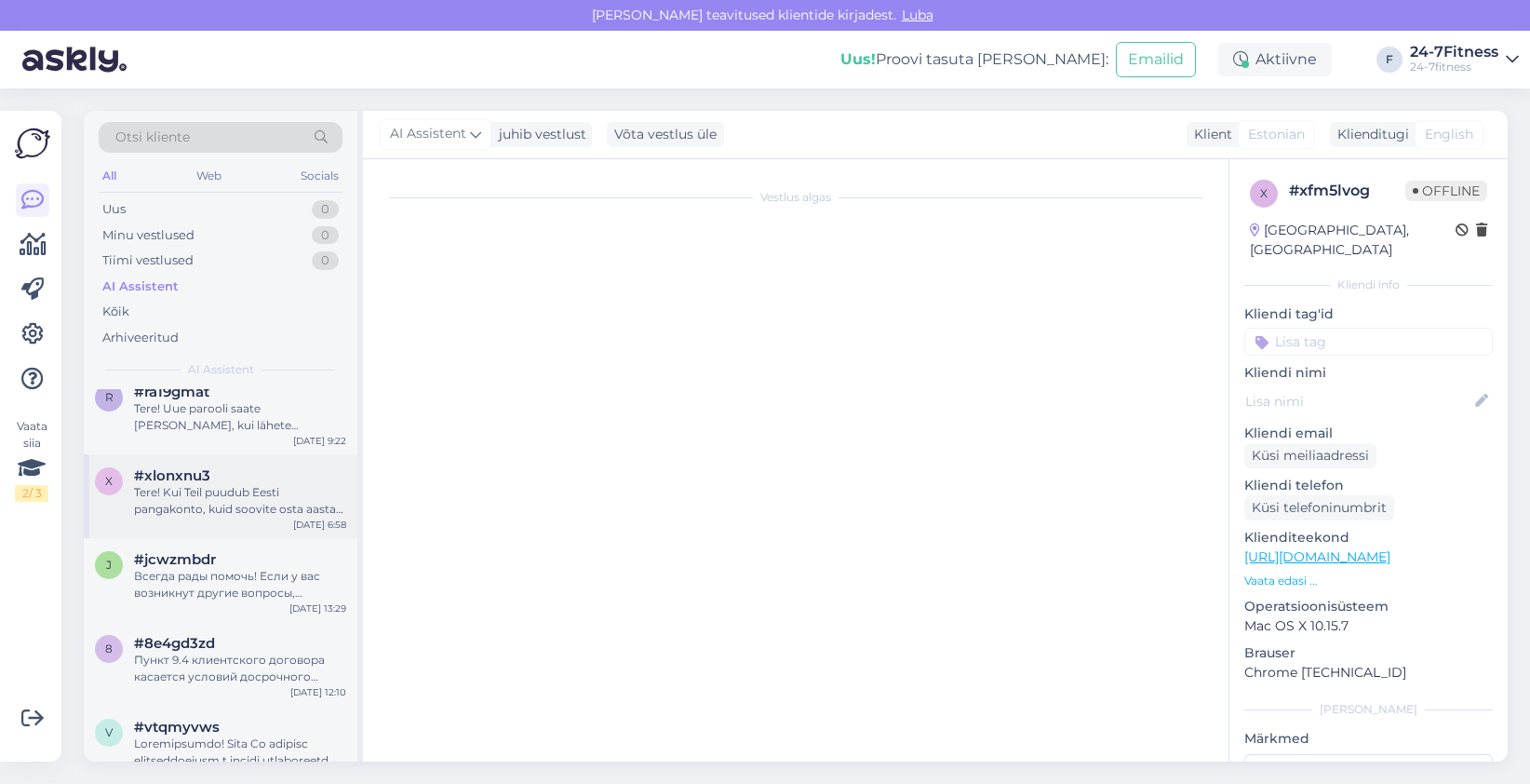
scroll to position [45, 0]
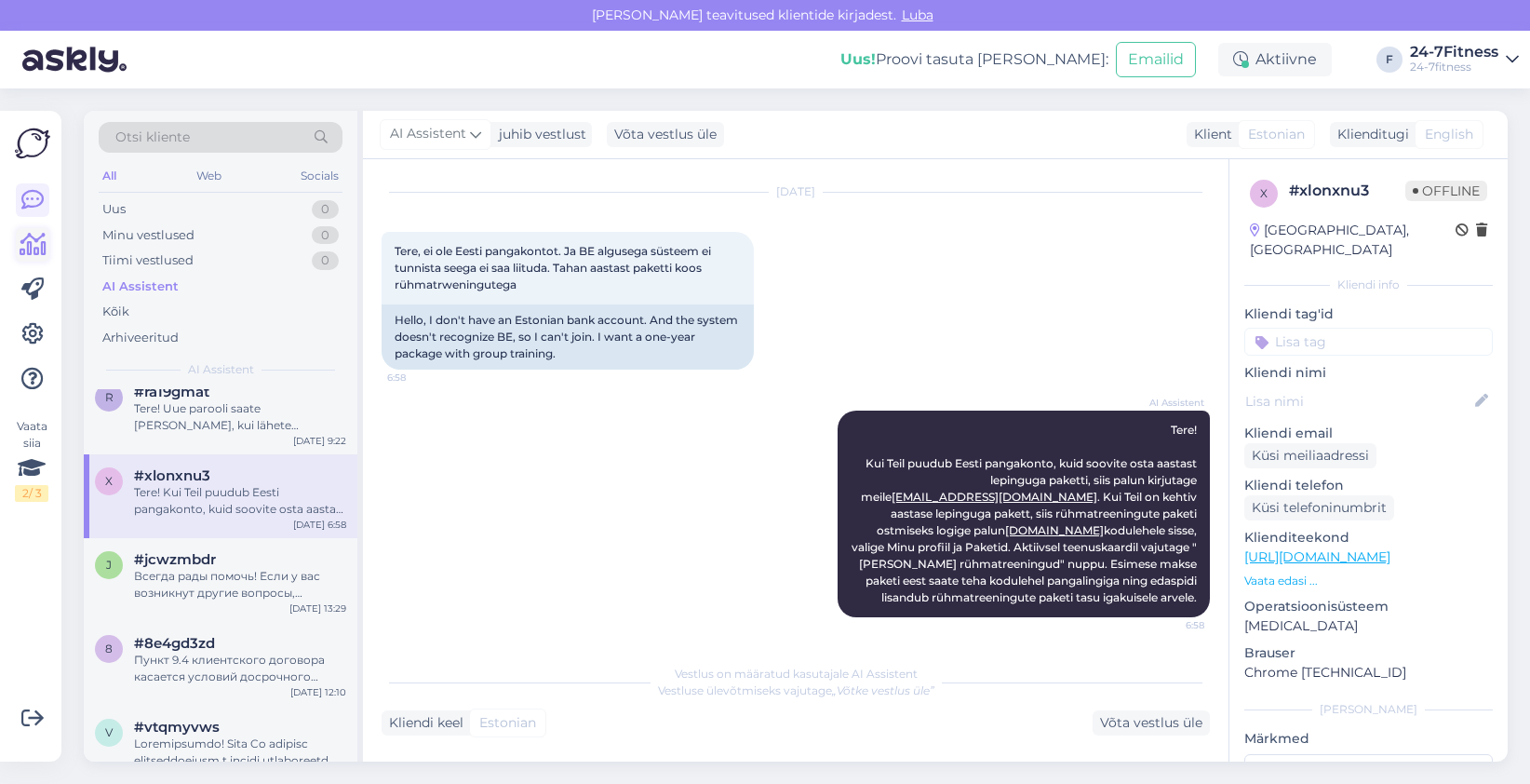
click at [38, 243] on icon at bounding box center [33, 244] width 27 height 22
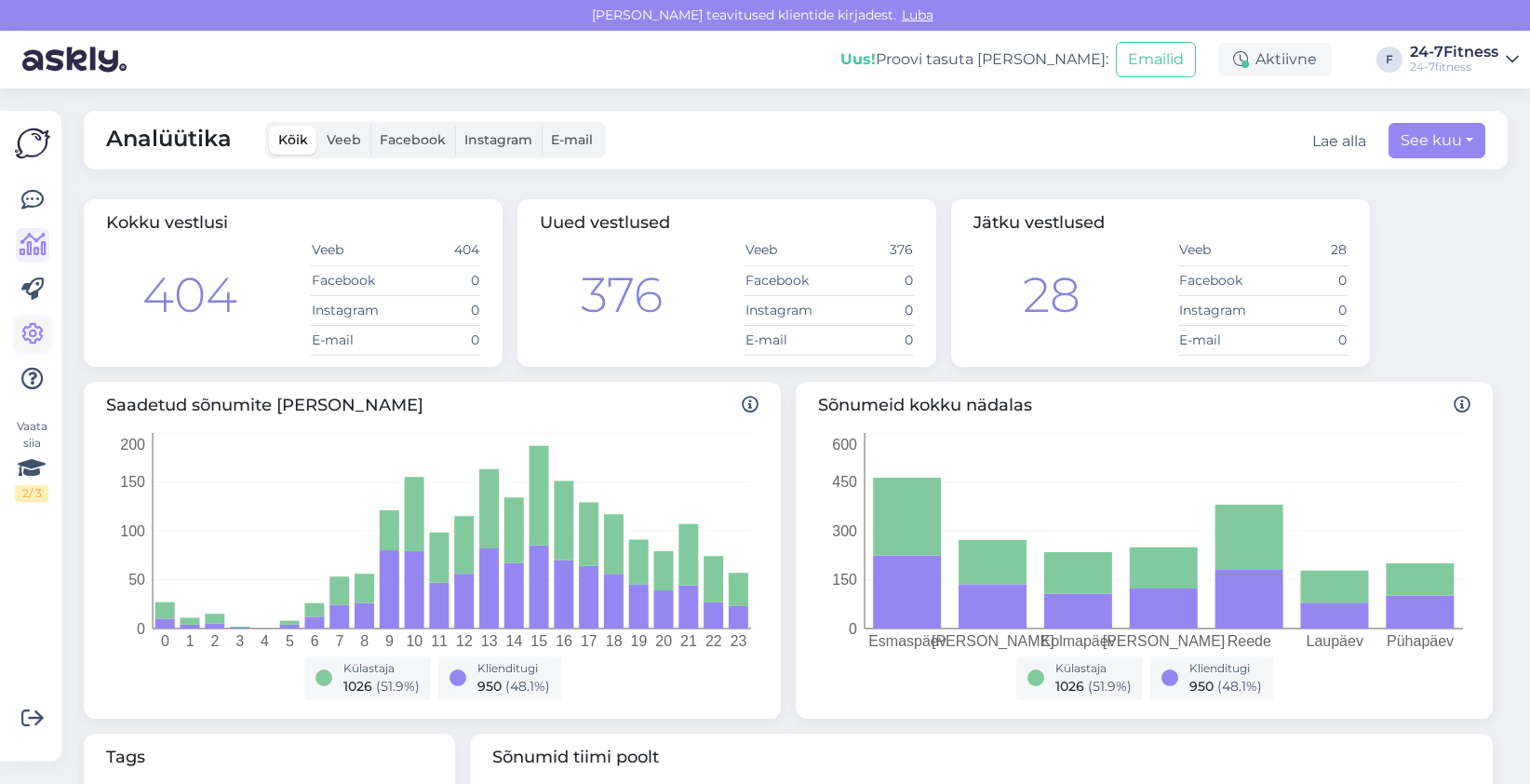
click at [32, 340] on icon at bounding box center [32, 334] width 22 height 22
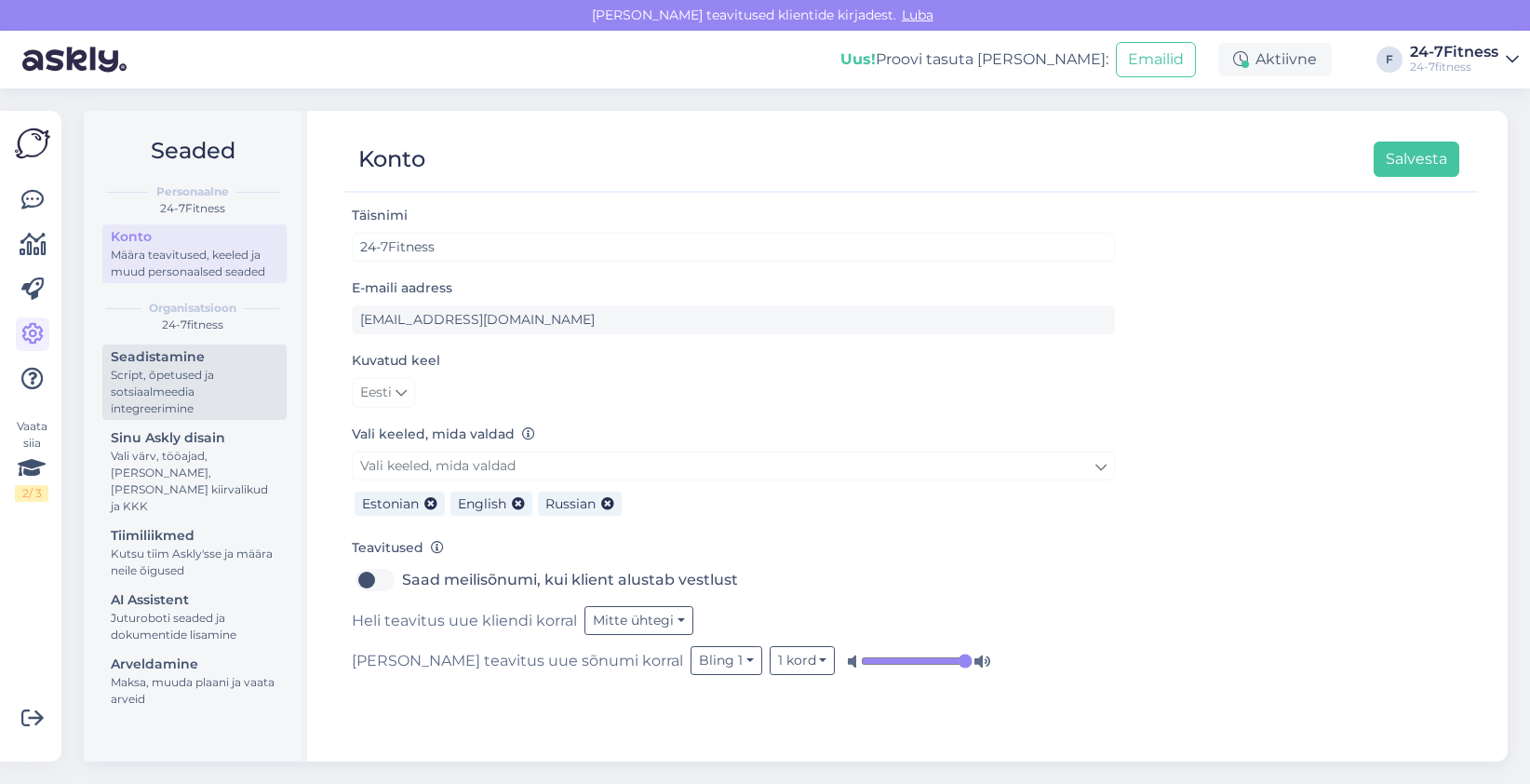
click at [208, 398] on div "Script, õpetused ja sotsiaalmeedia integreerimine" at bounding box center [195, 392] width 168 height 51
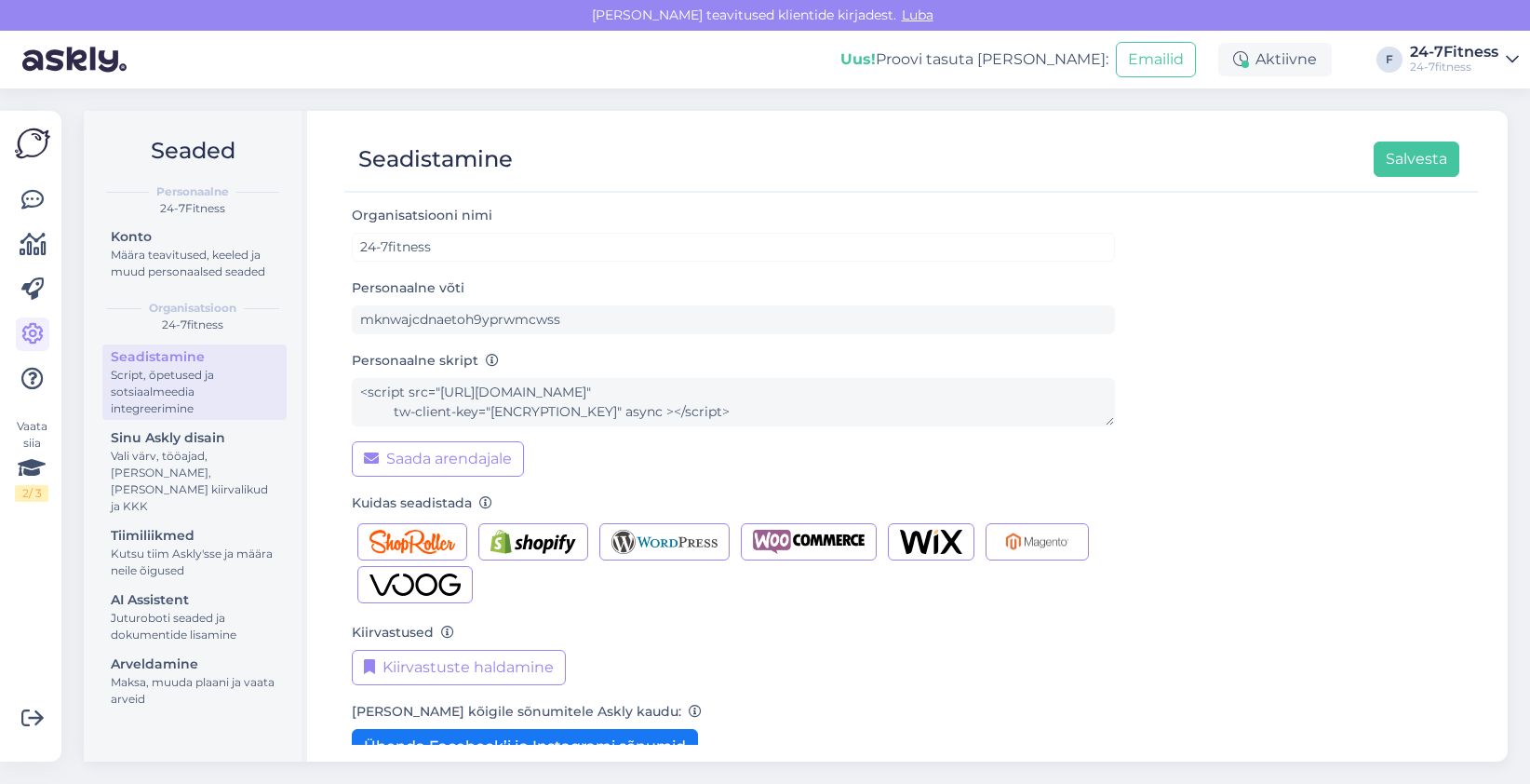
scroll to position [113, 0]
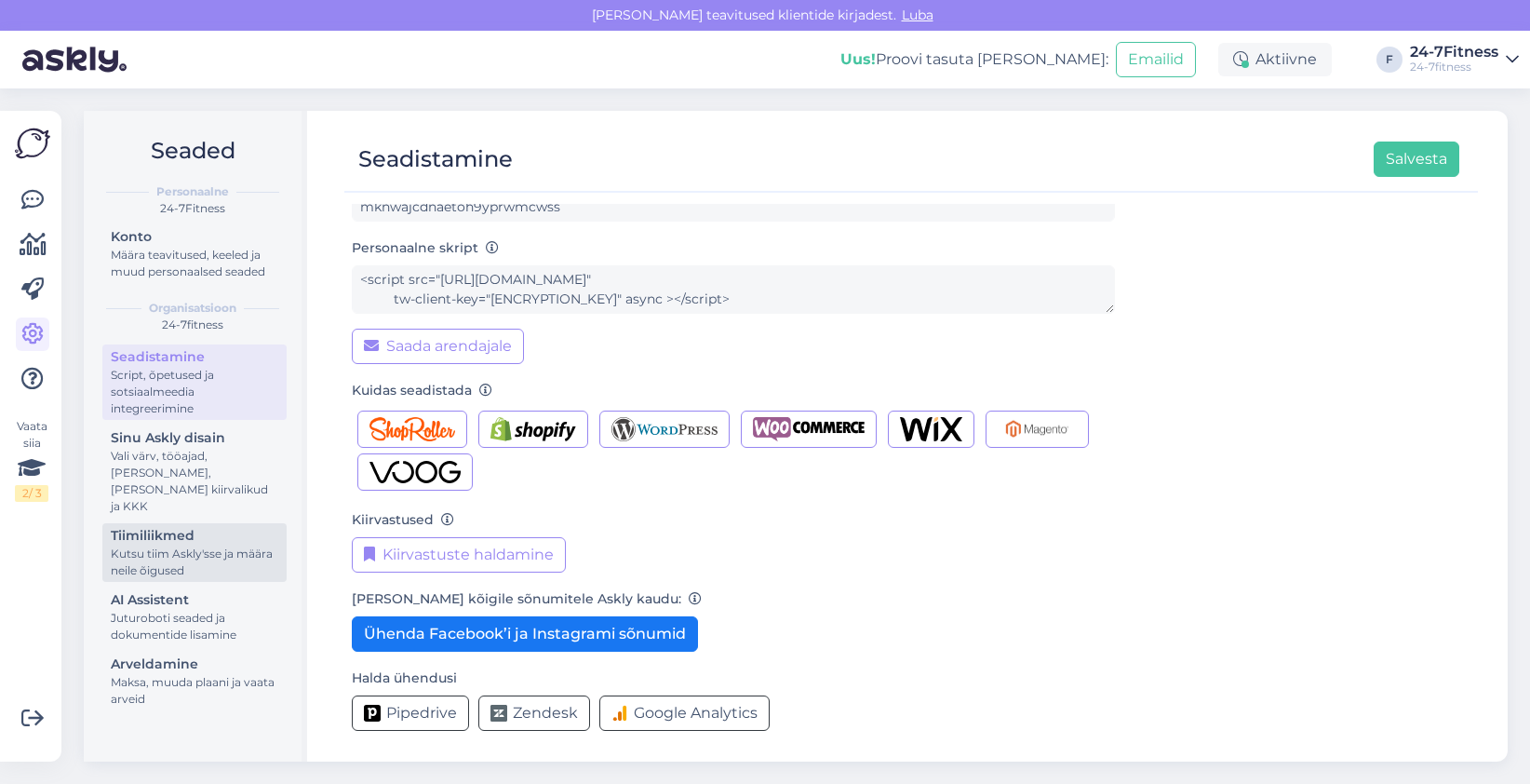
click at [136, 526] on div "Tiimiliikmed" at bounding box center [195, 536] width 168 height 19
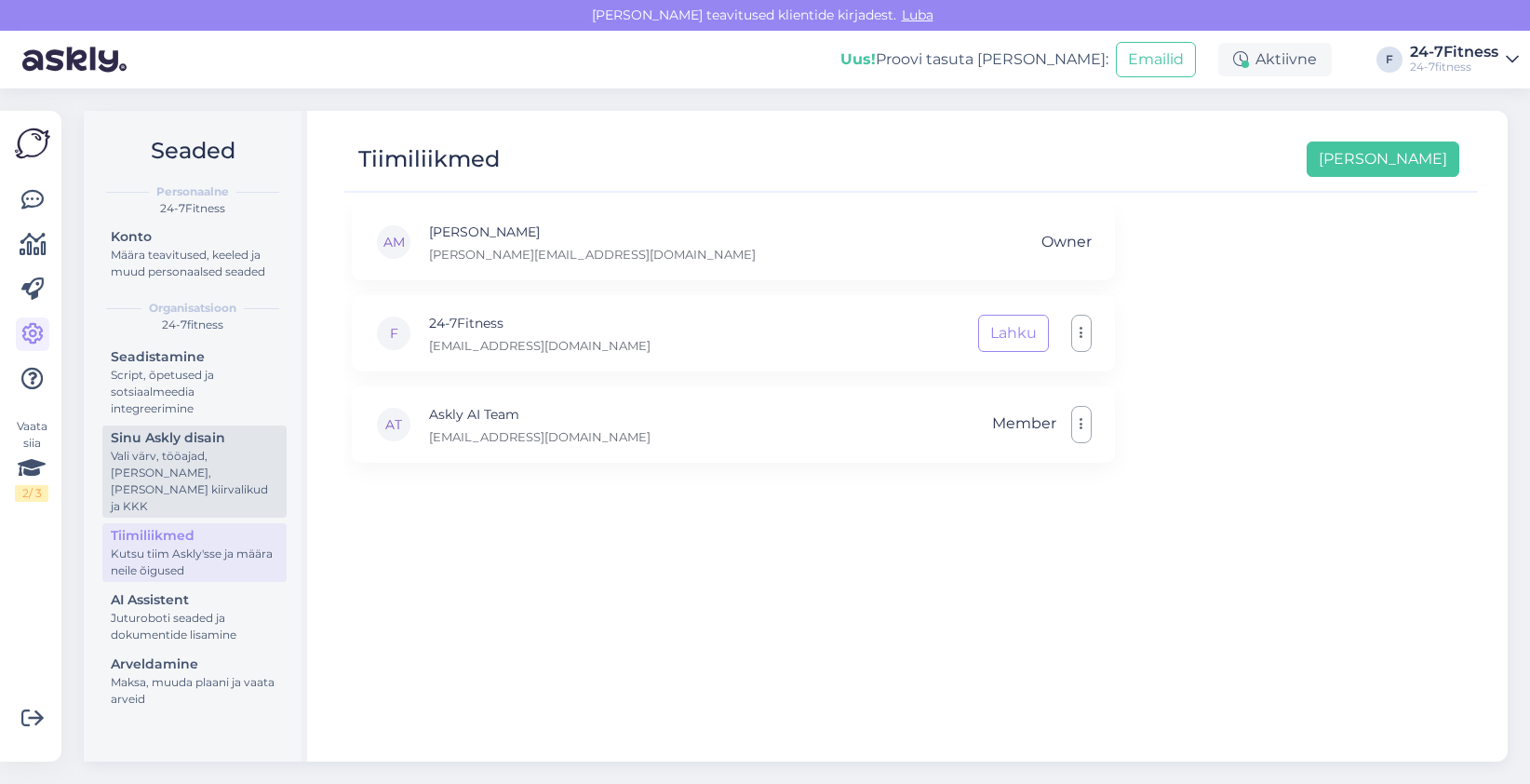
click at [158, 470] on div "Vali värv, tööajad, [PERSON_NAME], [PERSON_NAME] kiirvalikud ja KKK" at bounding box center [195, 481] width 168 height 67
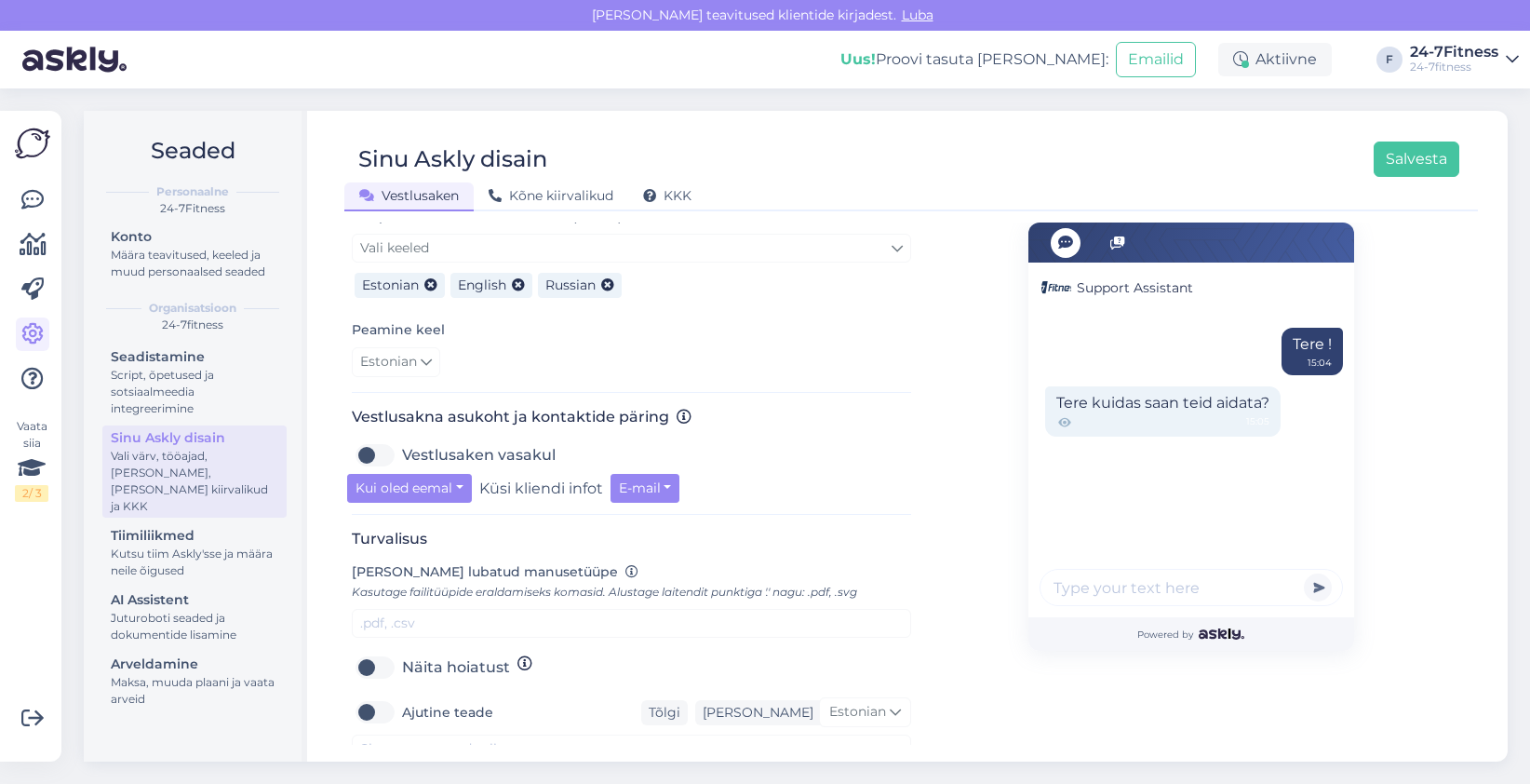
scroll to position [280, 0]
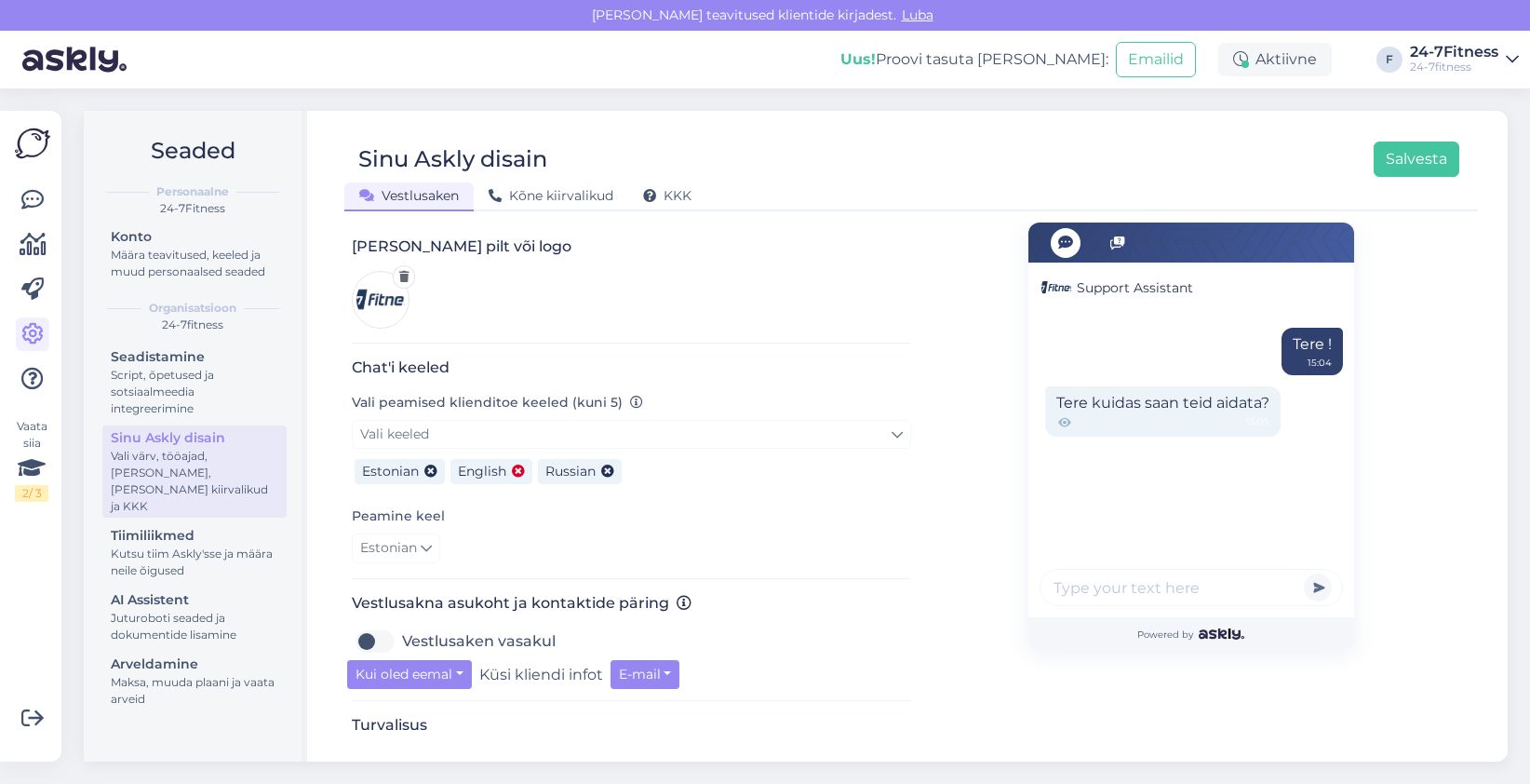
click at [517, 466] on icon at bounding box center [518, 471] width 13 height 13
click at [517, 466] on icon at bounding box center [520, 471] width 13 height 13
click at [1423, 150] on button "Salvesta" at bounding box center [1417, 159] width 86 height 35
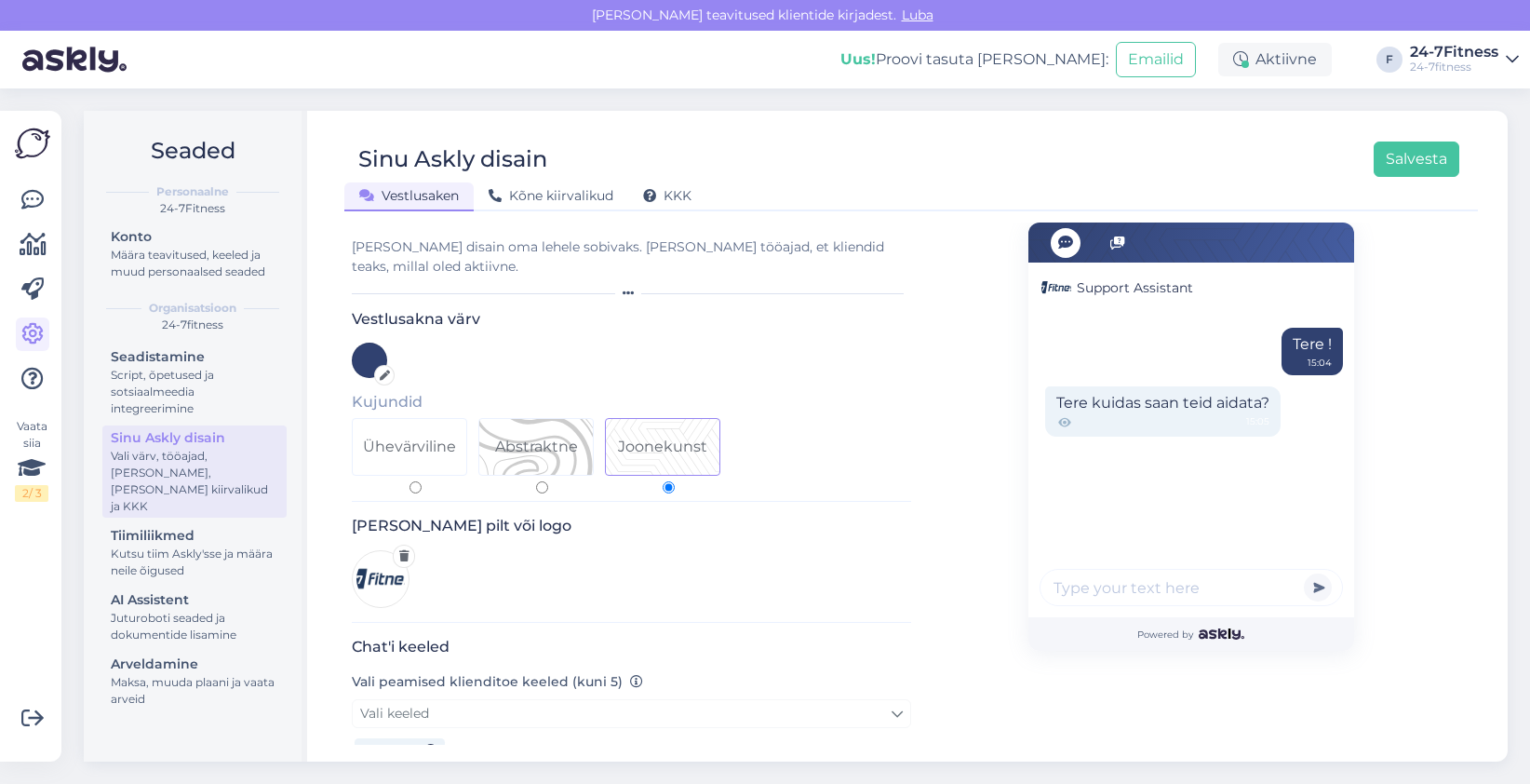
scroll to position [93, 0]
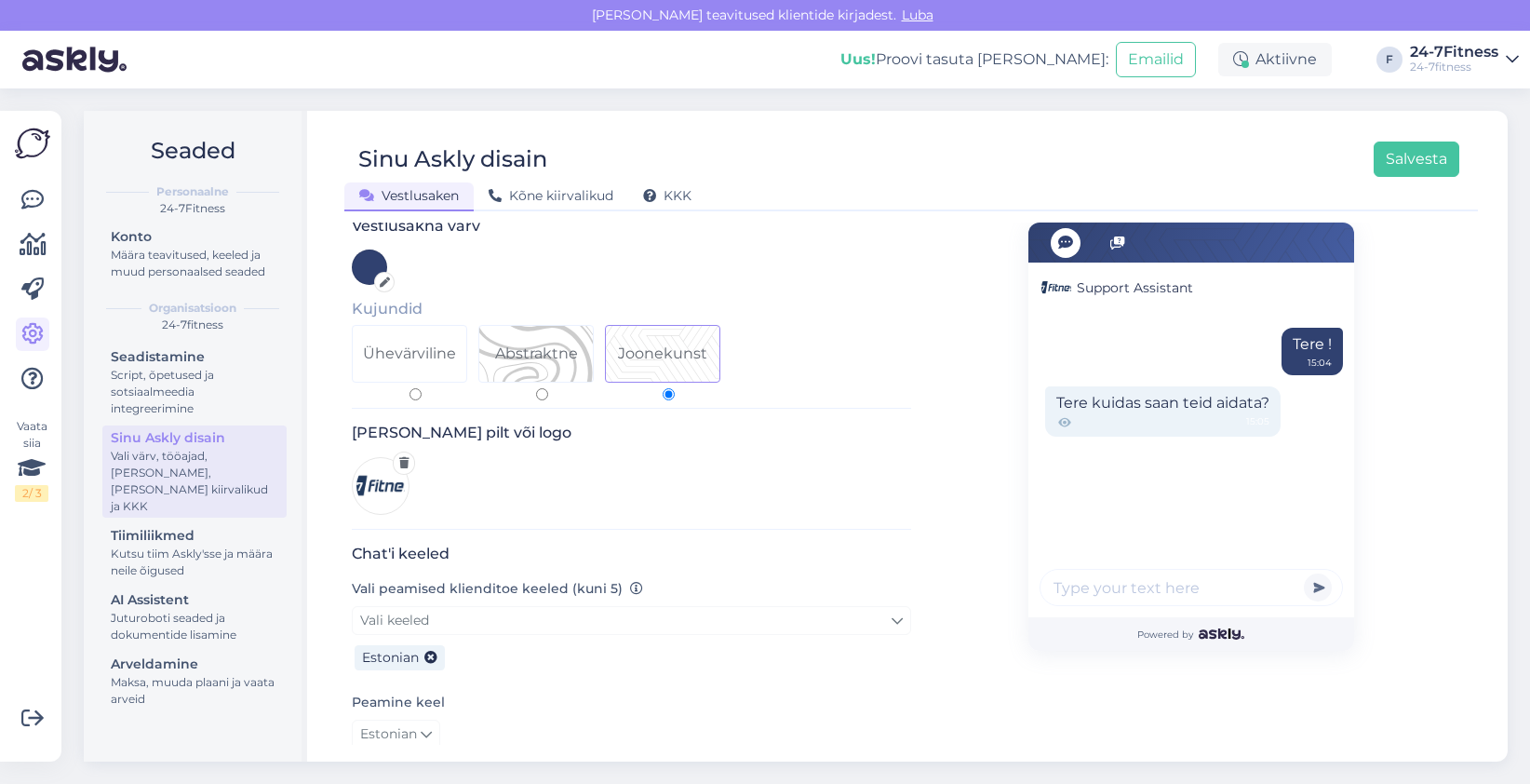
click at [1452, 51] on div "24-7Fitness" at bounding box center [1454, 52] width 89 height 15
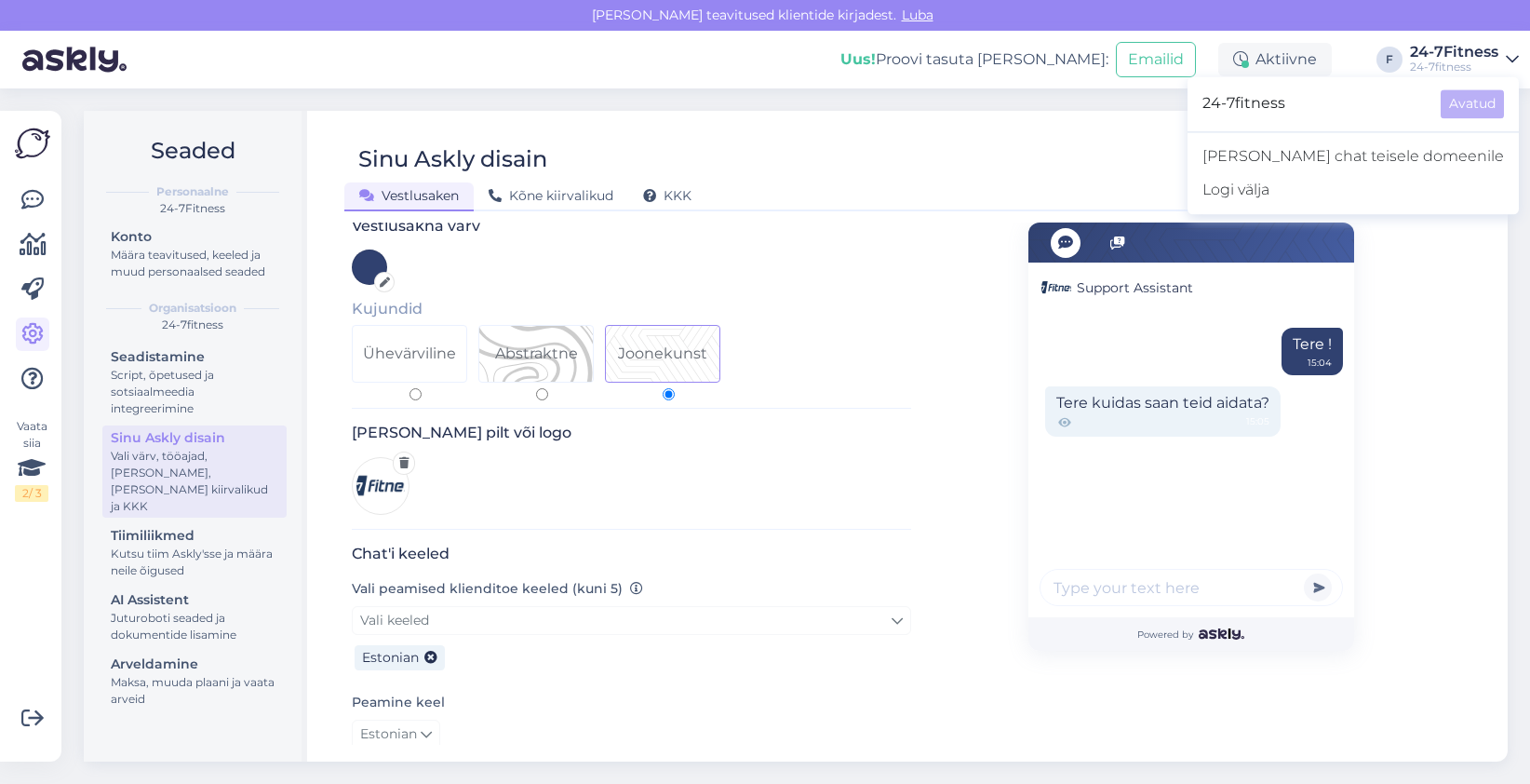
click at [1422, 55] on div "24-7Fitness" at bounding box center [1454, 52] width 89 height 15
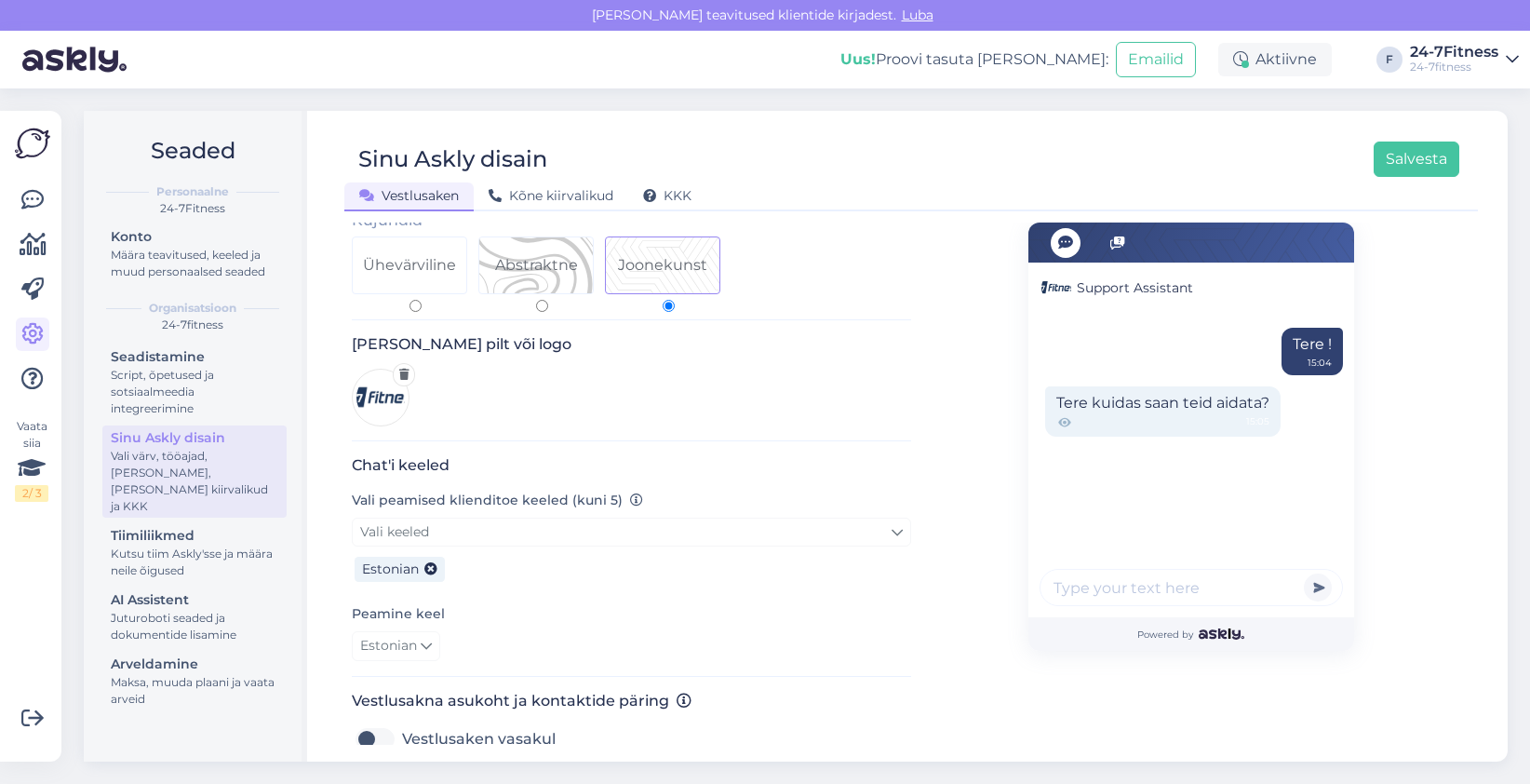
scroll to position [280, 0]
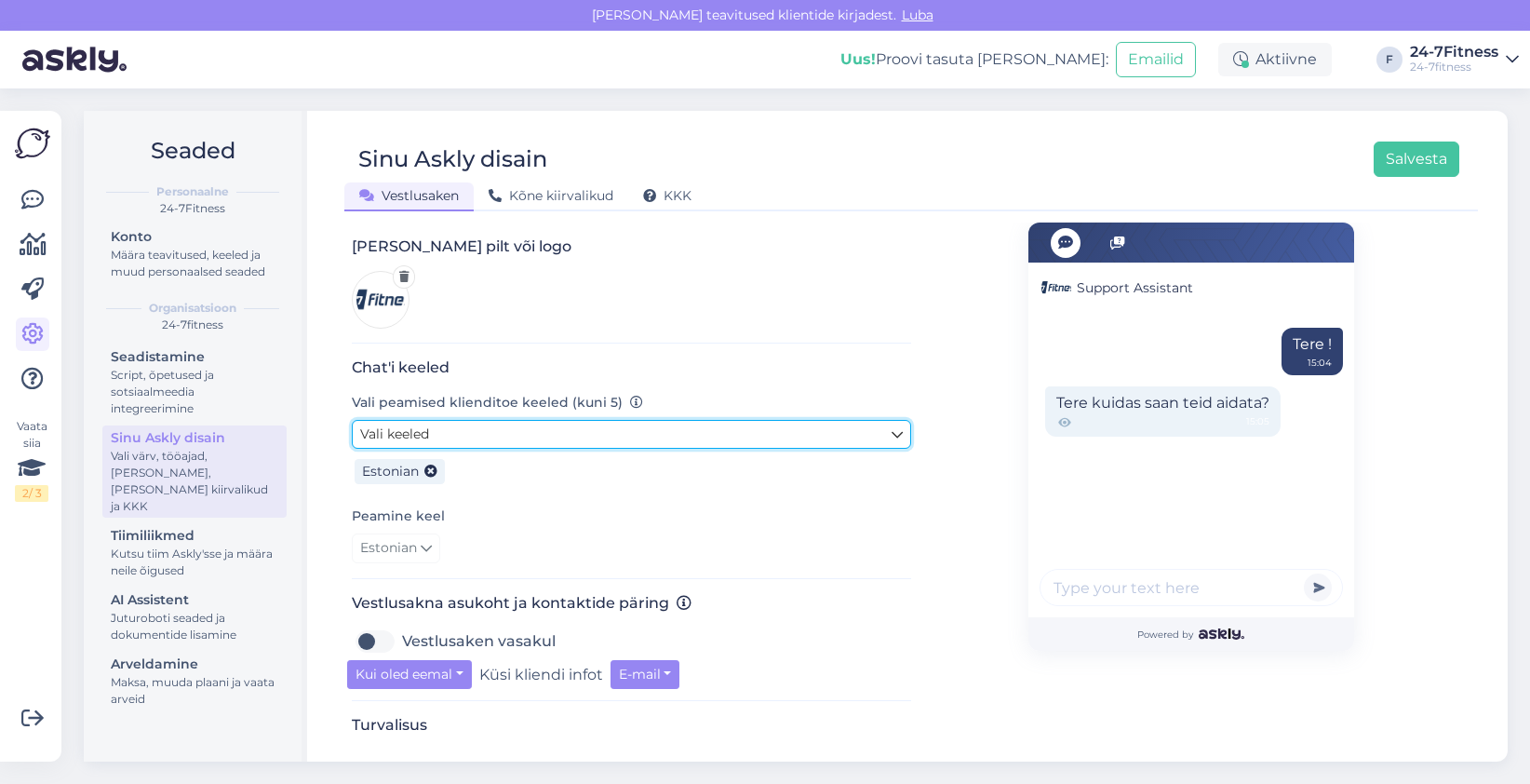
click at [531, 420] on link "Vali keeled" at bounding box center [631, 434] width 559 height 29
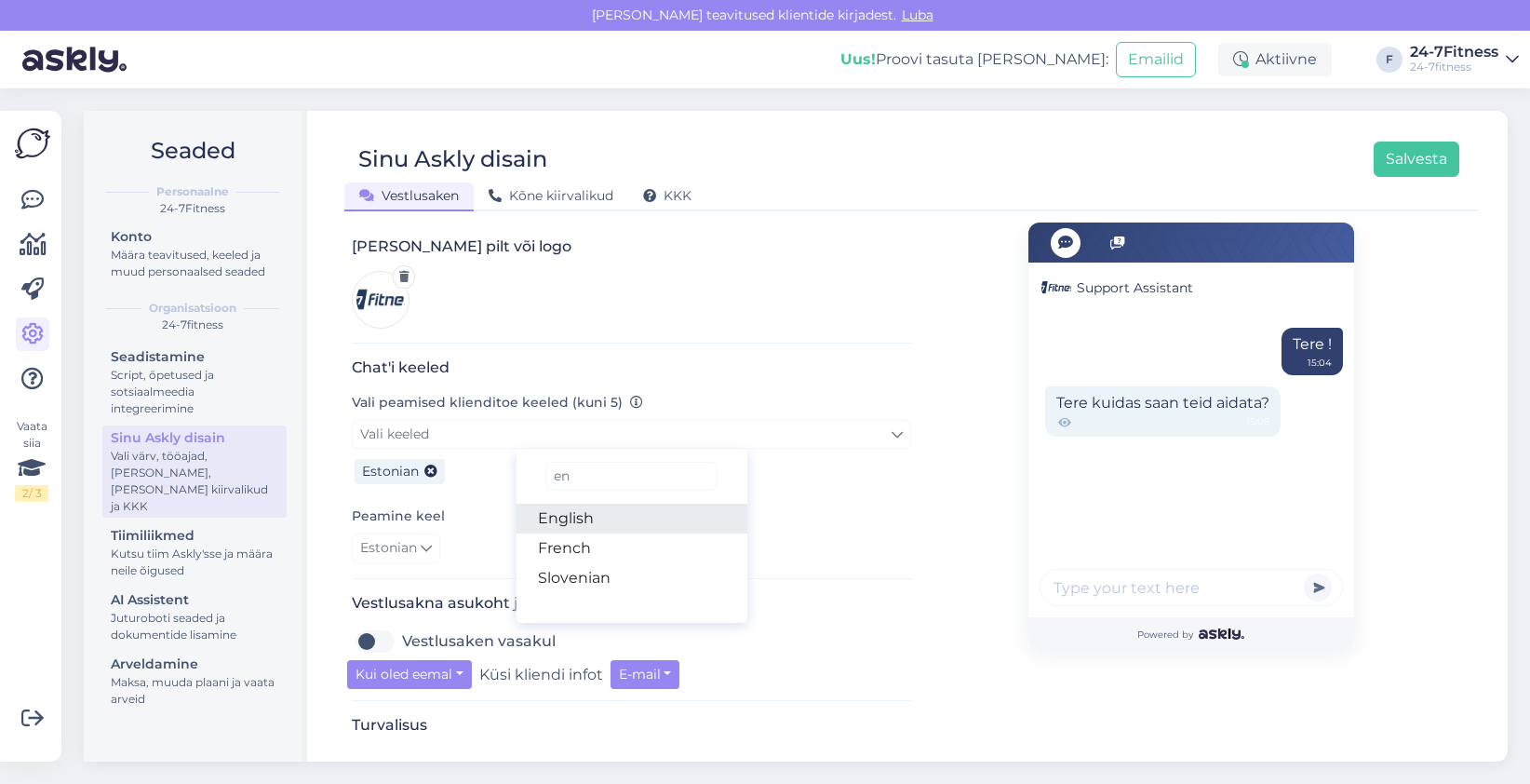
click at [602, 504] on link "English" at bounding box center [631, 518] width 232 height 30
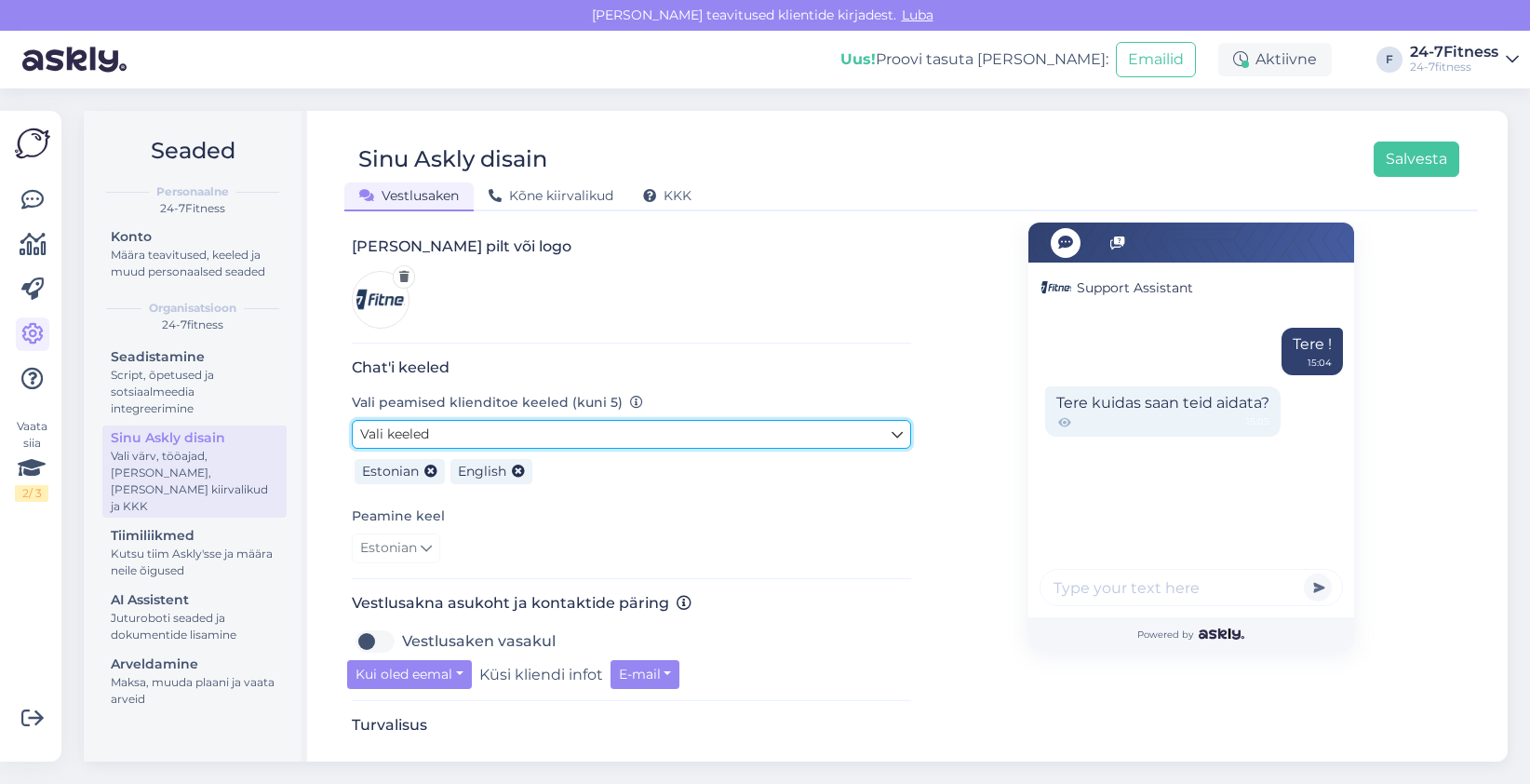
click at [572, 421] on link "Vali keeled" at bounding box center [631, 434] width 559 height 29
click at [603, 420] on link "Vali keeled" at bounding box center [631, 434] width 559 height 29
click at [607, 420] on link "Vali keeled" at bounding box center [631, 434] width 559 height 29
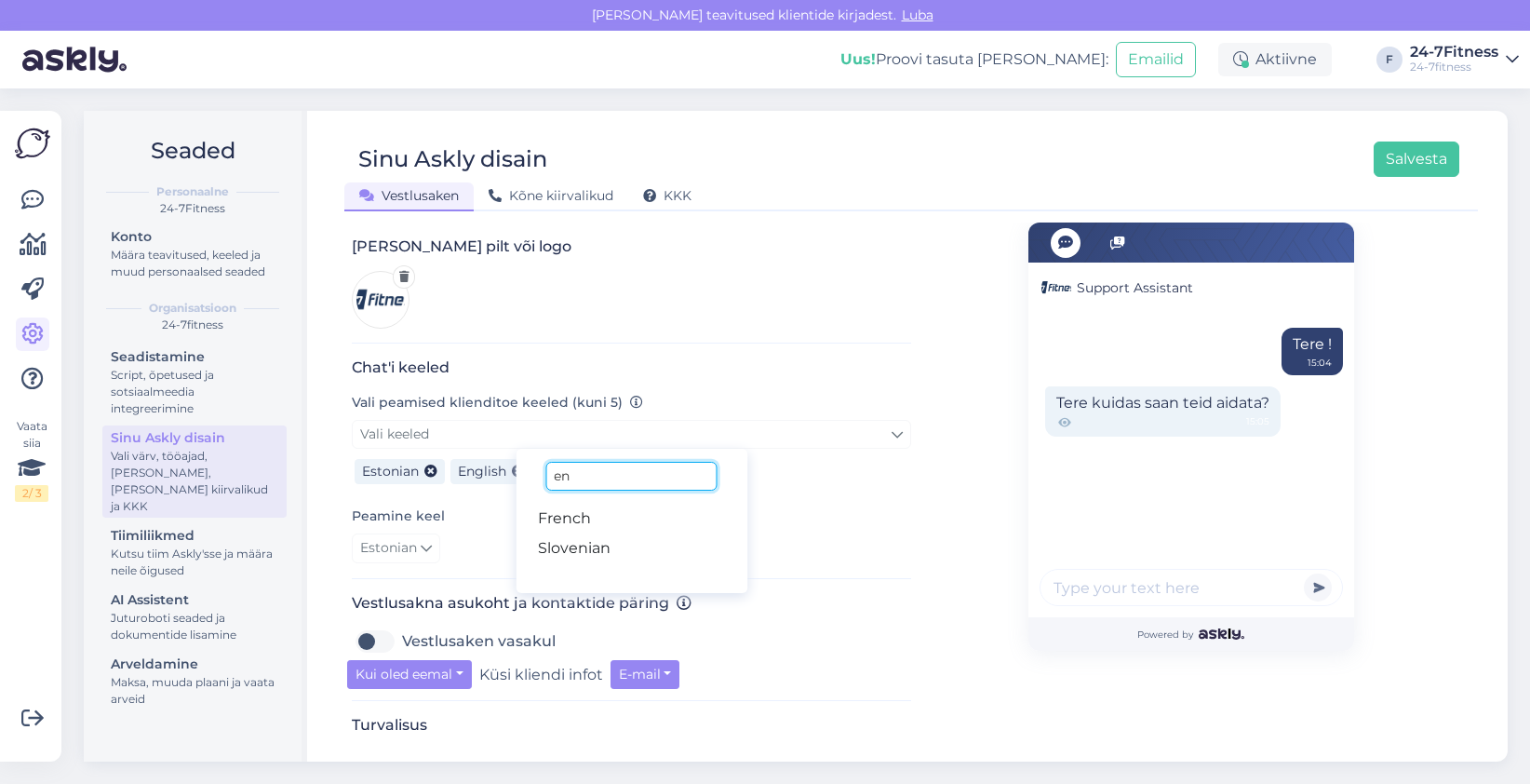
click at [607, 462] on input "en" at bounding box center [631, 476] width 171 height 29
type input "[PERSON_NAME]"
click at [603, 504] on link "Russian" at bounding box center [631, 518] width 232 height 30
click at [951, 514] on div "Support Assistant Tere ! 15:04 Tere kuidas saan teid aidata? 15:05 Powered by" at bounding box center [1191, 616] width 559 height 1346
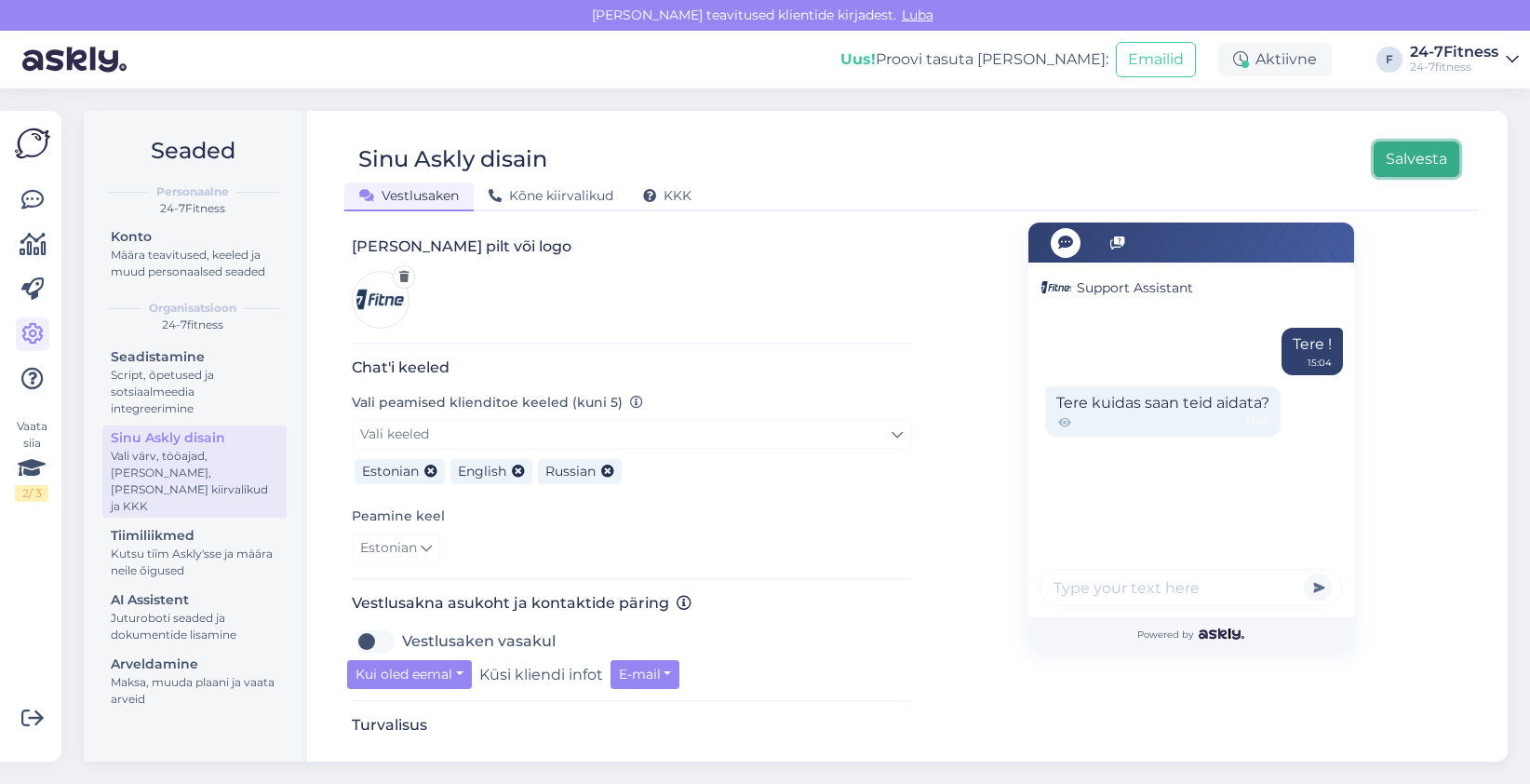
click at [1420, 165] on button "Salvesta" at bounding box center [1417, 159] width 86 height 35
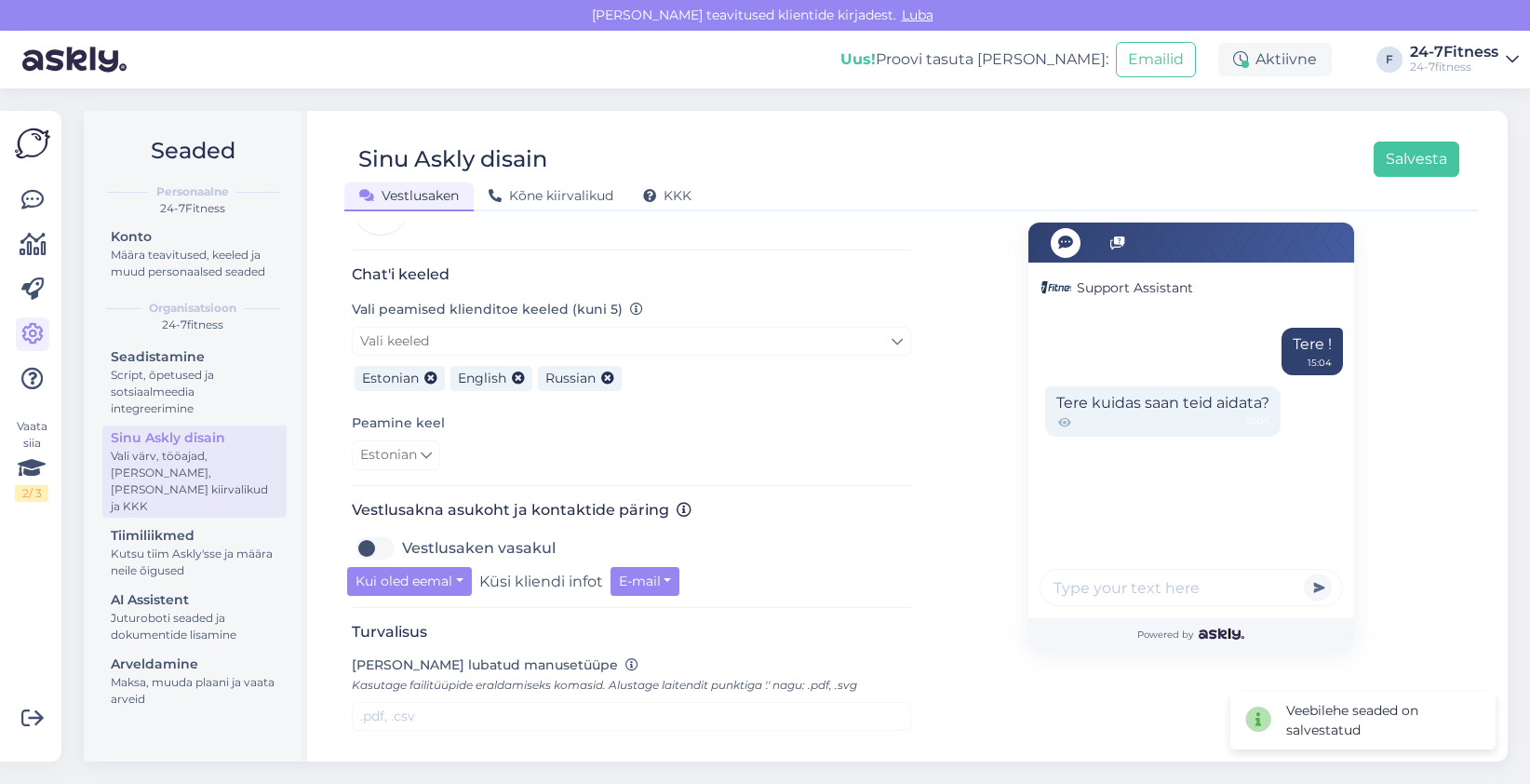
scroll to position [0, 0]
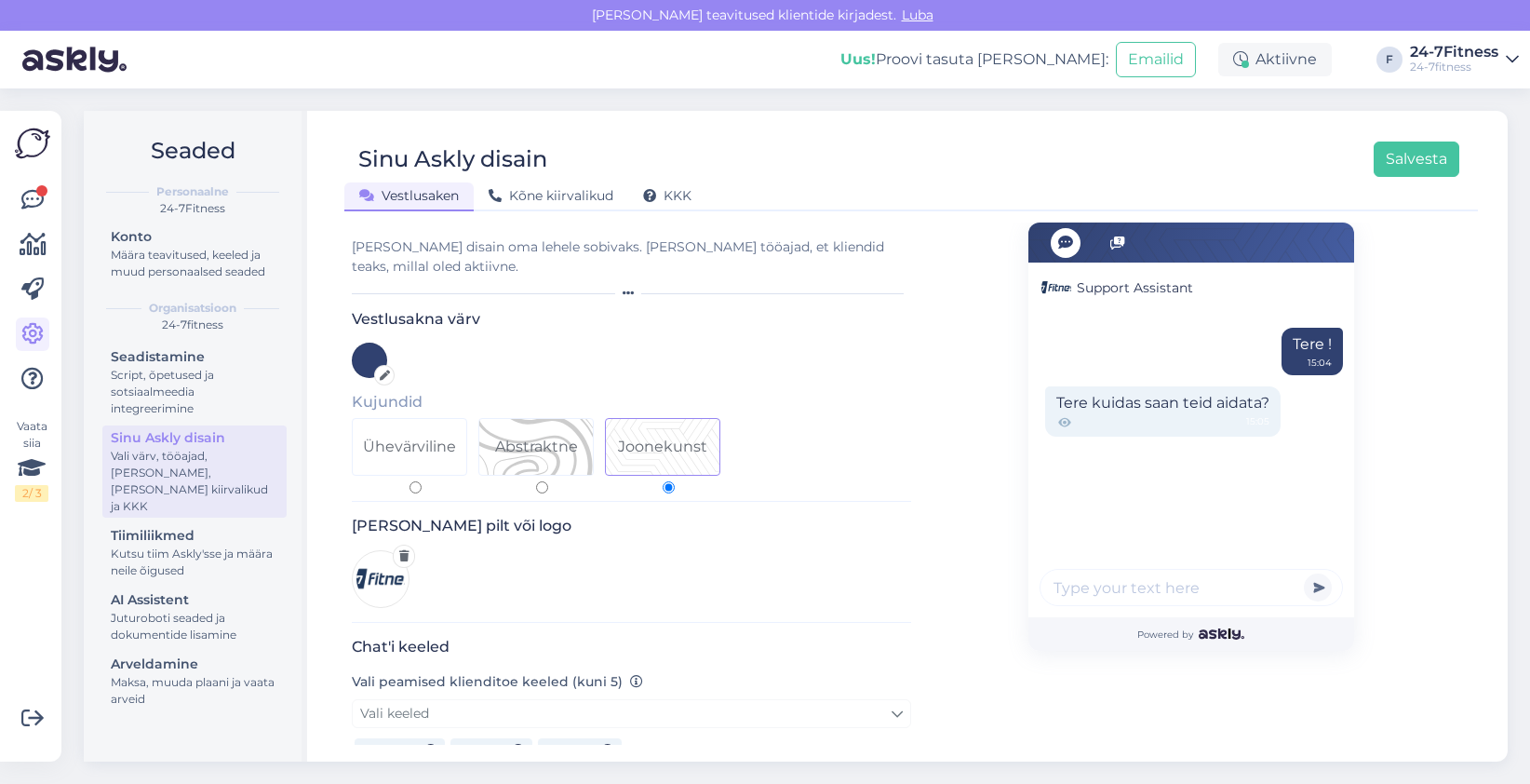
click at [15, 195] on div "Vaata siia 2 / 3" at bounding box center [32, 435] width 35 height 620
click at [27, 200] on icon at bounding box center [32, 200] width 22 height 22
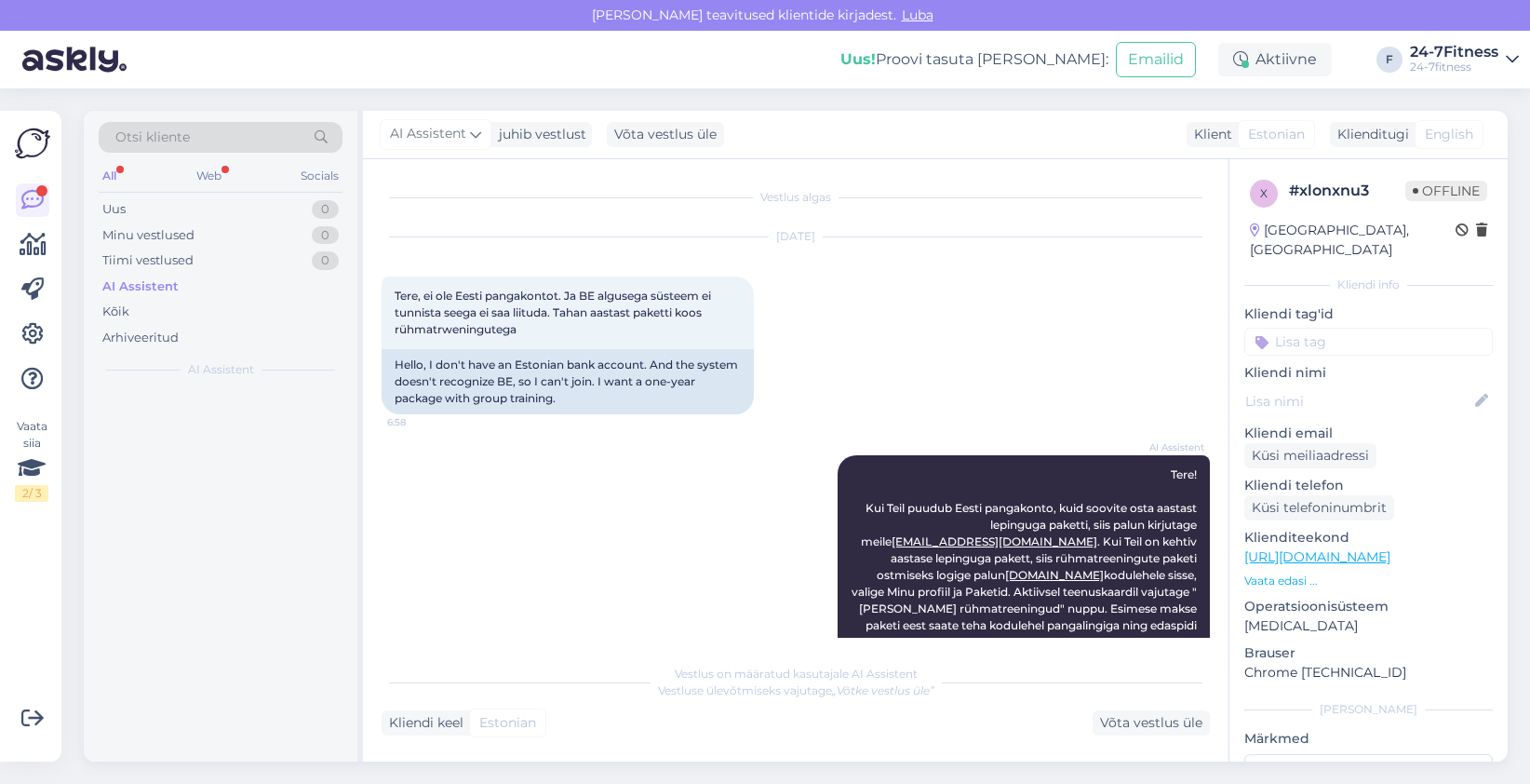
scroll to position [45, 0]
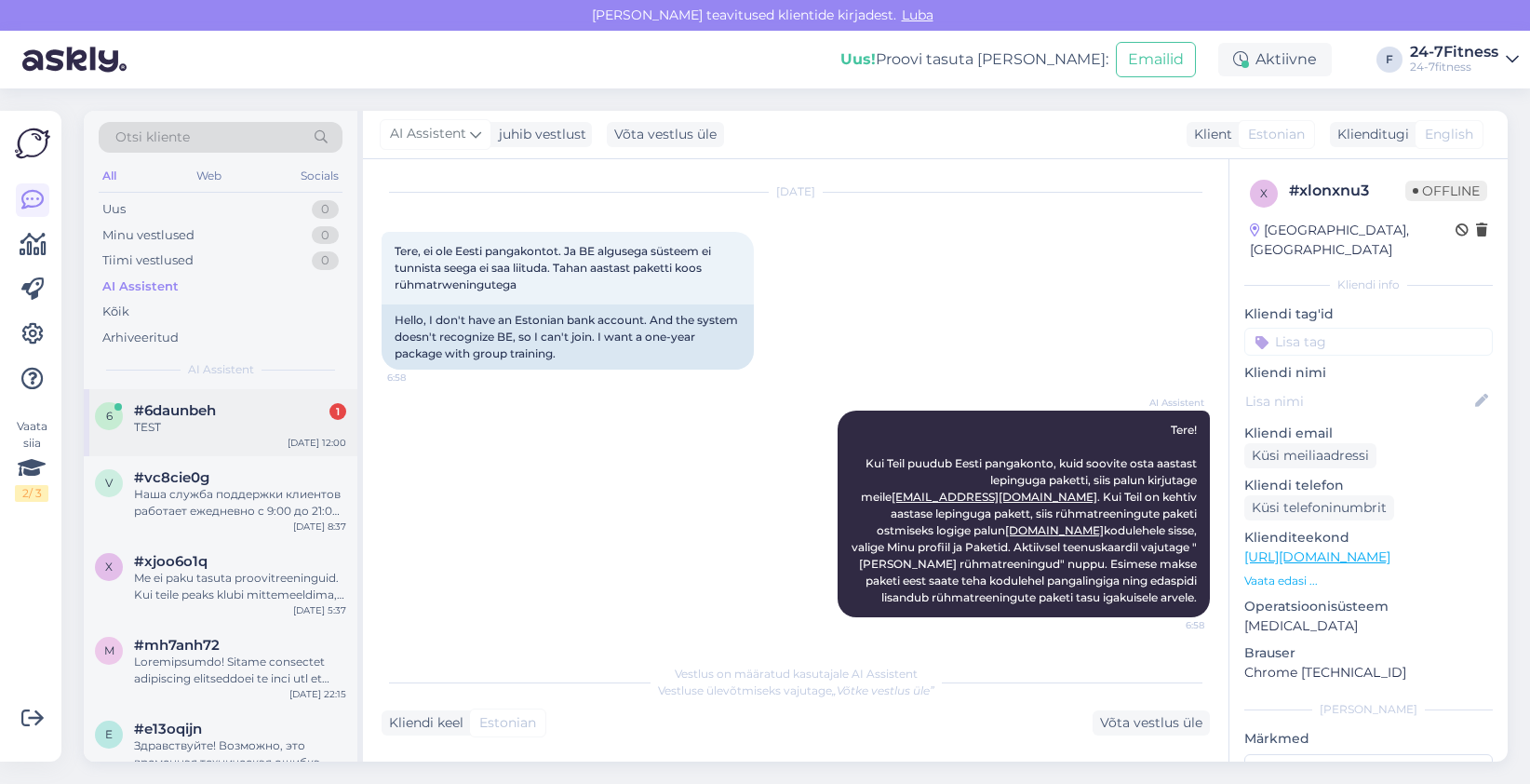
click at [183, 431] on div "TEST" at bounding box center [241, 427] width 212 height 17
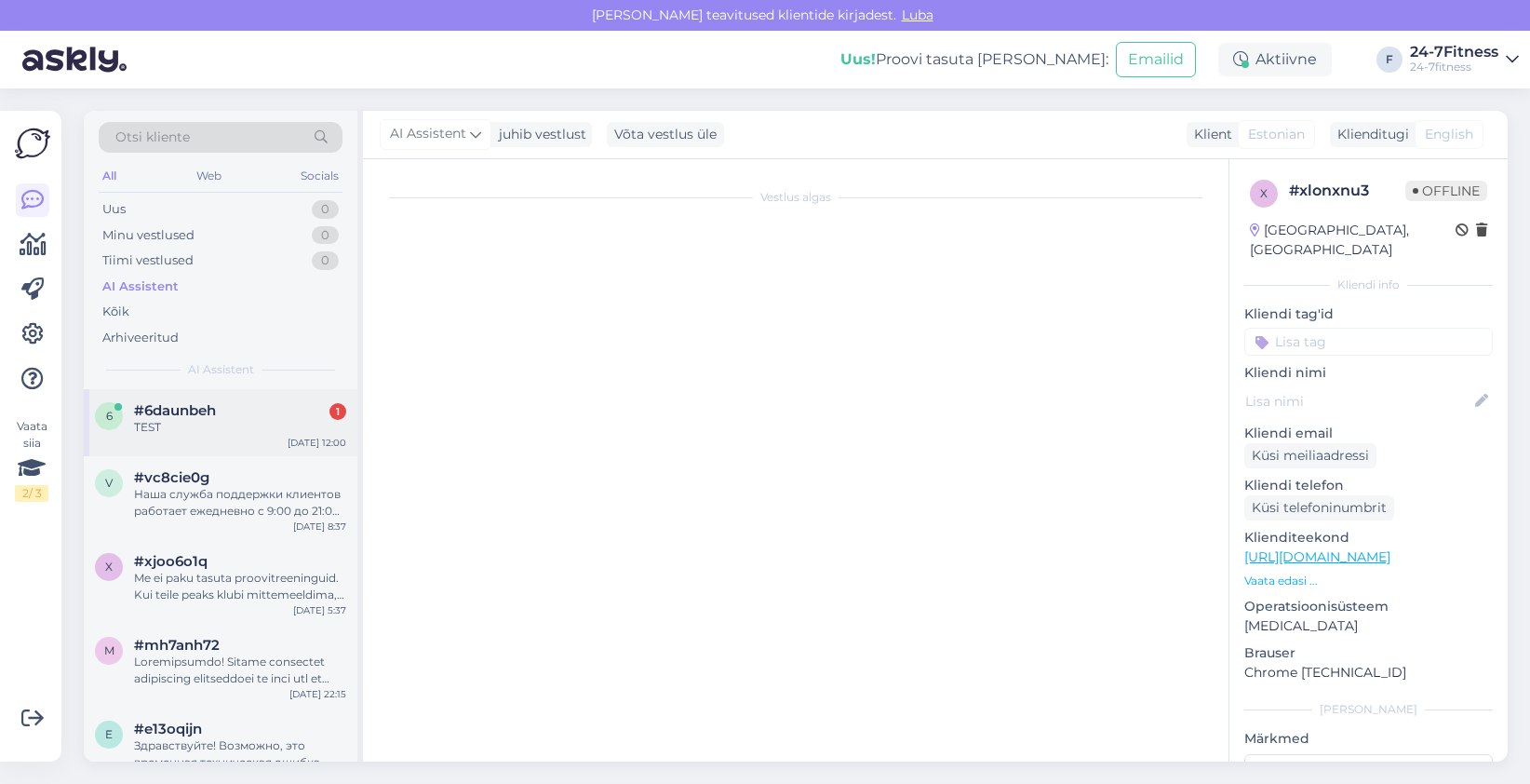
scroll to position [0, 0]
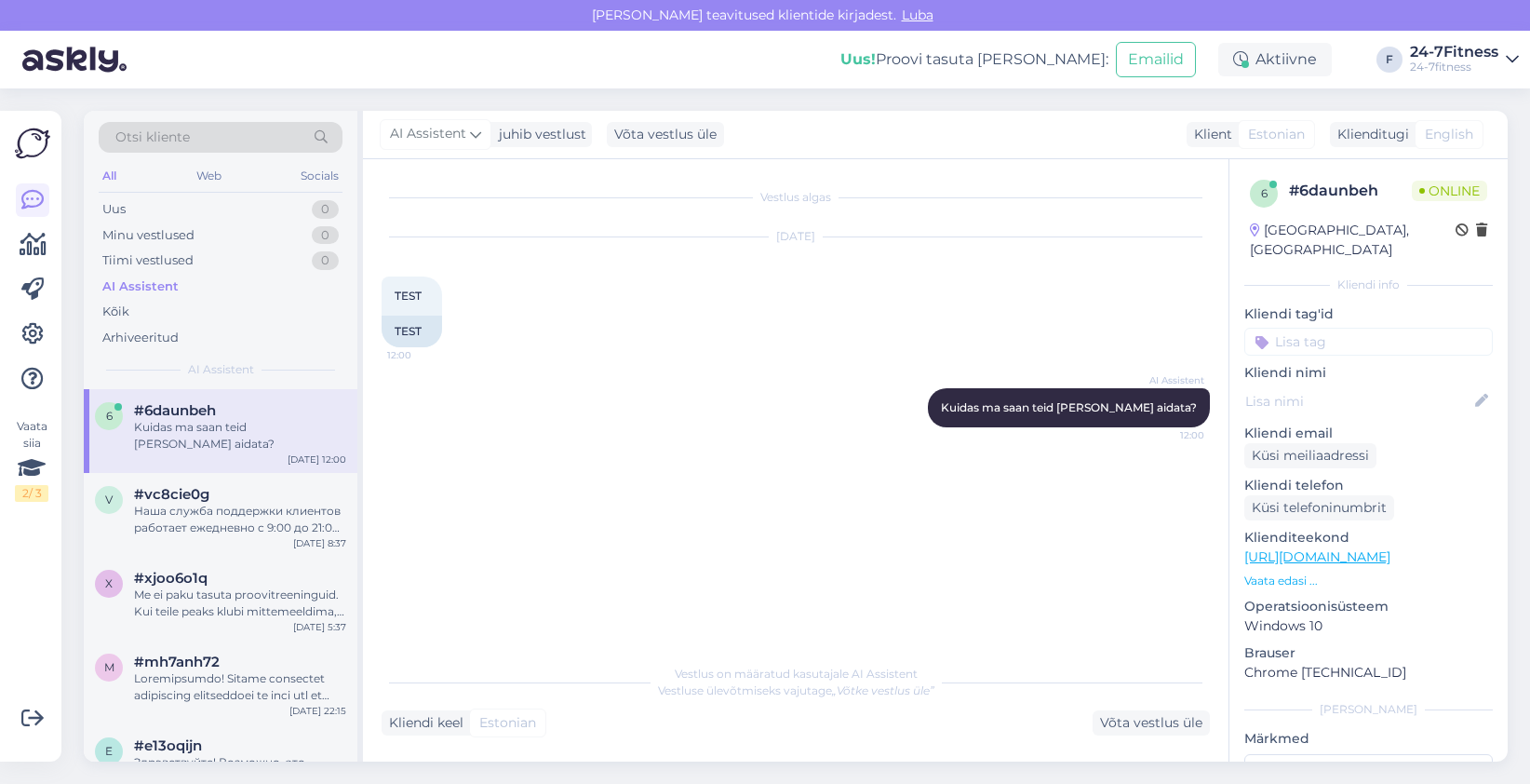
click at [1450, 136] on span "English" at bounding box center [1449, 134] width 49 height 19
click at [1125, 727] on div "Võta vestlus üle" at bounding box center [1151, 723] width 117 height 25
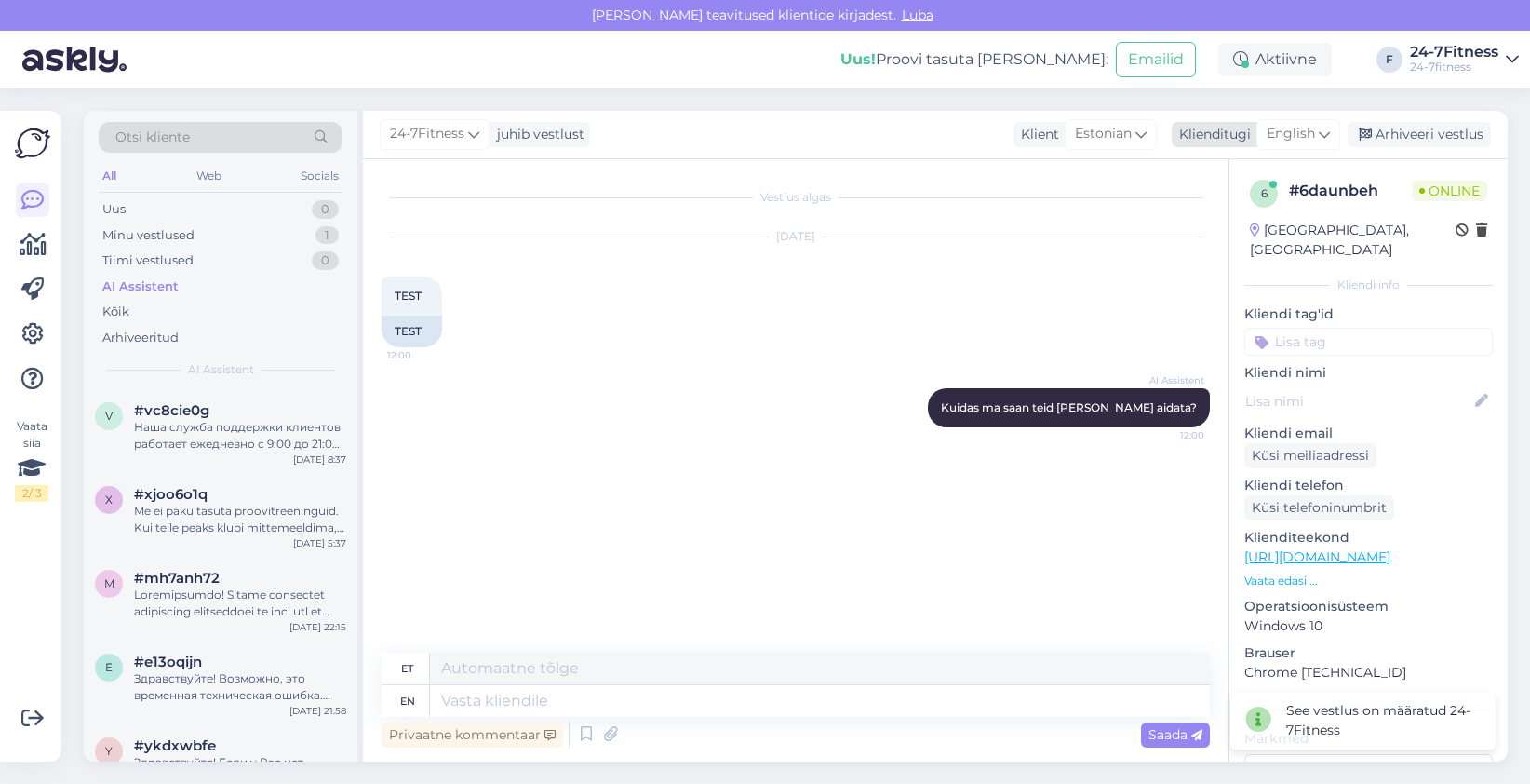
click at [1308, 131] on span "English" at bounding box center [1291, 133] width 49 height 20
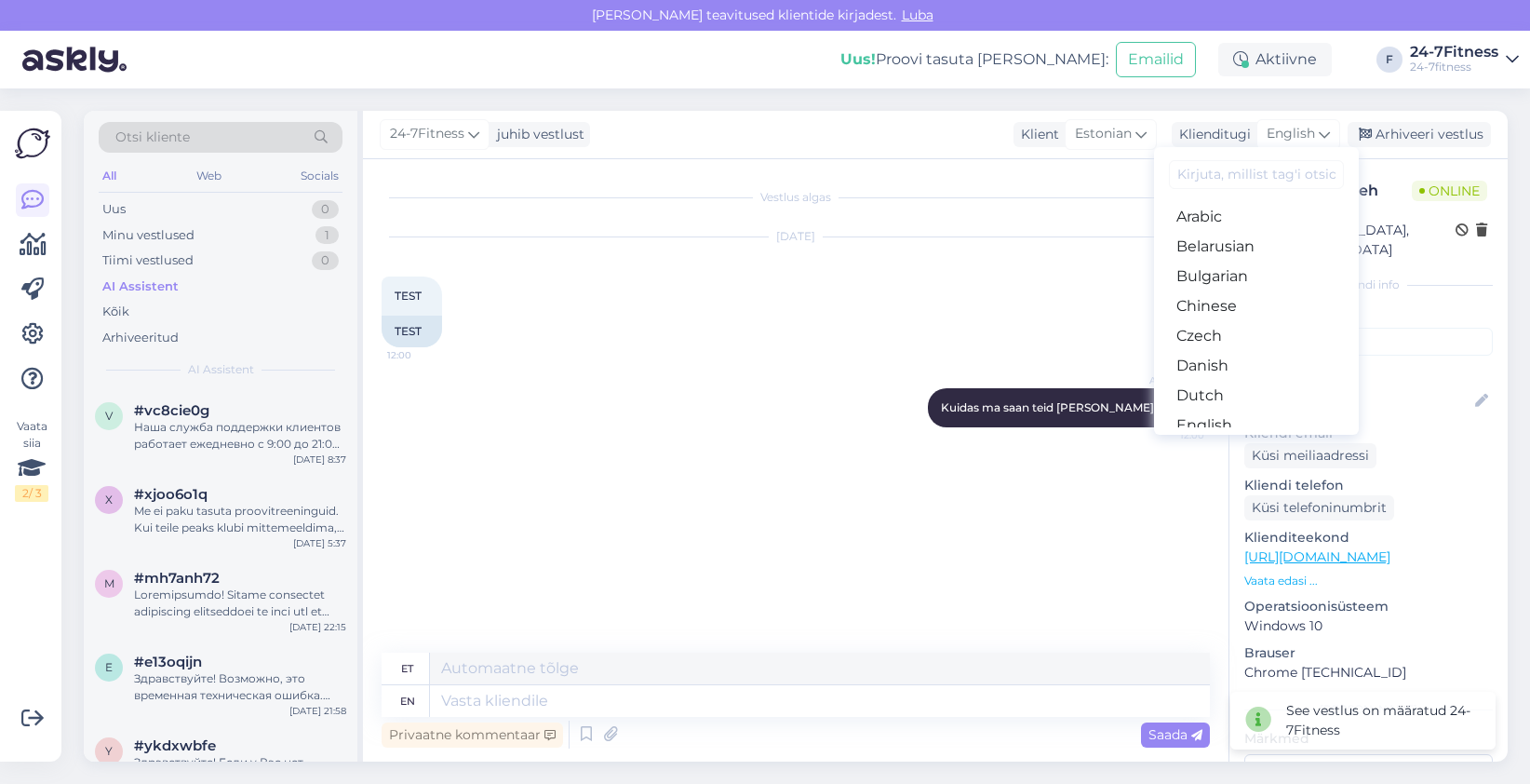
click at [1277, 175] on input at bounding box center [1256, 174] width 175 height 29
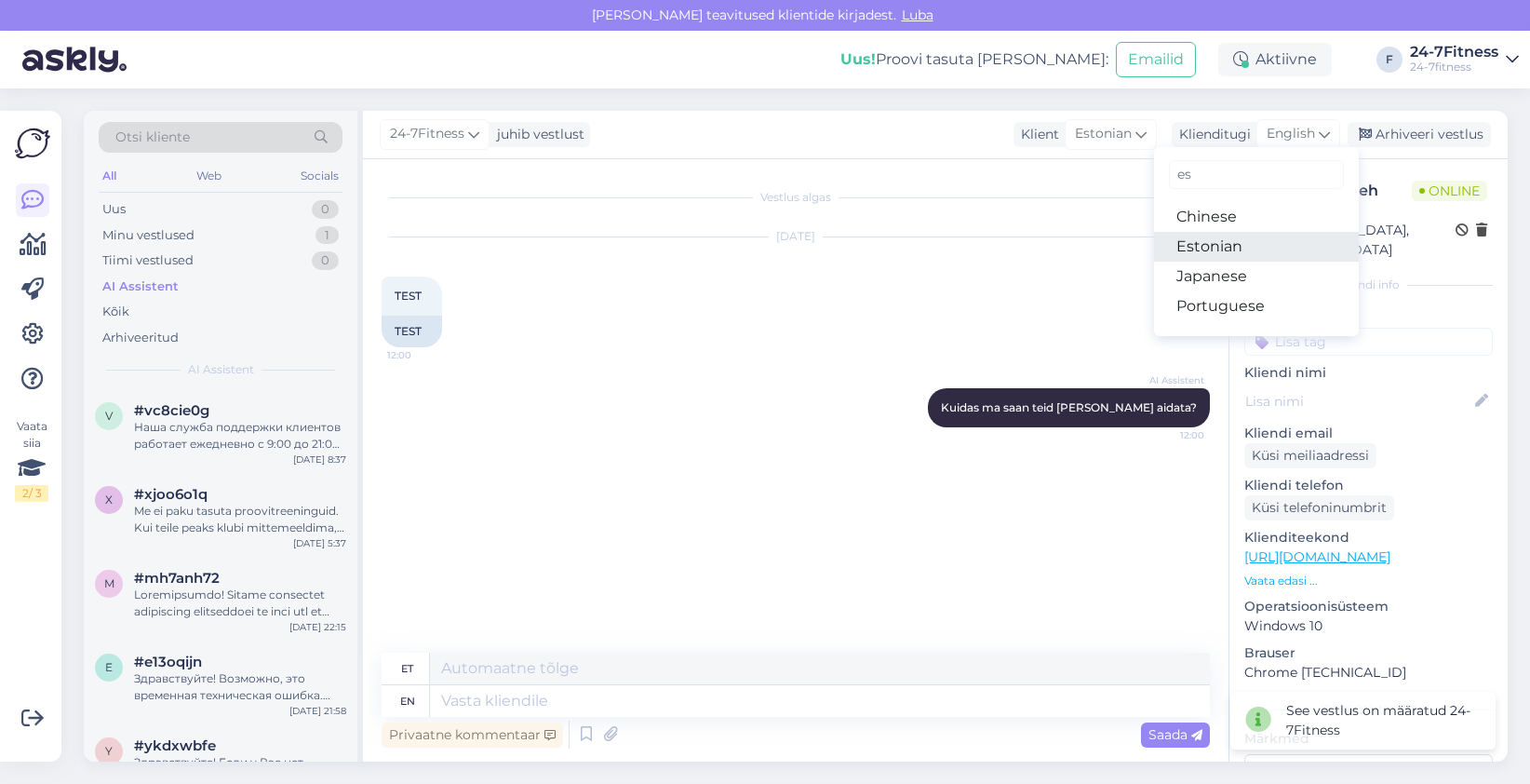
type input "es"
click at [1248, 240] on link "Estonian" at bounding box center [1256, 246] width 205 height 30
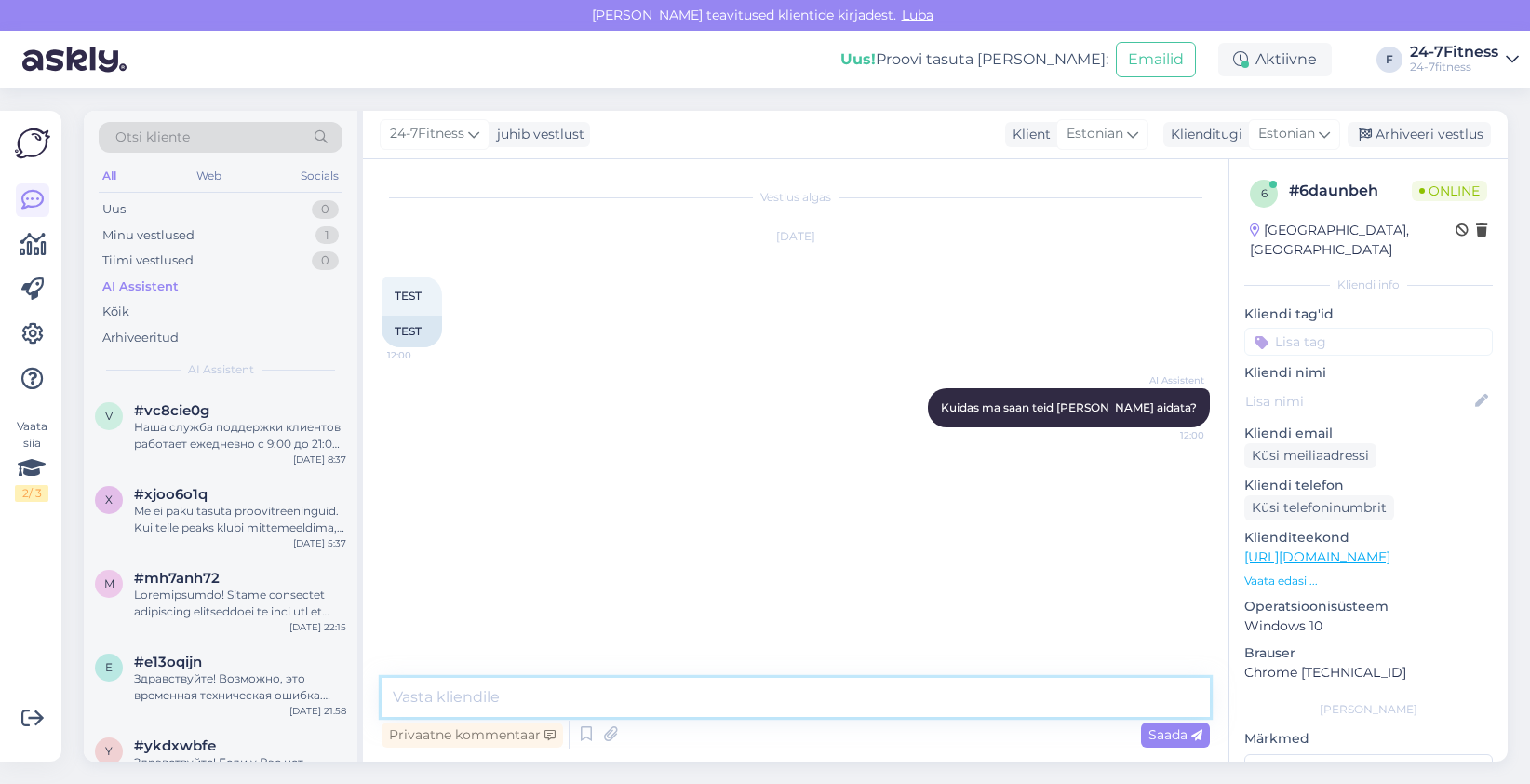
click at [767, 704] on textarea at bounding box center [796, 697] width 829 height 39
click at [901, 533] on div "Vestlus algas [DATE] TEST 12:00 TEST AI Assistent [PERSON_NAME] ma saan teid [P…" at bounding box center [804, 420] width 845 height 483
click at [656, 702] on textarea at bounding box center [796, 697] width 829 height 39
click at [696, 701] on textarea at bounding box center [796, 697] width 829 height 39
type textarea "TEST"
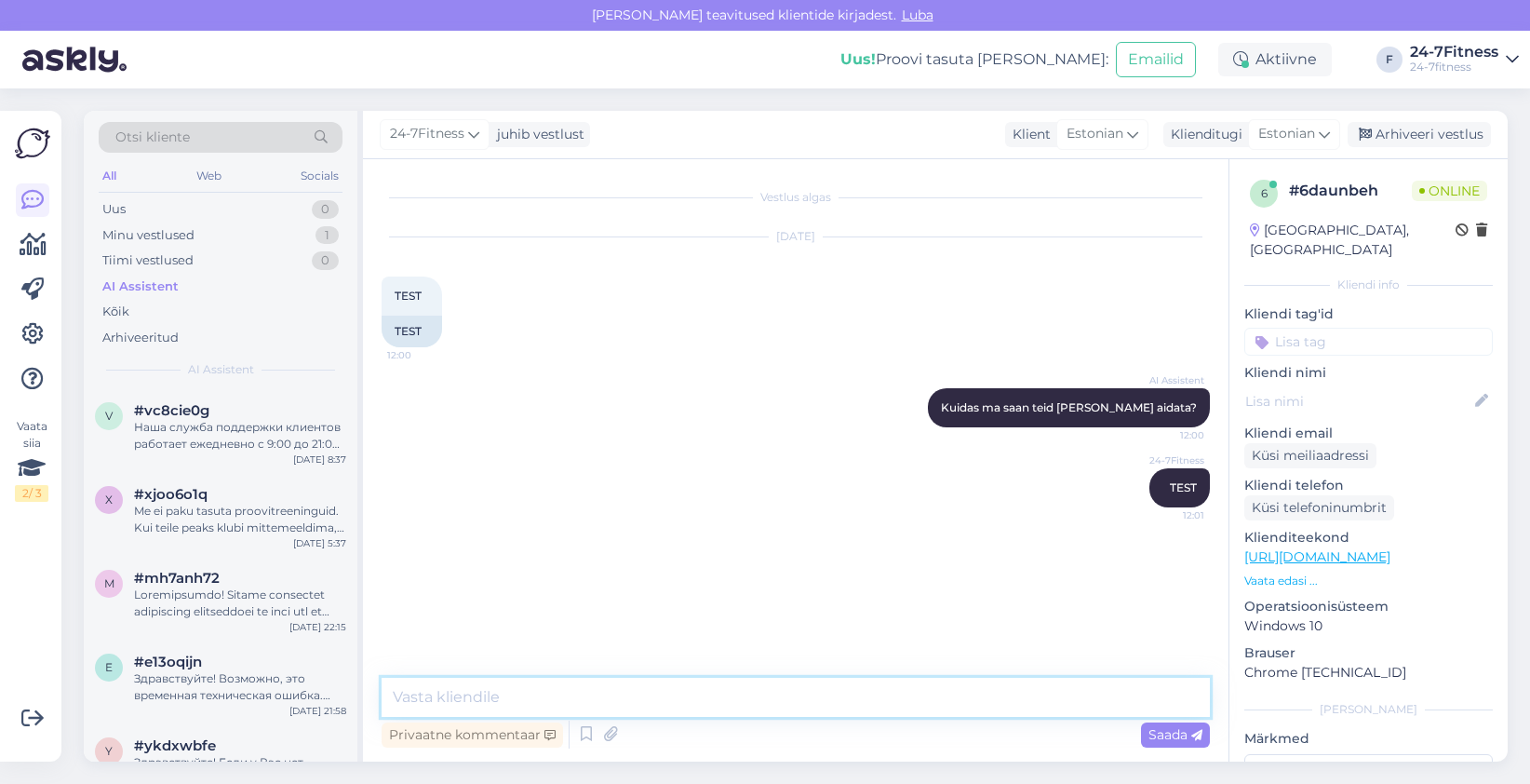
click at [563, 694] on textarea at bounding box center [796, 697] width 829 height 39
click at [532, 130] on div "juhib vestlust" at bounding box center [537, 134] width 94 height 19
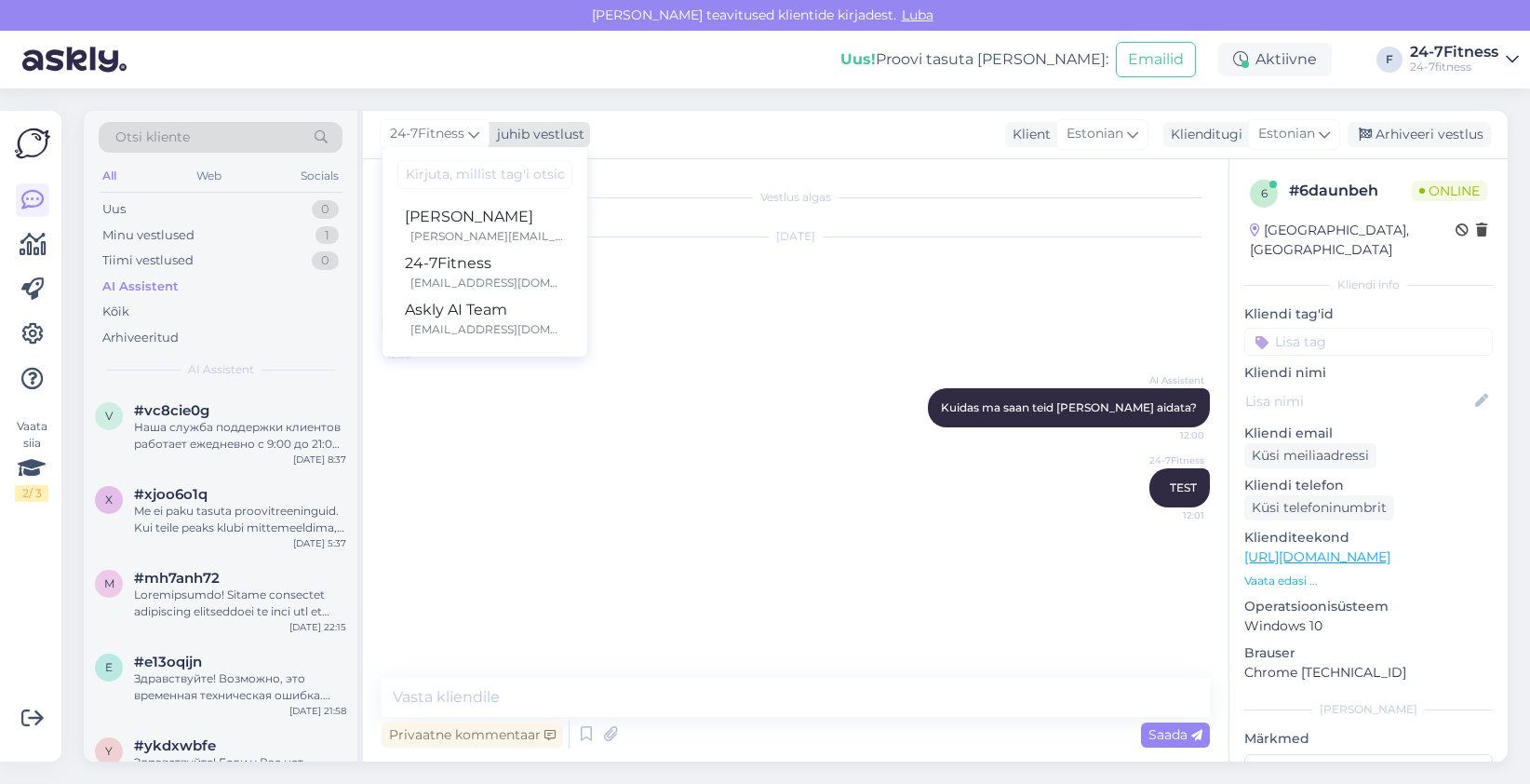
click at [532, 130] on div "juhib vestlust" at bounding box center [537, 134] width 94 height 19
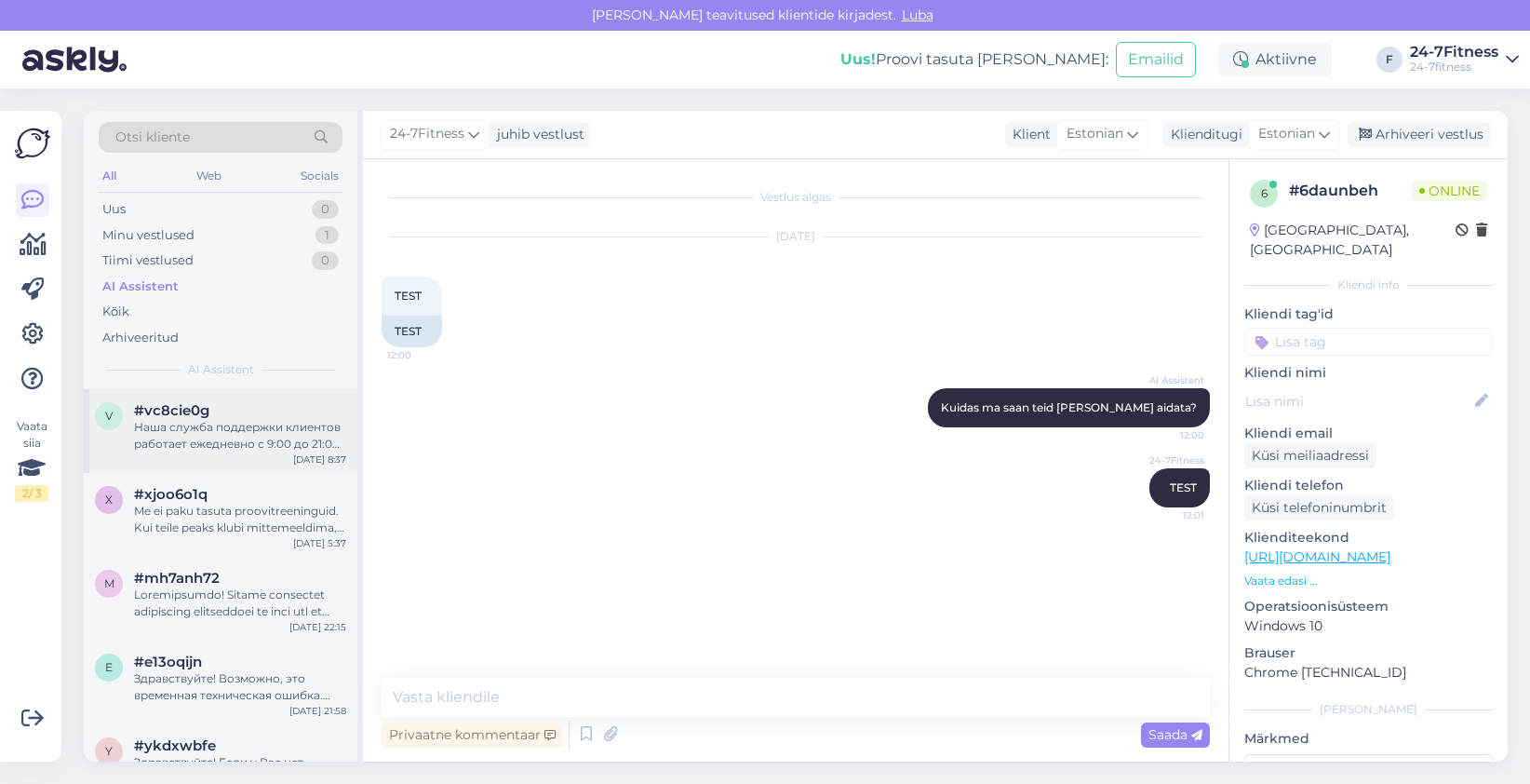
click at [201, 443] on div "Наша служба поддержки клиентов работает ежедневно с 9:00 до 21:00. Мы отвечаем …" at bounding box center [241, 435] width 212 height 33
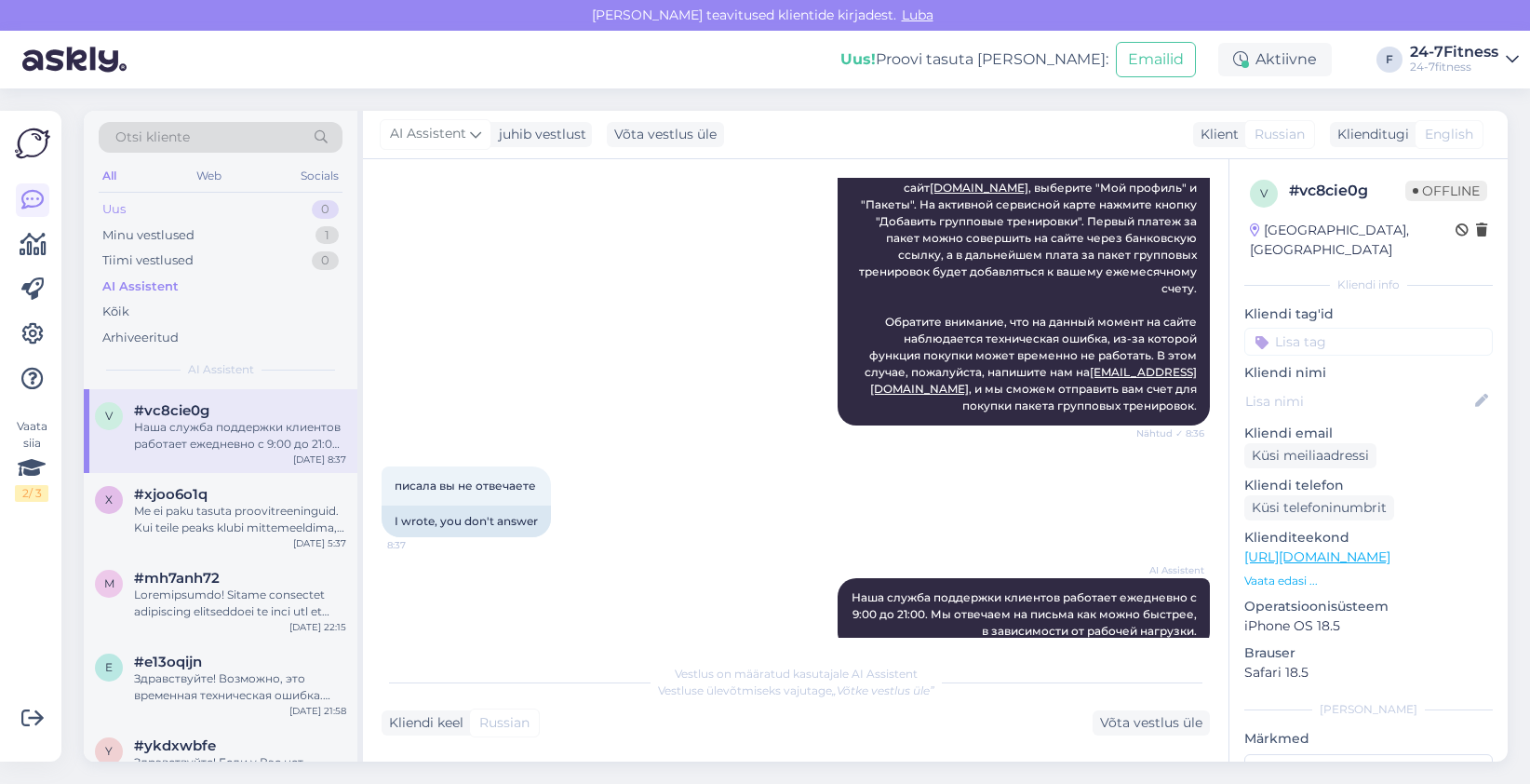
click at [158, 211] on div "Uus 0" at bounding box center [220, 209] width 243 height 26
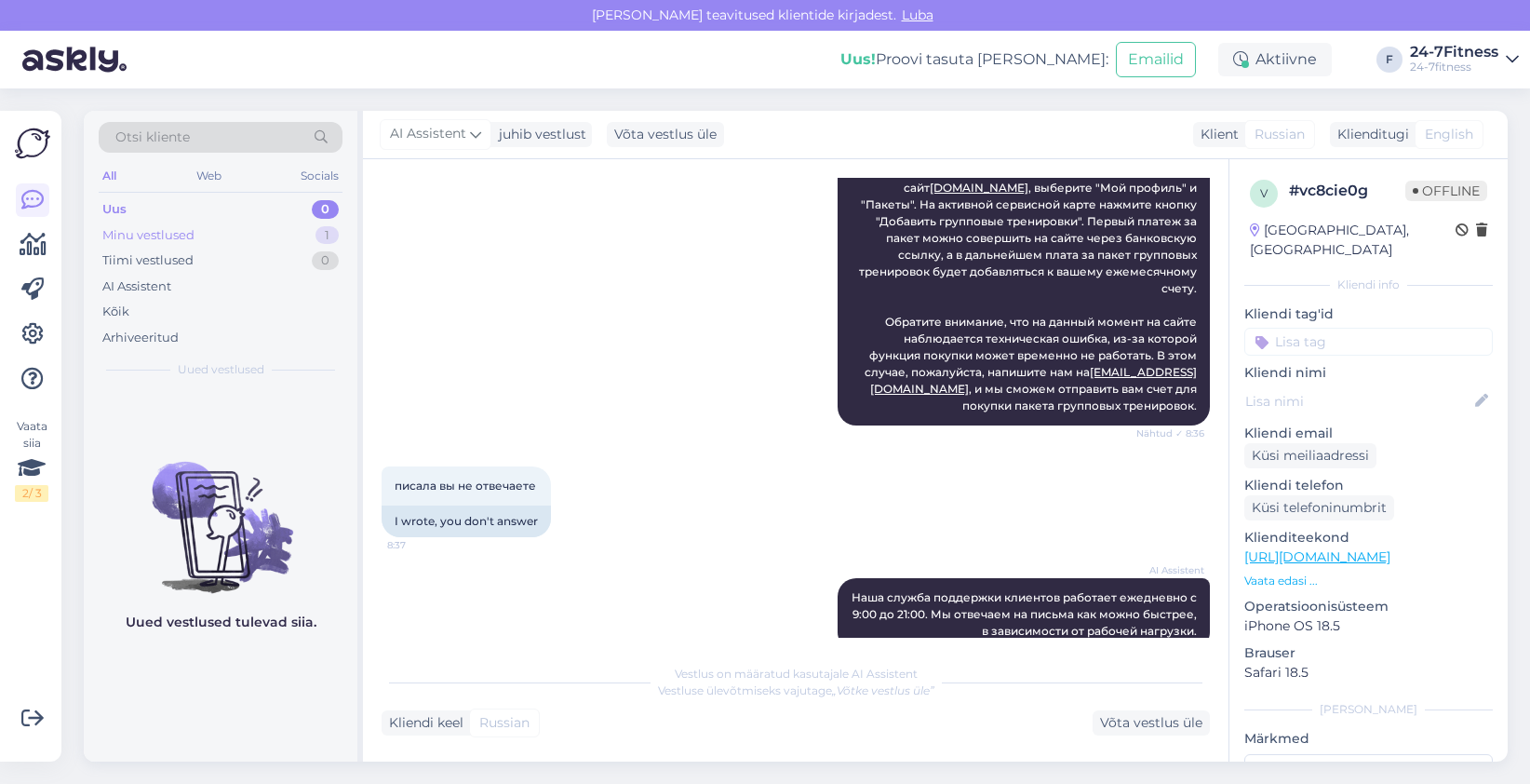
click at [166, 223] on div "Minu vestlused 1" at bounding box center [220, 235] width 243 height 26
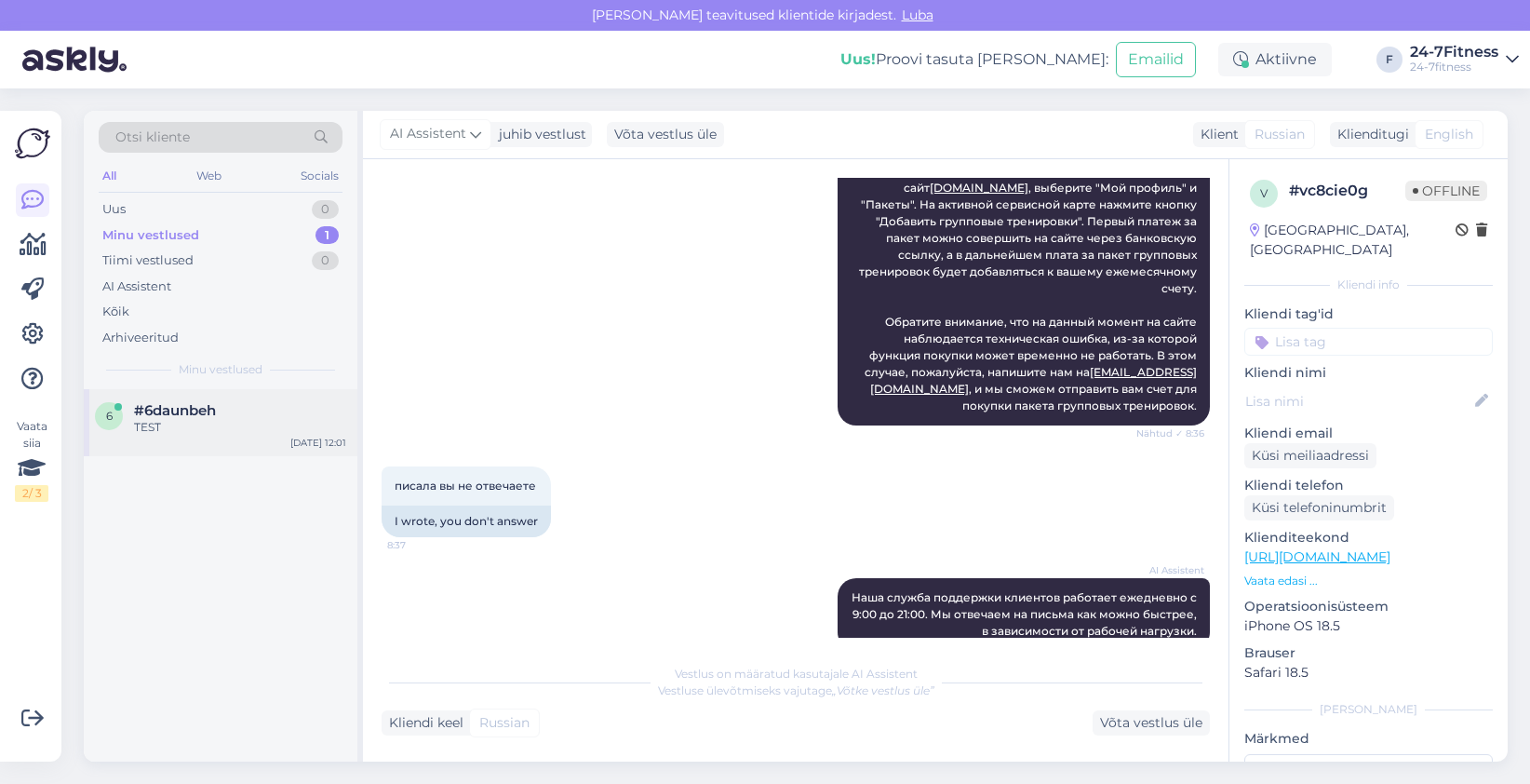
click at [213, 422] on div "TEST" at bounding box center [241, 427] width 212 height 17
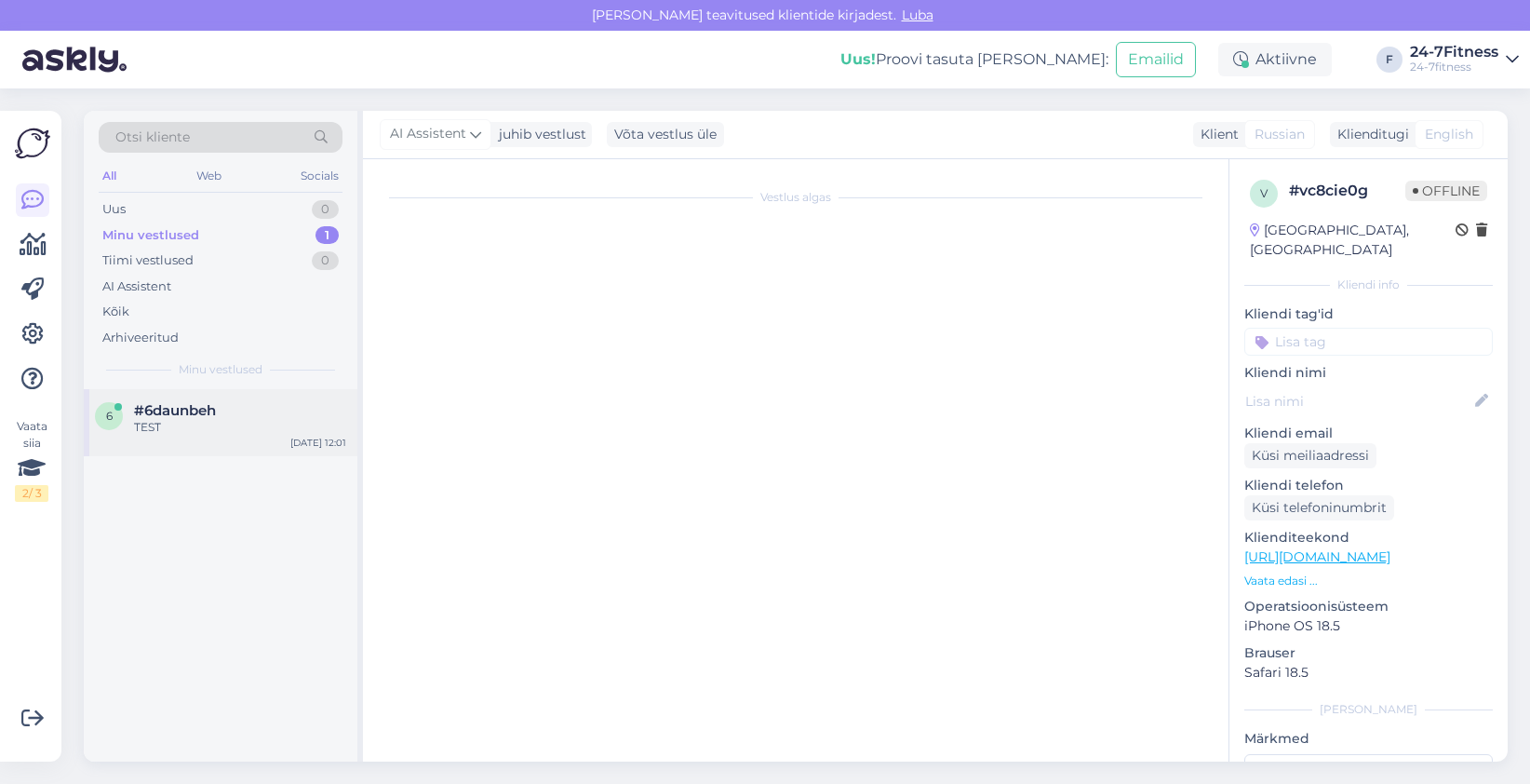
scroll to position [0, 0]
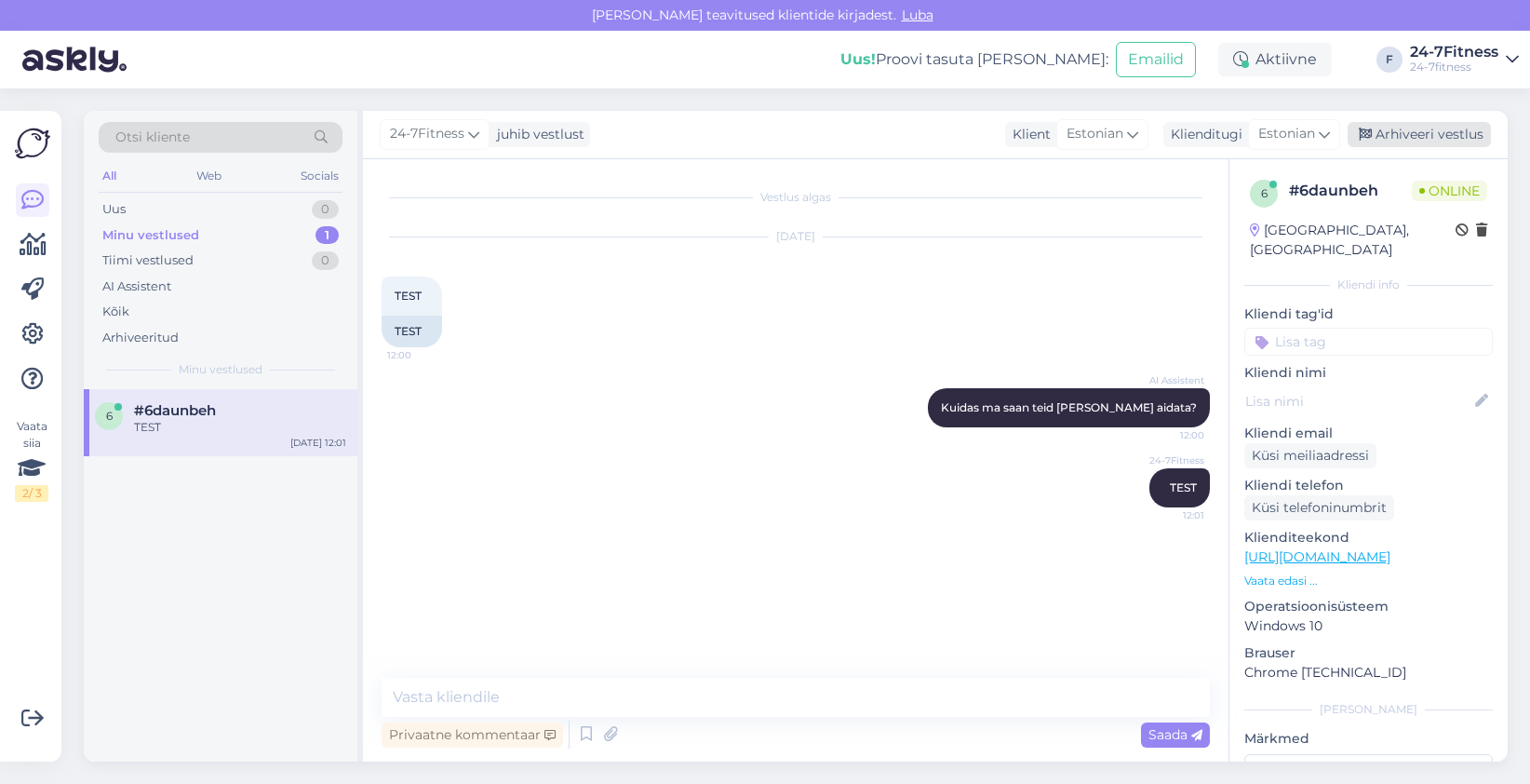
click at [1445, 135] on div "Arhiveeri vestlus" at bounding box center [1419, 134] width 143 height 25
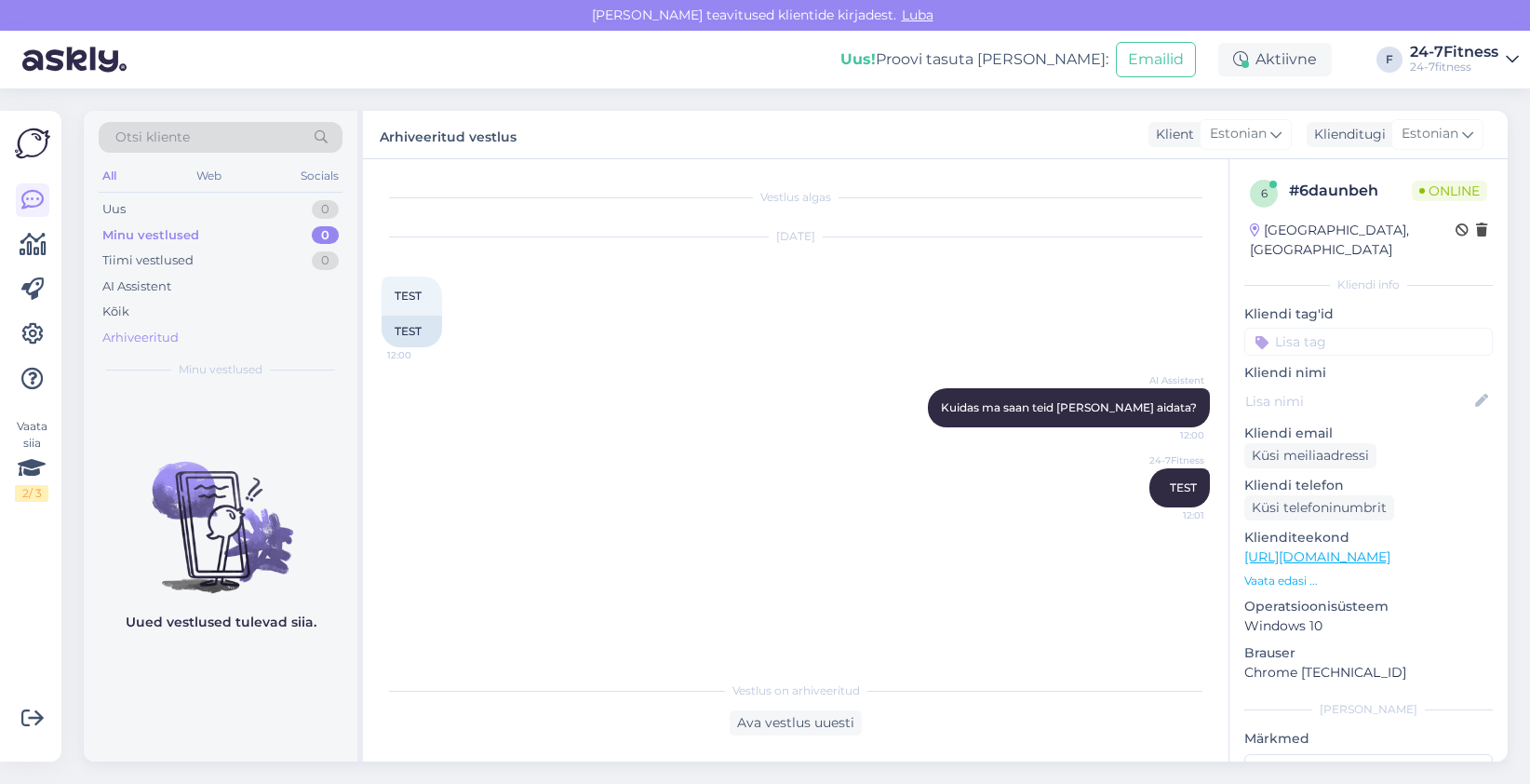
click at [143, 331] on div "Arhiveeritud" at bounding box center [140, 337] width 76 height 19
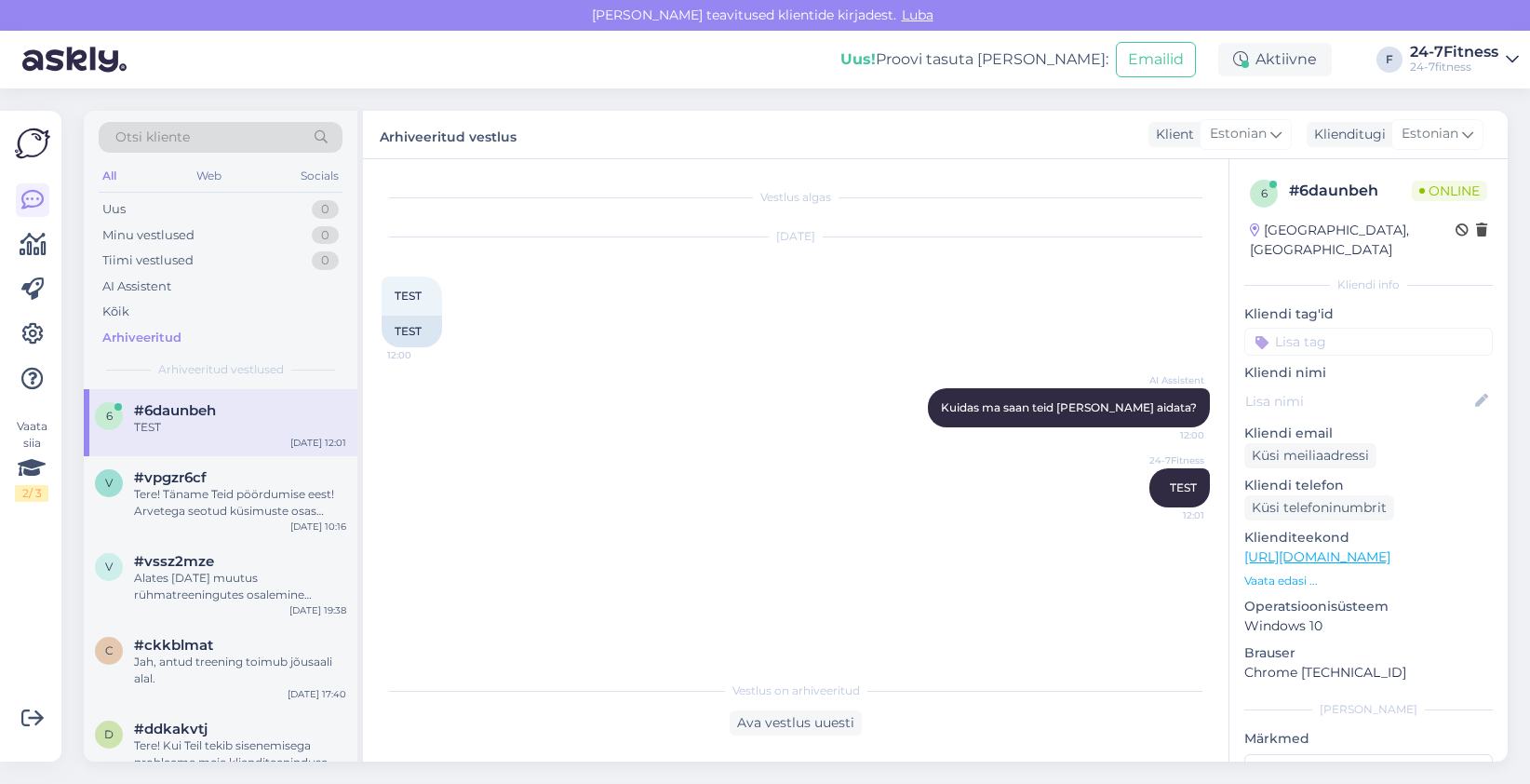
click at [202, 429] on div "TEST" at bounding box center [241, 427] width 212 height 17
